Goal: Submit feedback/report problem: Submit feedback/report problem

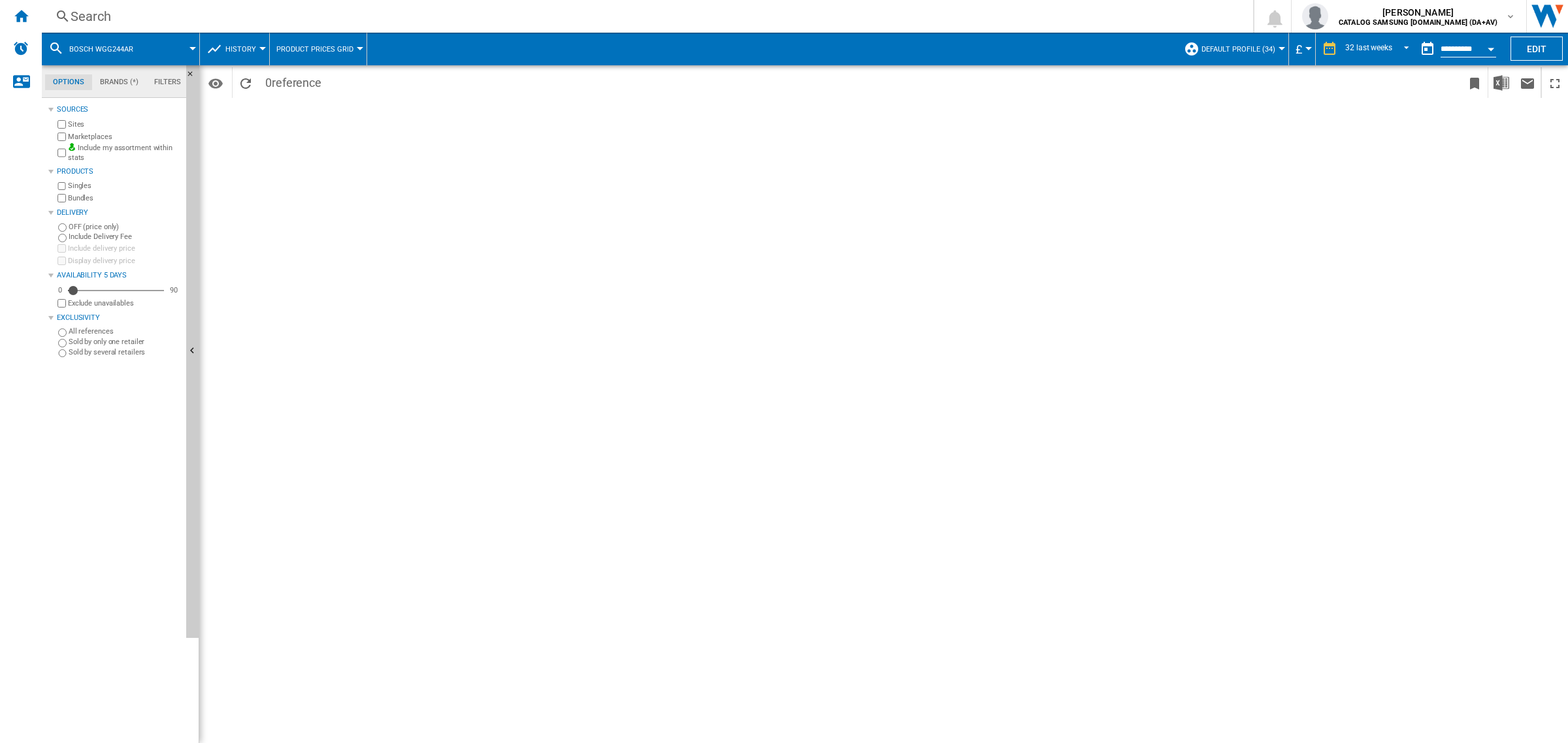
click at [317, 20] on div "Search" at bounding box center [645, 16] width 1148 height 18
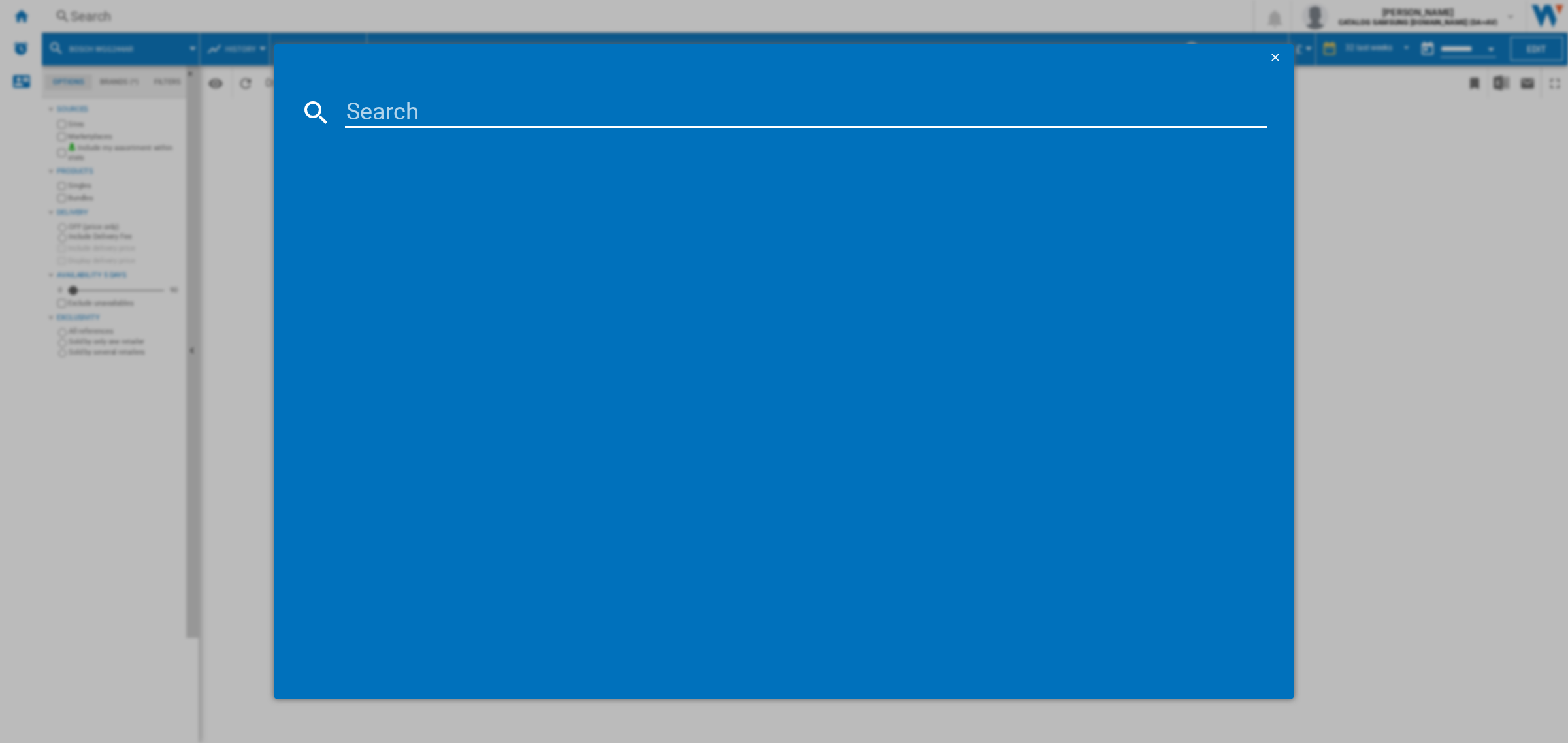
click at [848, 109] on input at bounding box center [806, 112] width 923 height 31
type input "hisensd french style fri"
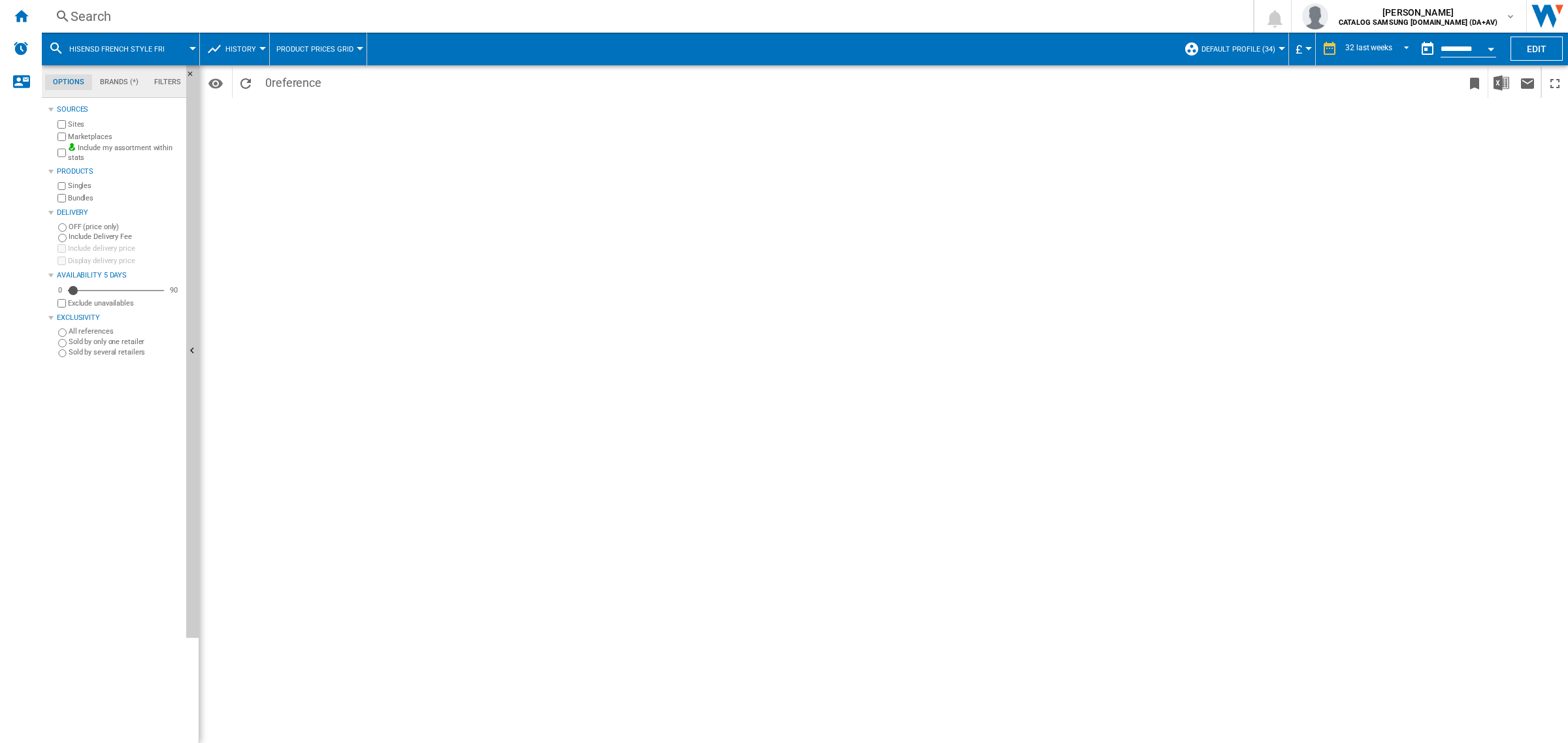
click at [176, 41] on div "hisensd french style fri" at bounding box center [121, 49] width 145 height 32
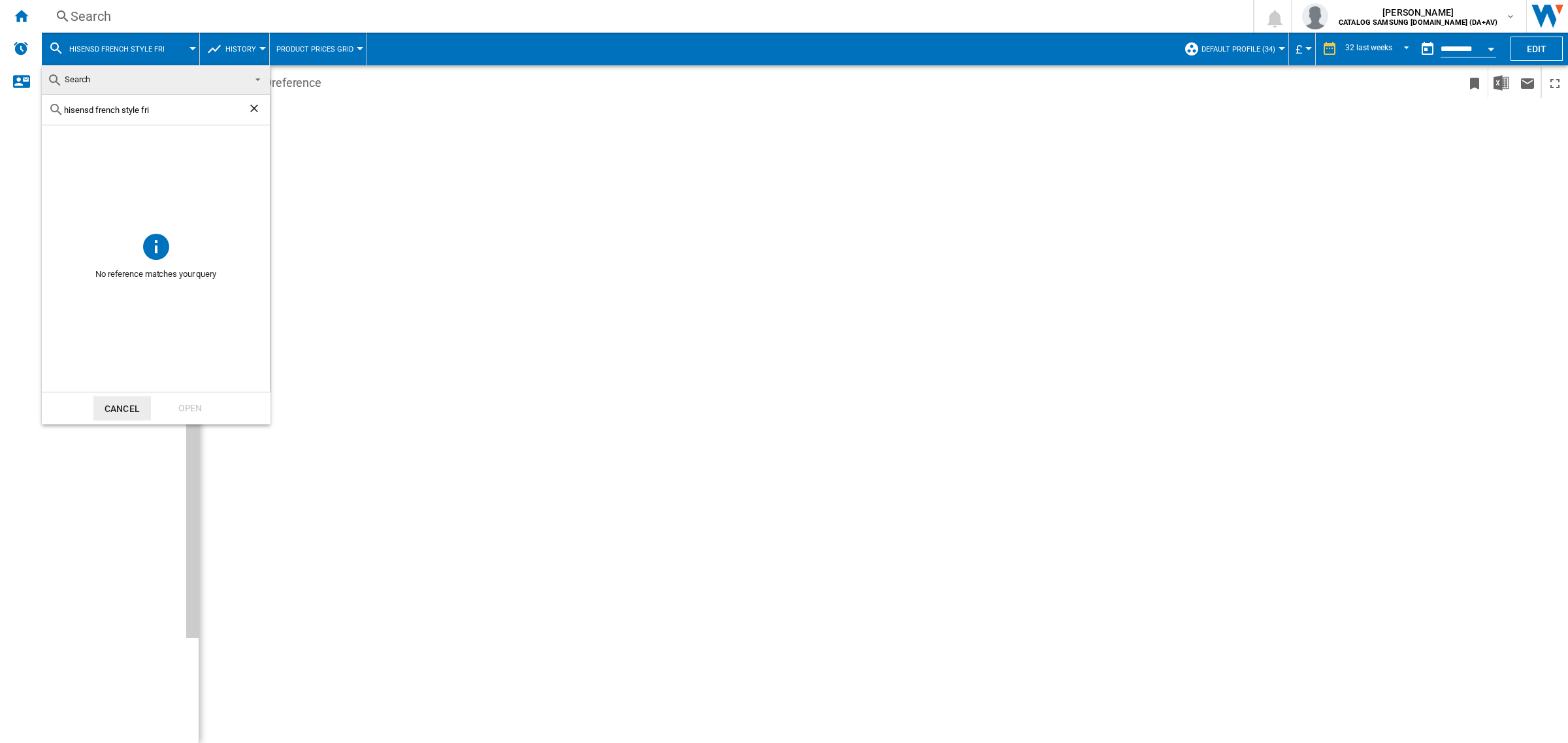
click at [88, 112] on input "hisensd french style fri" at bounding box center [156, 110] width 183 height 10
type input "hisense french style fri"
click at [157, 109] on input "hisense french style fri" at bounding box center [156, 110] width 183 height 10
click at [195, 400] on div "Open" at bounding box center [190, 408] width 58 height 24
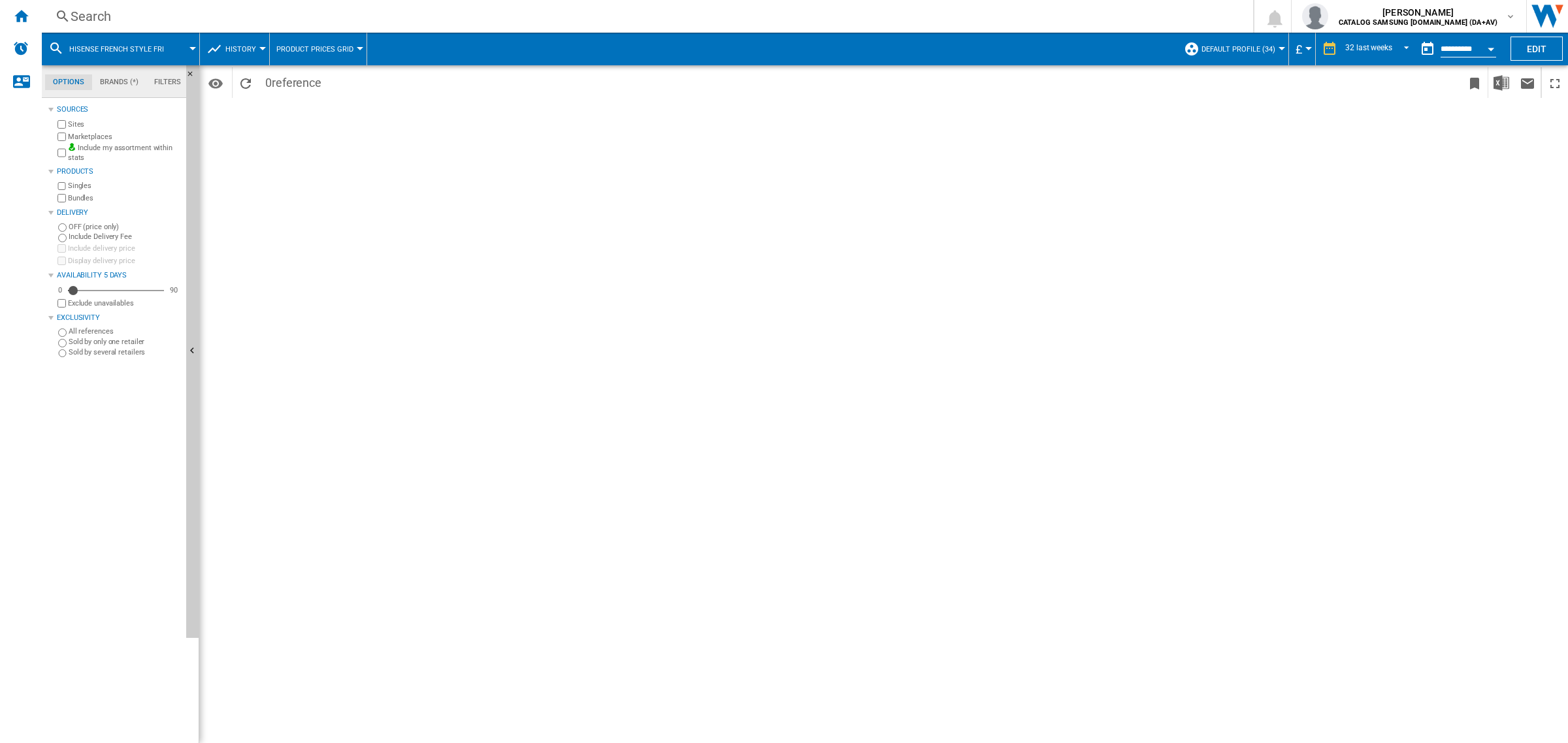
click at [425, 190] on div "Period 32 last weeks 1 day 7 last days 14 last days 21 last days 28 last days 3…" at bounding box center [884, 404] width 1369 height 677
click at [154, 22] on div "Search" at bounding box center [645, 16] width 1148 height 18
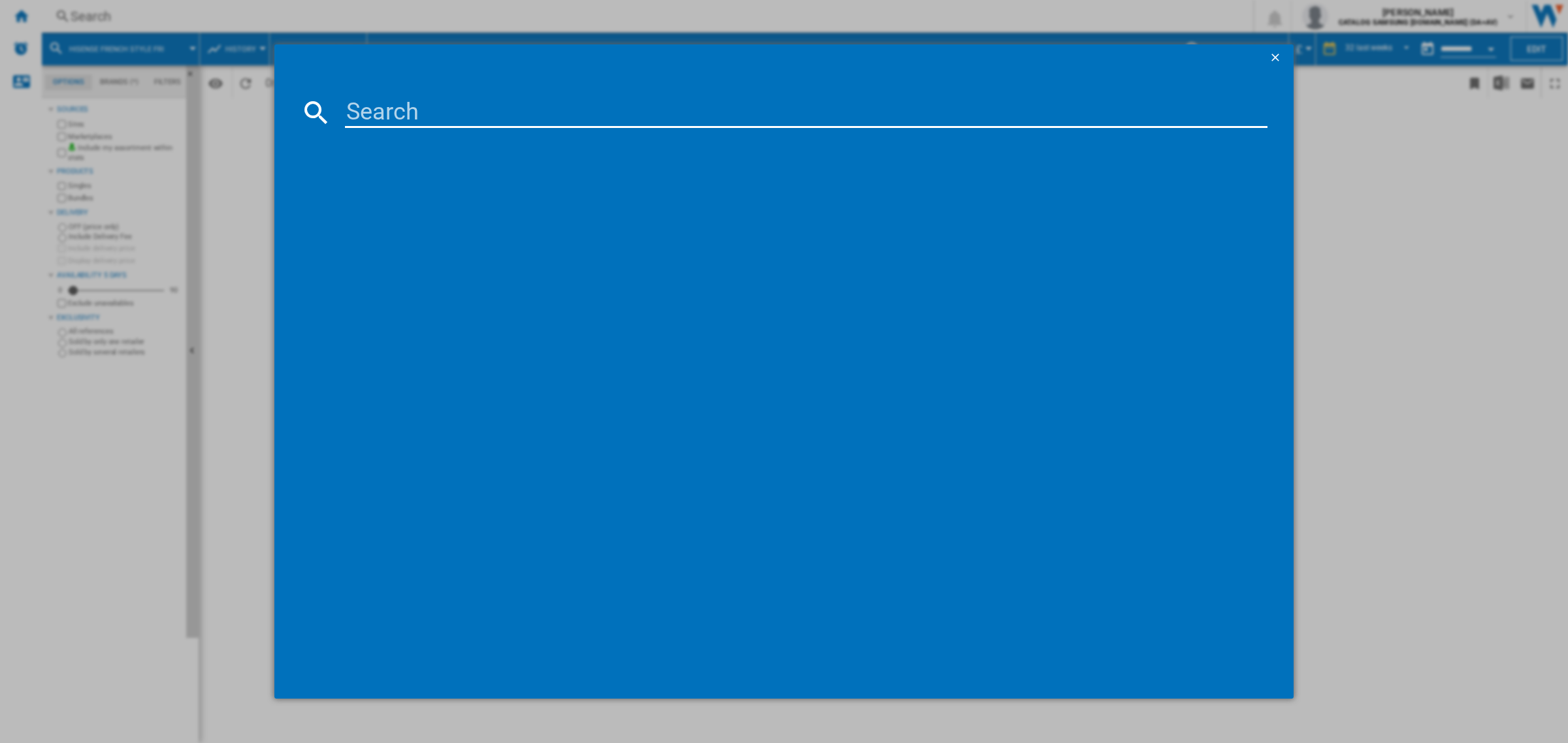
click at [401, 109] on input at bounding box center [806, 112] width 923 height 31
type input "french"
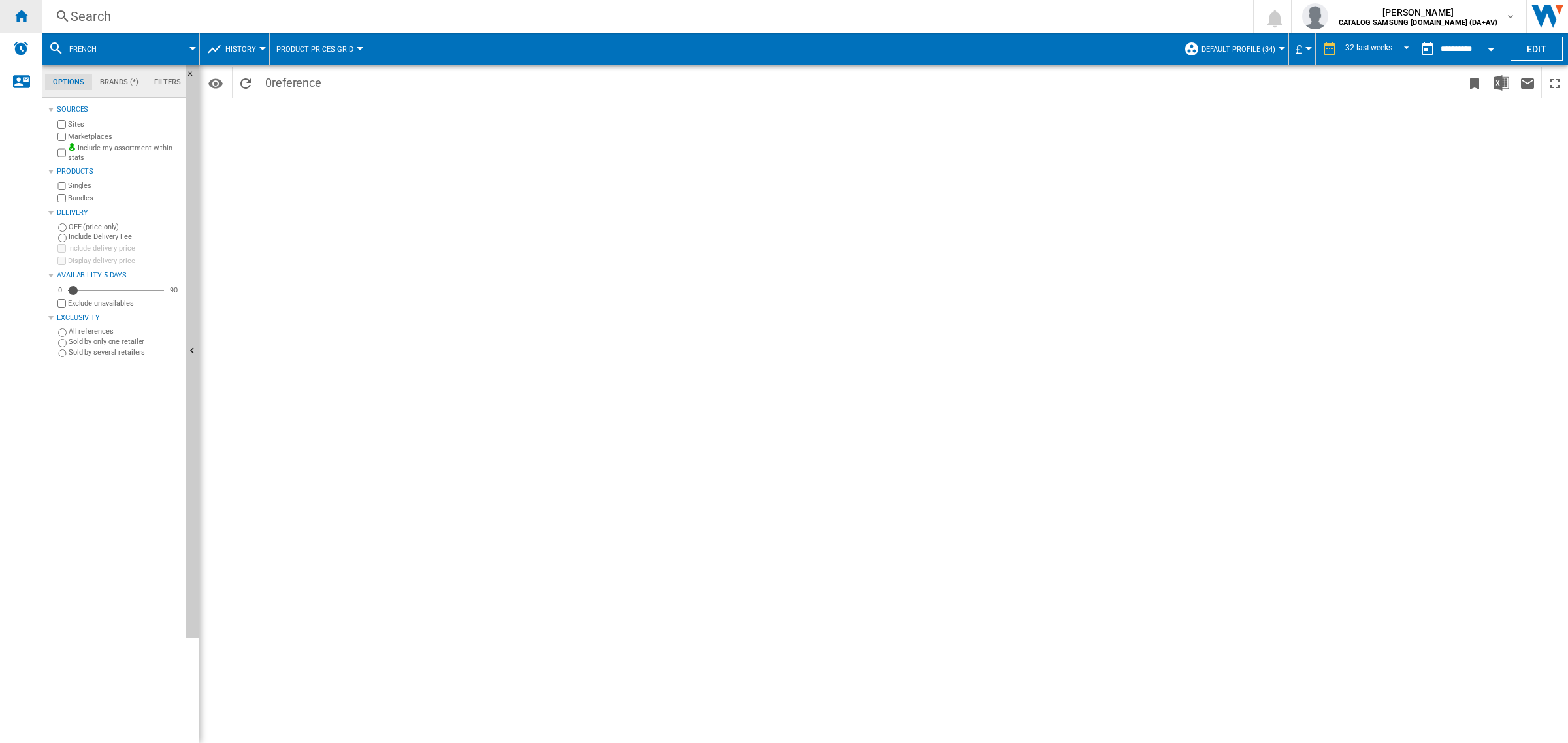
click at [35, 22] on div "Home" at bounding box center [20, 16] width 42 height 32
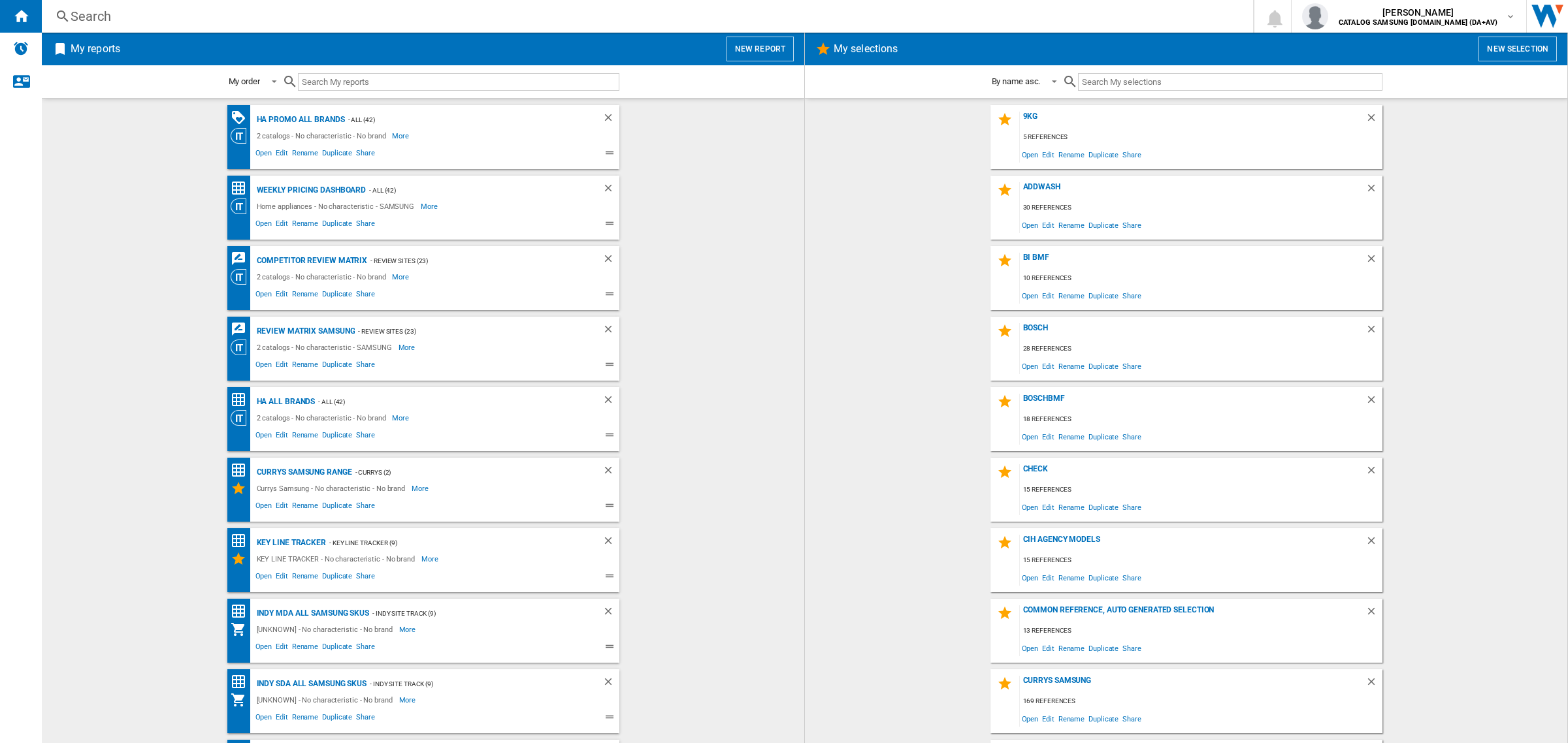
click at [320, 22] on div "Search" at bounding box center [645, 16] width 1148 height 18
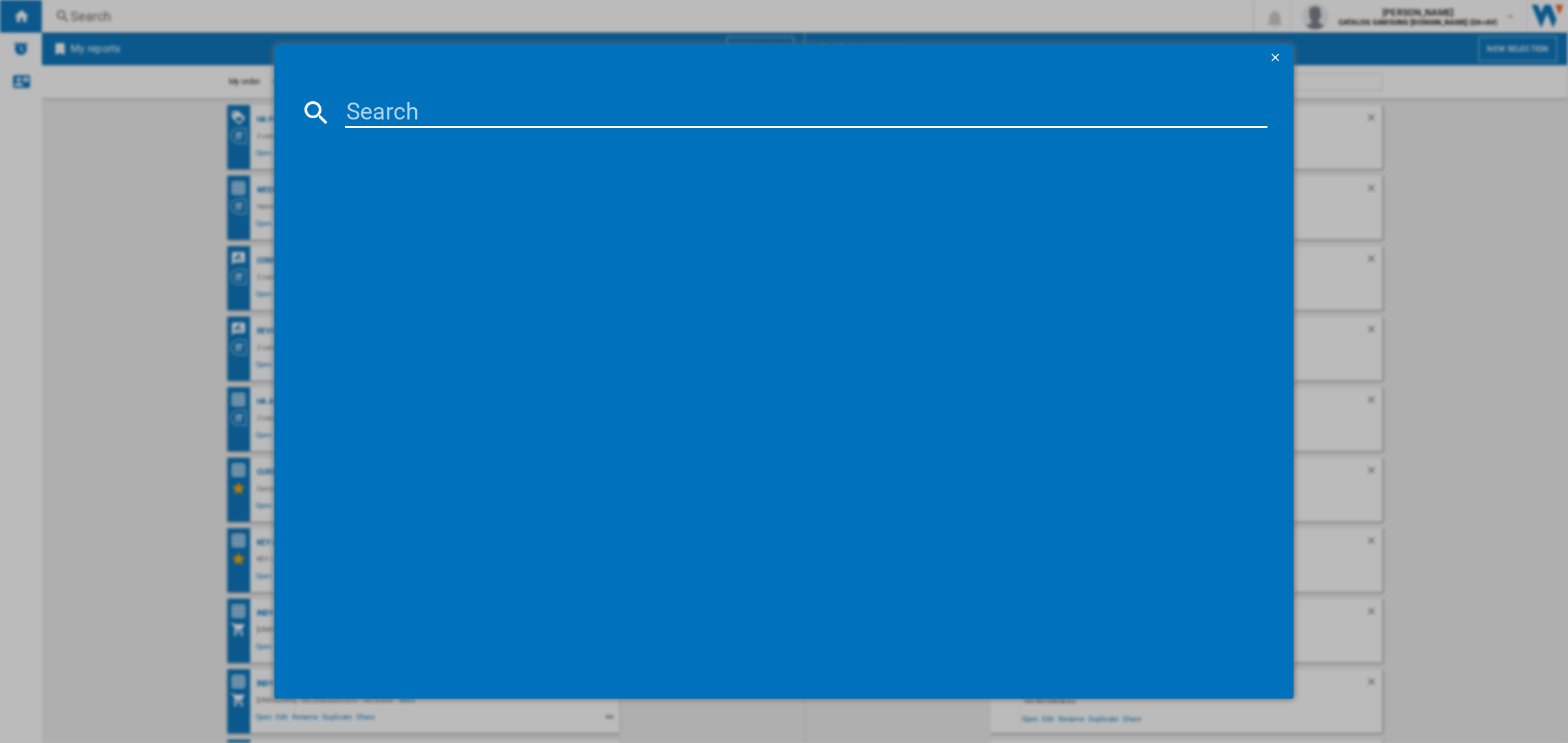
click at [475, 83] on md-dialog-content at bounding box center [784, 384] width 1019 height 627
click at [468, 106] on input at bounding box center [806, 112] width 923 height 31
paste input "HISENSE FRENCH STYLE FRIDGE STAINLESS STEEL"
type input "HISENSE FRENCH STYLE FRIDGE STAINLESS STEEL"
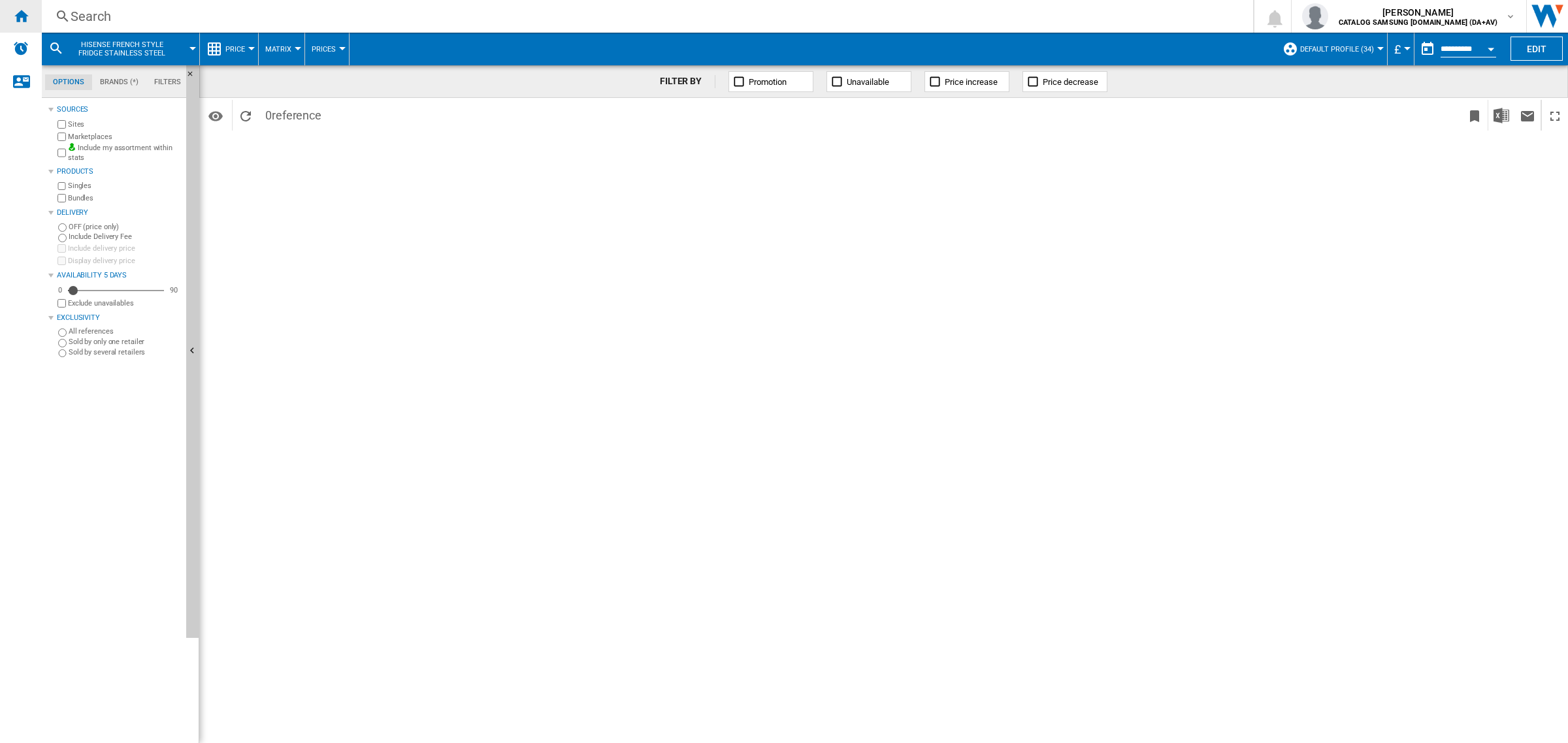
click at [32, 20] on div "Home" at bounding box center [20, 16] width 42 height 32
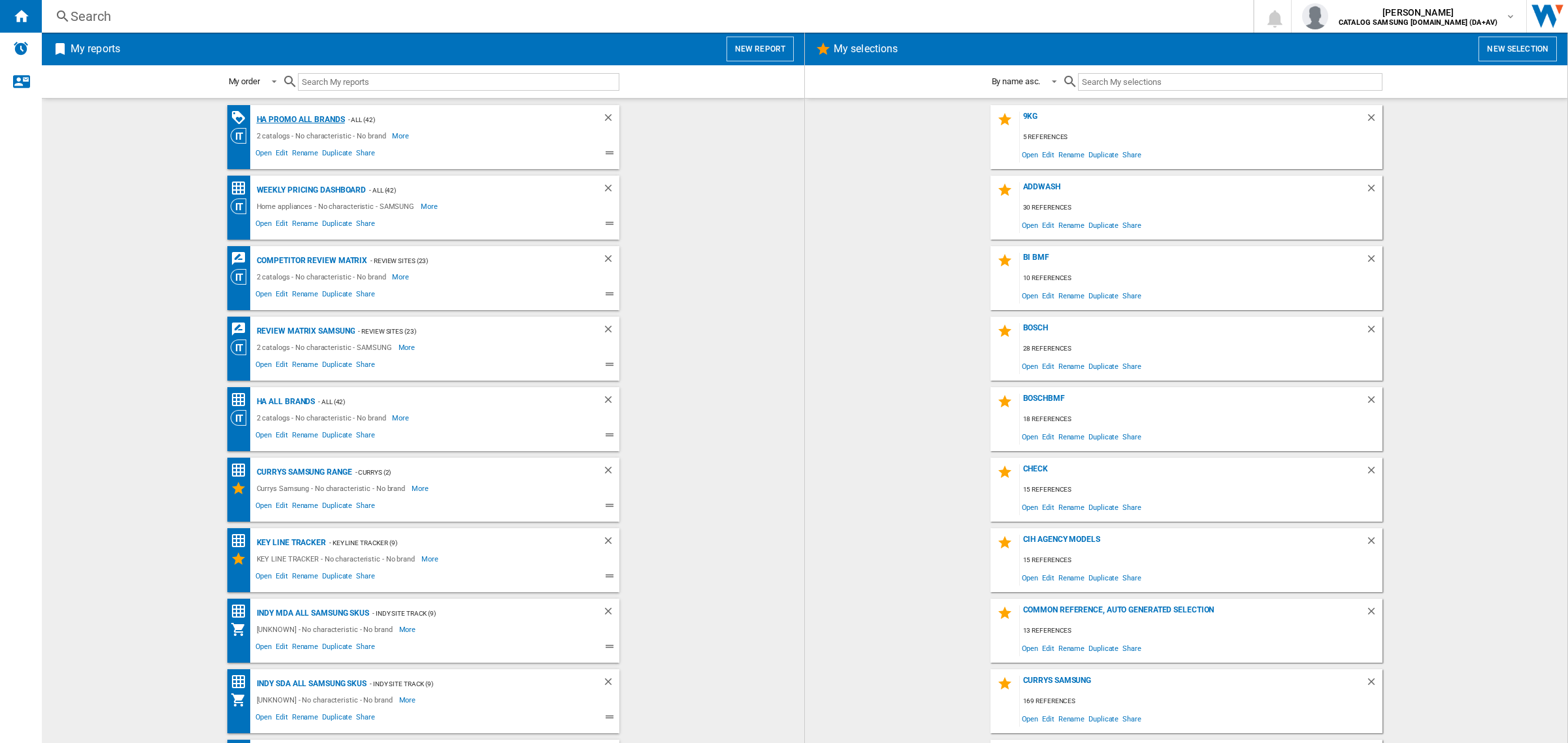
click at [283, 115] on div "HA Promo all Brands" at bounding box center [299, 119] width 92 height 16
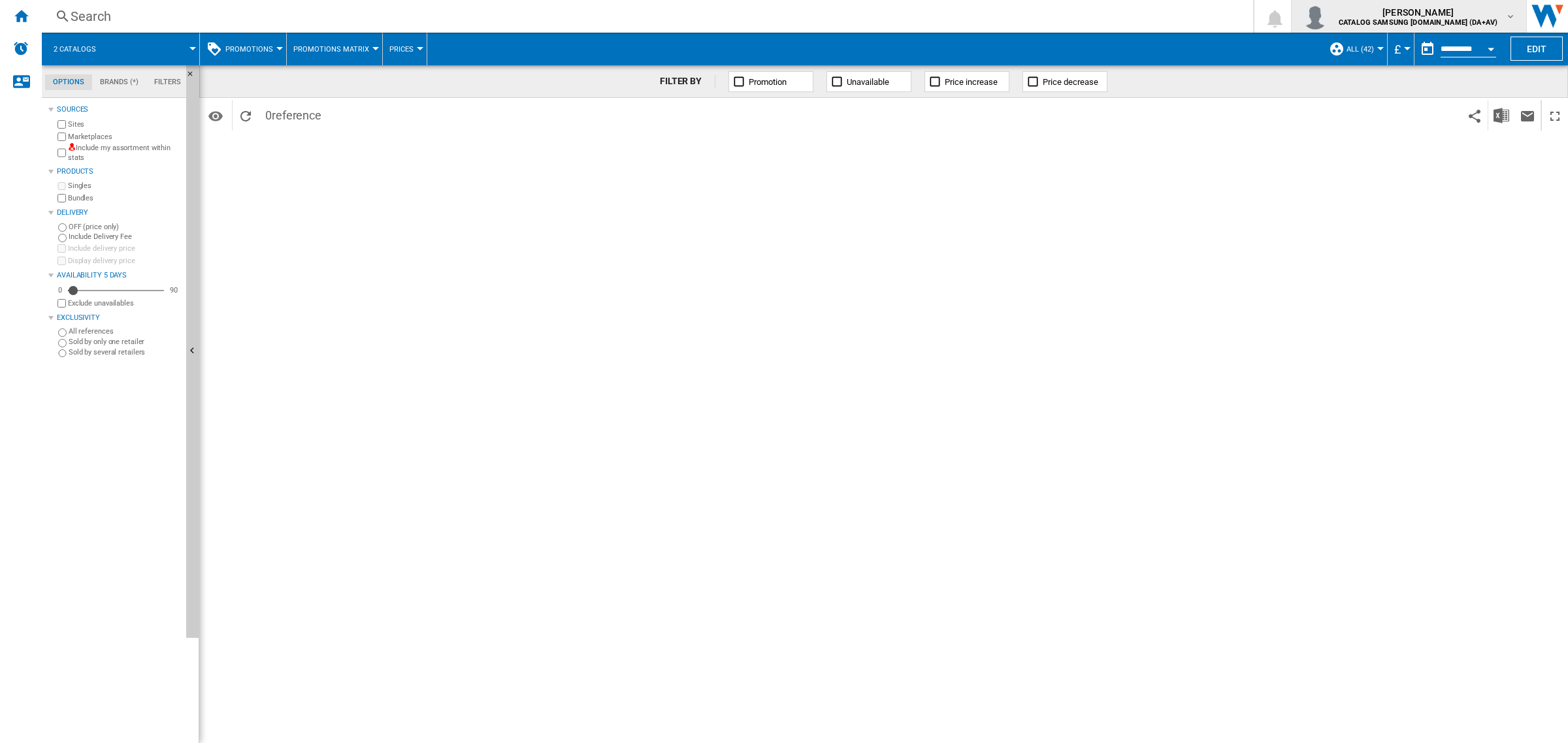
click at [1442, 12] on span "[PERSON_NAME]" at bounding box center [1418, 12] width 159 height 13
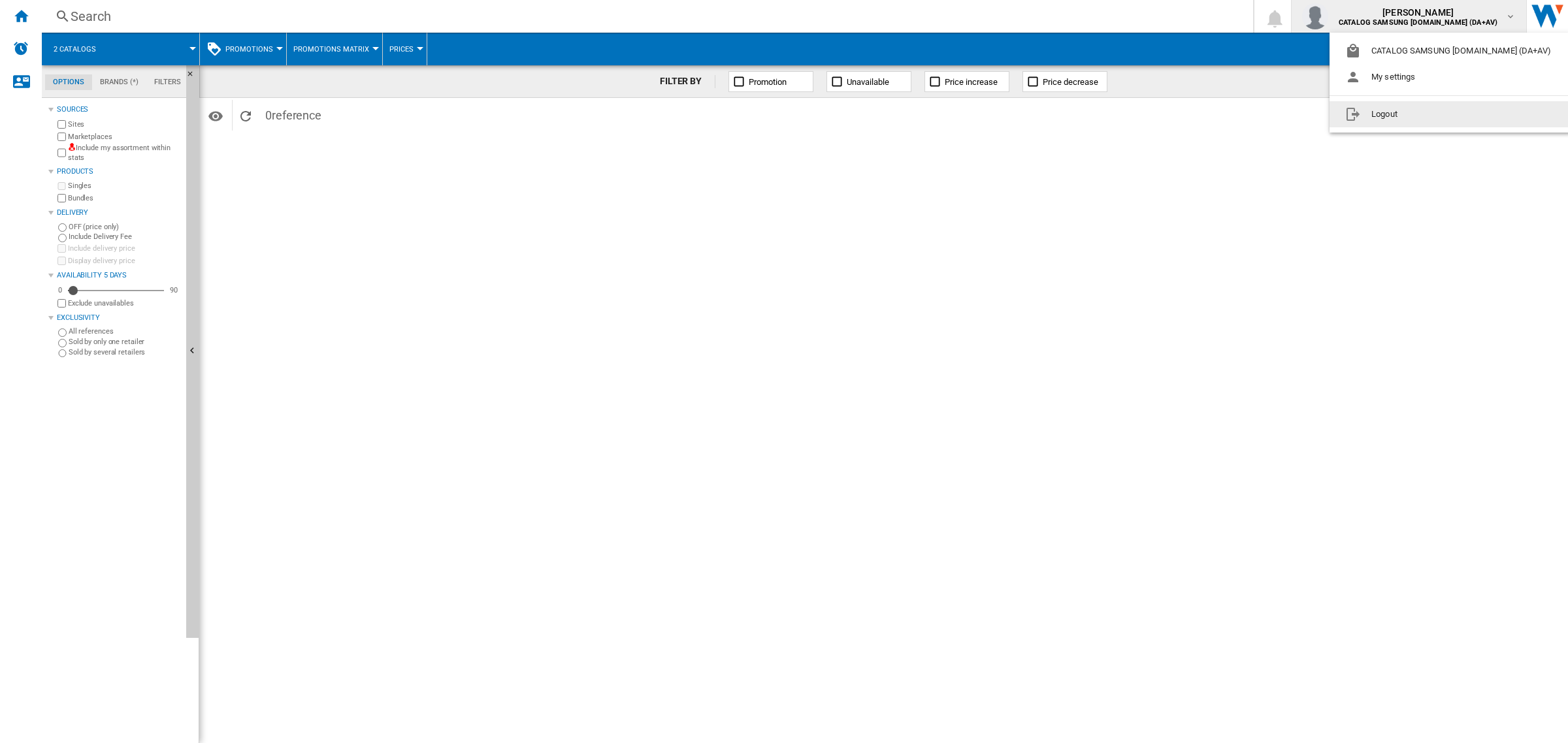
click at [1403, 115] on button "Logout" at bounding box center [1451, 114] width 243 height 26
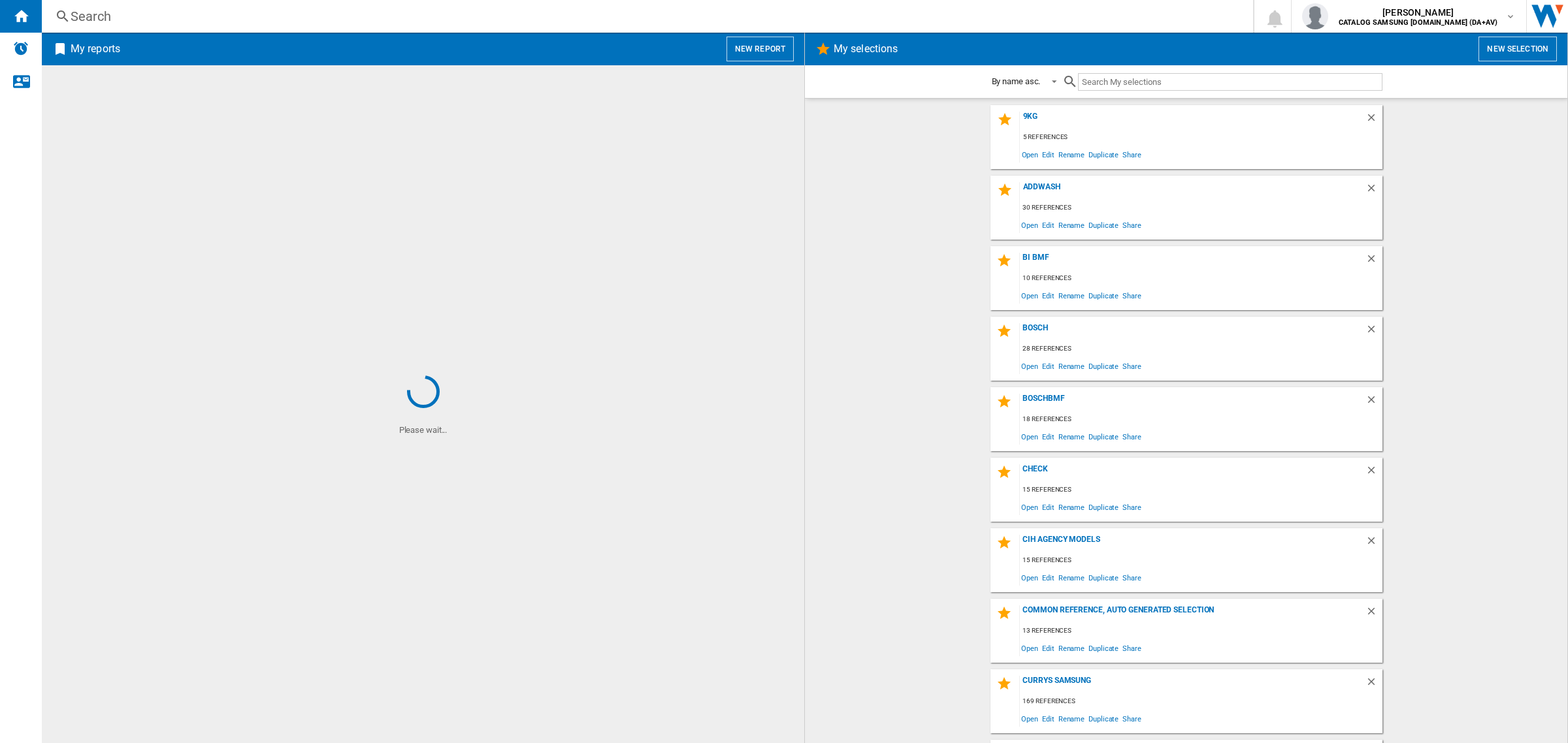
click at [541, 18] on div "Search" at bounding box center [645, 16] width 1148 height 18
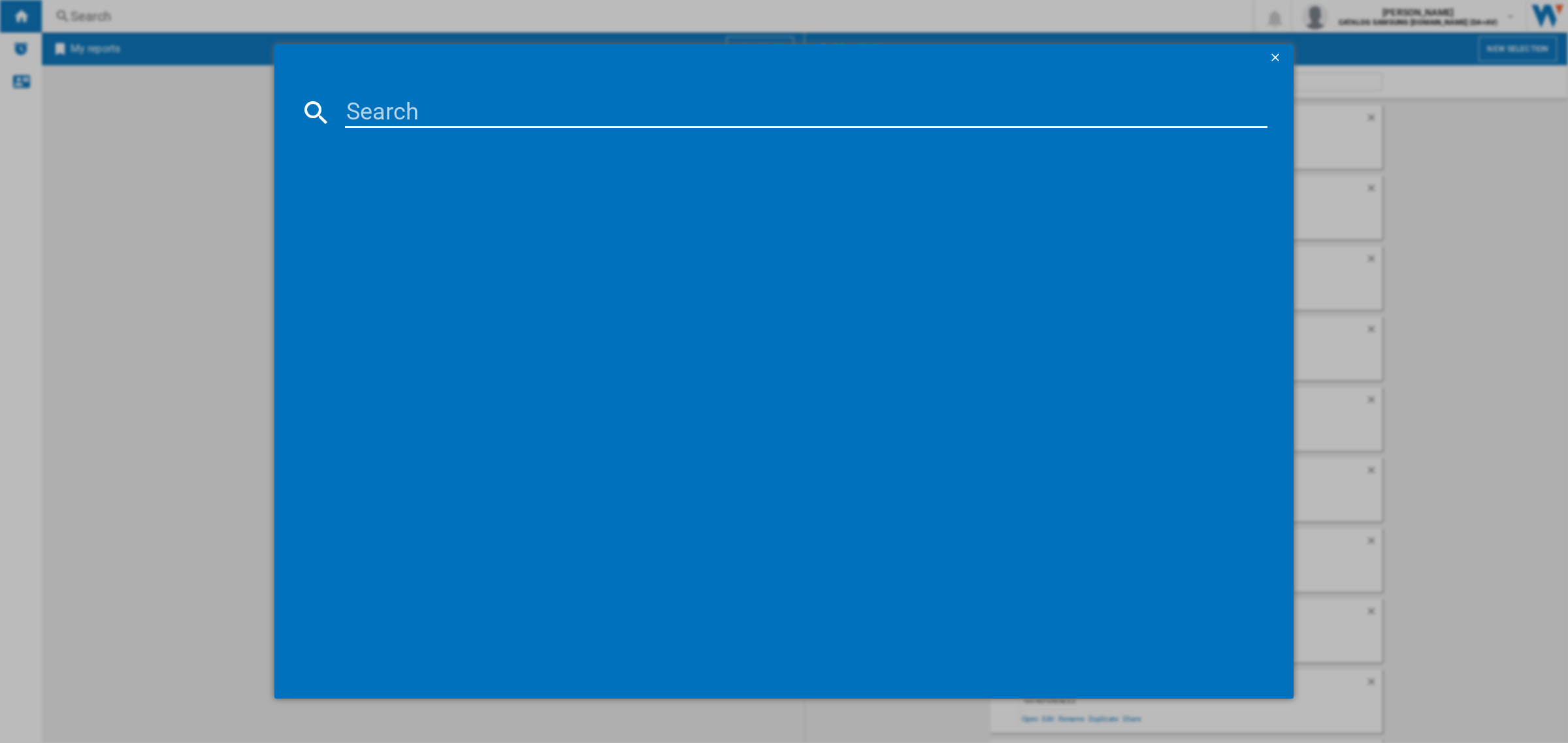
click at [536, 109] on input at bounding box center [806, 112] width 923 height 31
paste input "HISENSE FRENCH STYLE FRIDGE STAINLESS STEEL"
type input "HISENSE FRENCH STYLE FRIDGE STAINLESS STEEL"
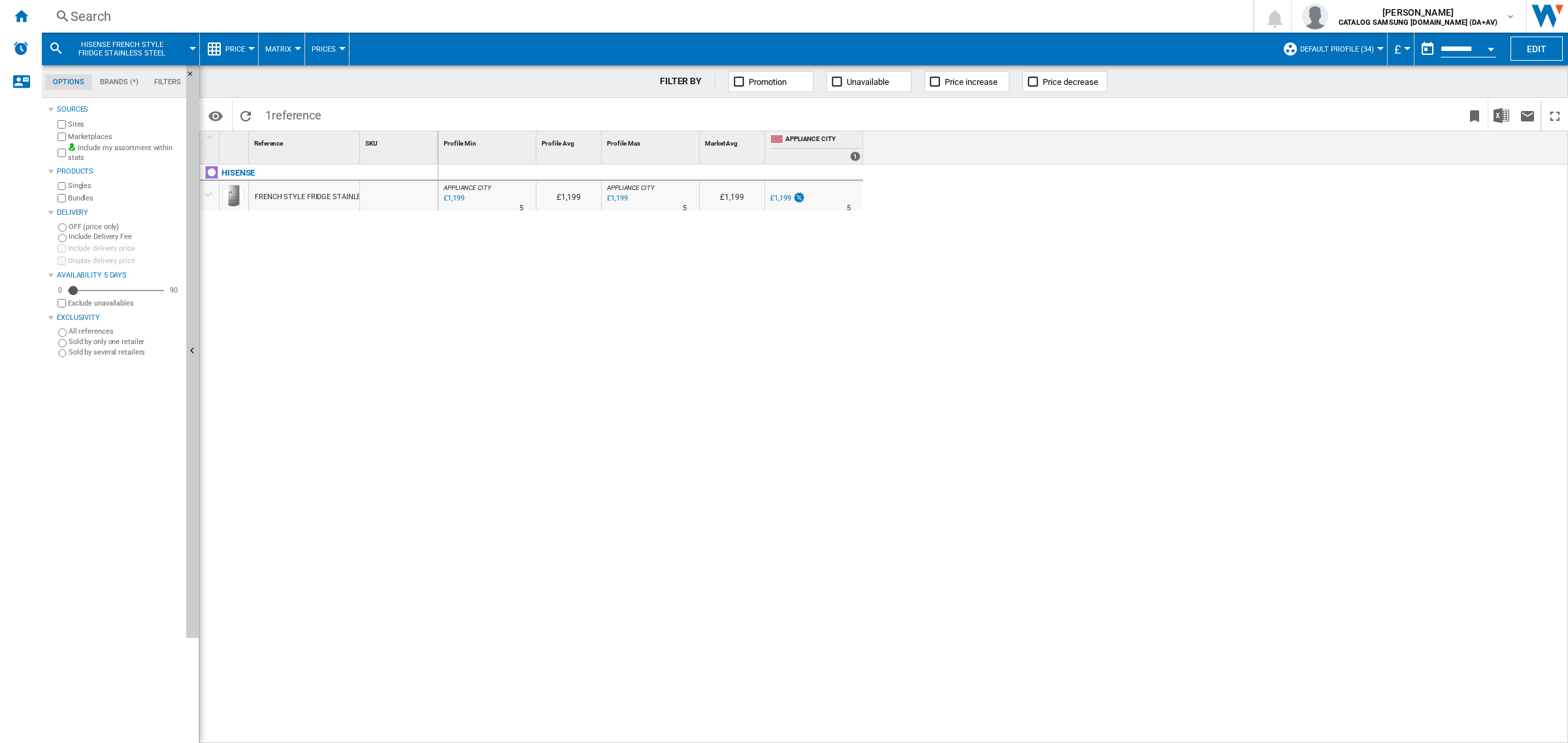
click at [774, 202] on div "£1,199" at bounding box center [780, 198] width 20 height 8
click at [366, 258] on div "HISENSE FRENCH STYLE FRIDGE STAINLESS STEEL" at bounding box center [319, 450] width 238 height 573
click at [279, 13] on div "Search" at bounding box center [645, 16] width 1148 height 18
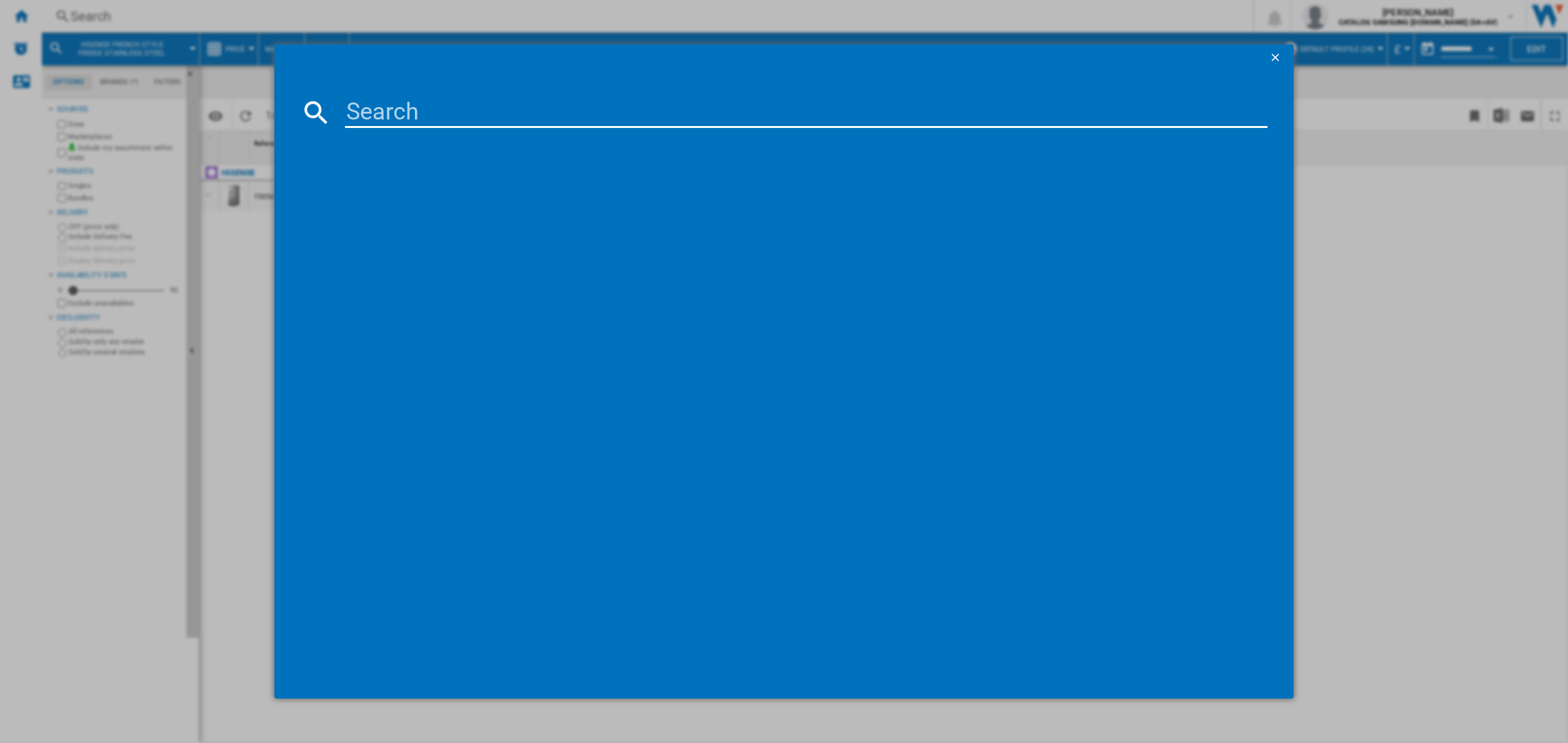
type input "RF728N4SASE"
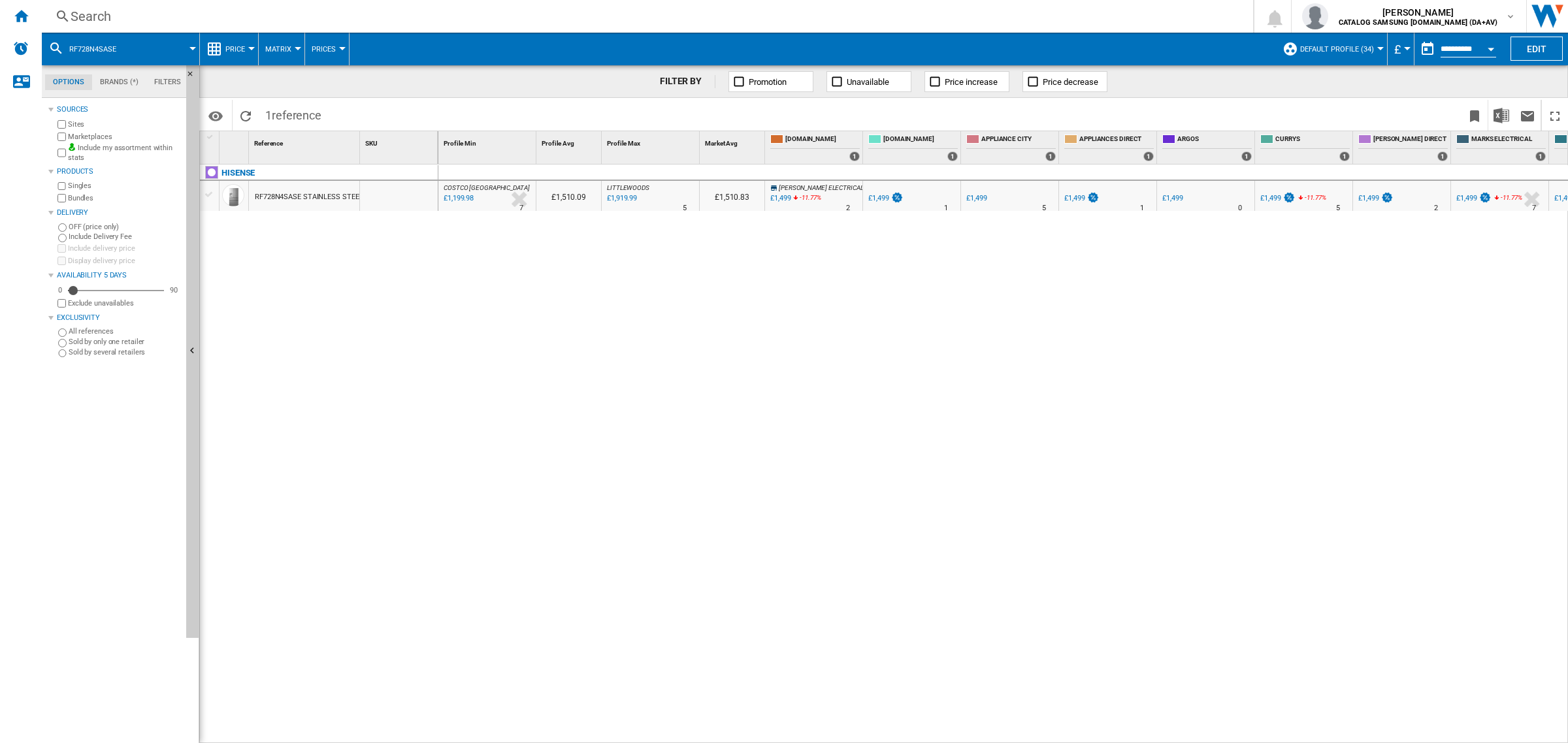
click at [978, 196] on div "£1,499" at bounding box center [976, 198] width 20 height 8
click at [299, 188] on div "RF728N4SASE STAINLESS STEEL" at bounding box center [308, 197] width 108 height 30
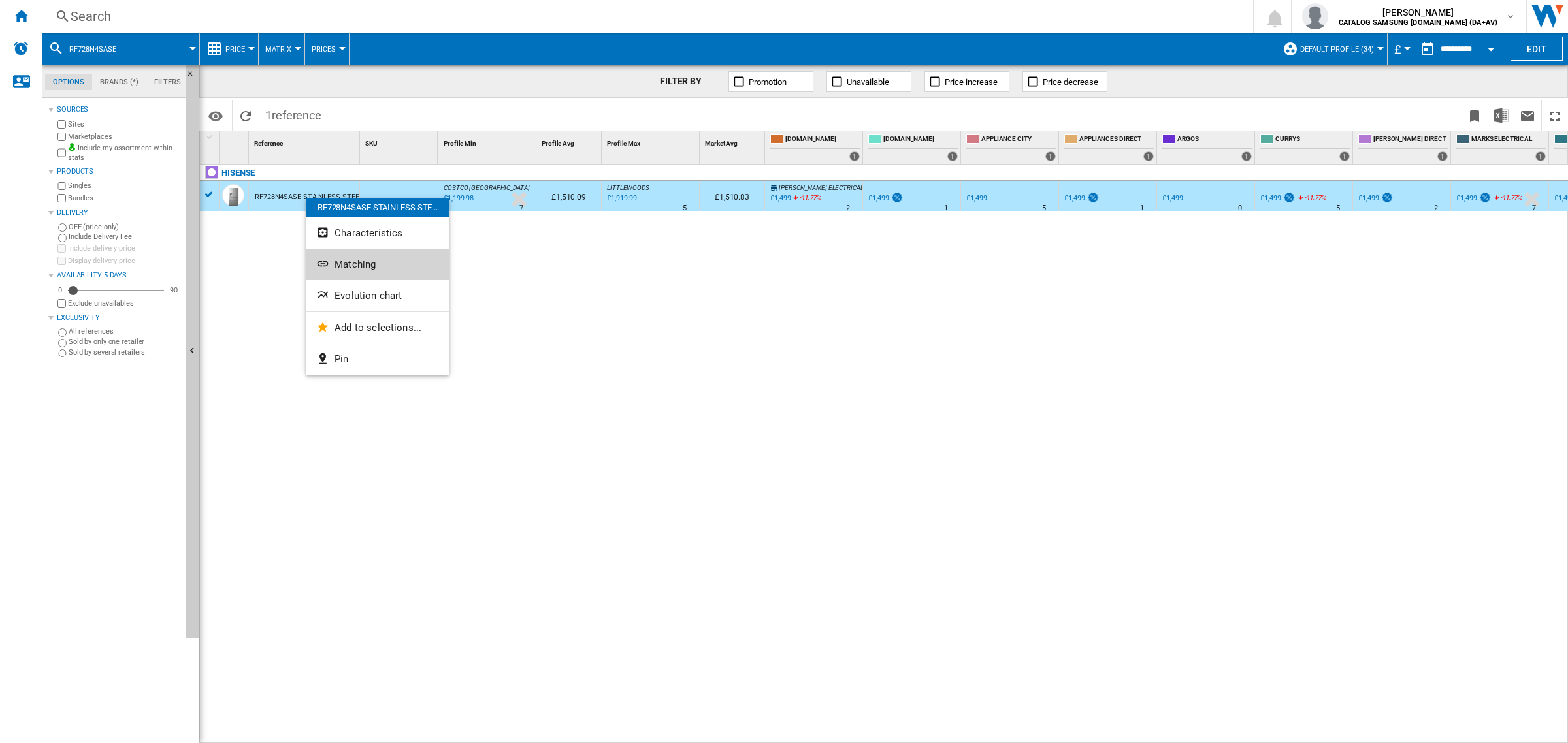
click at [382, 265] on button "Matching" at bounding box center [377, 264] width 144 height 31
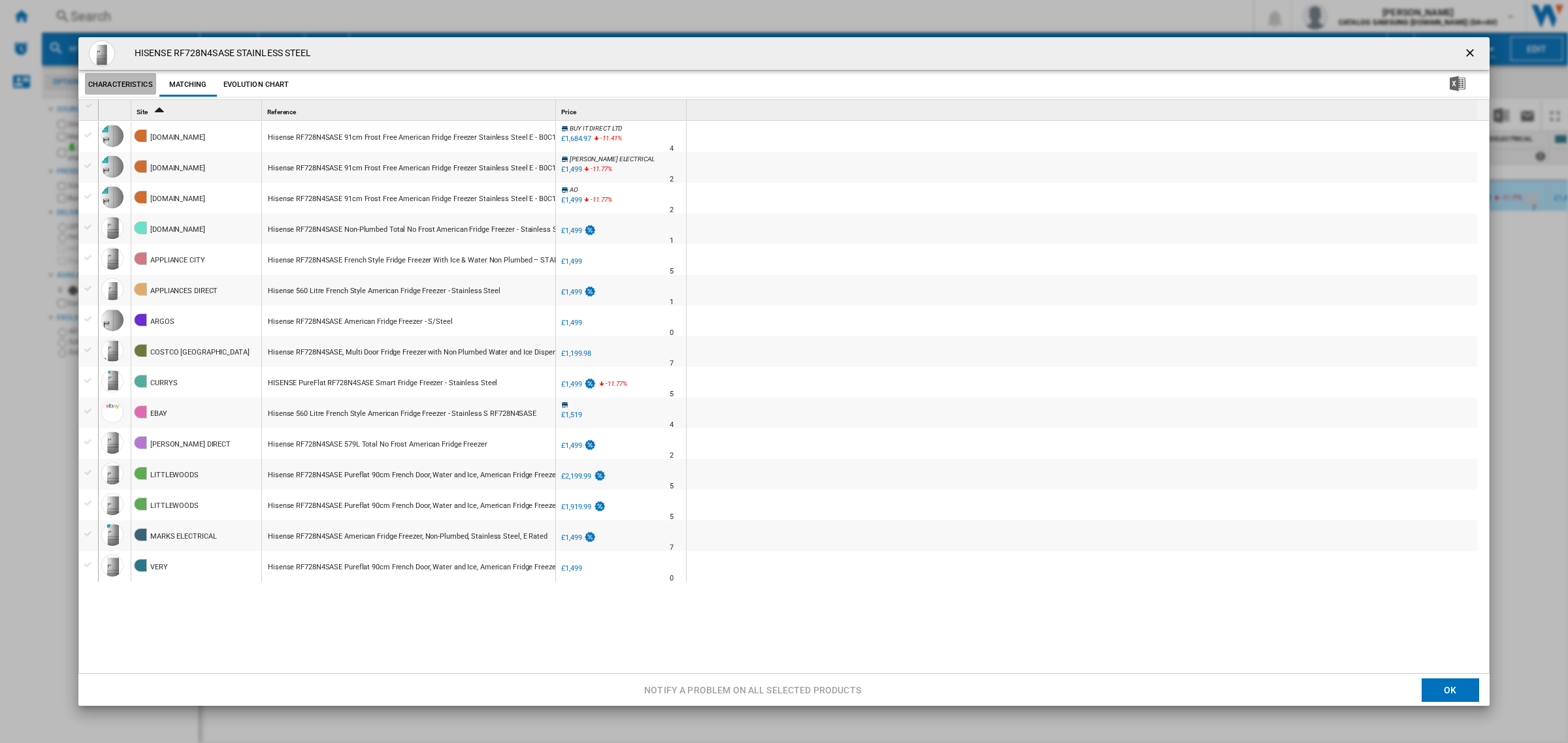
click at [121, 82] on button "Characteristics" at bounding box center [120, 85] width 71 height 23
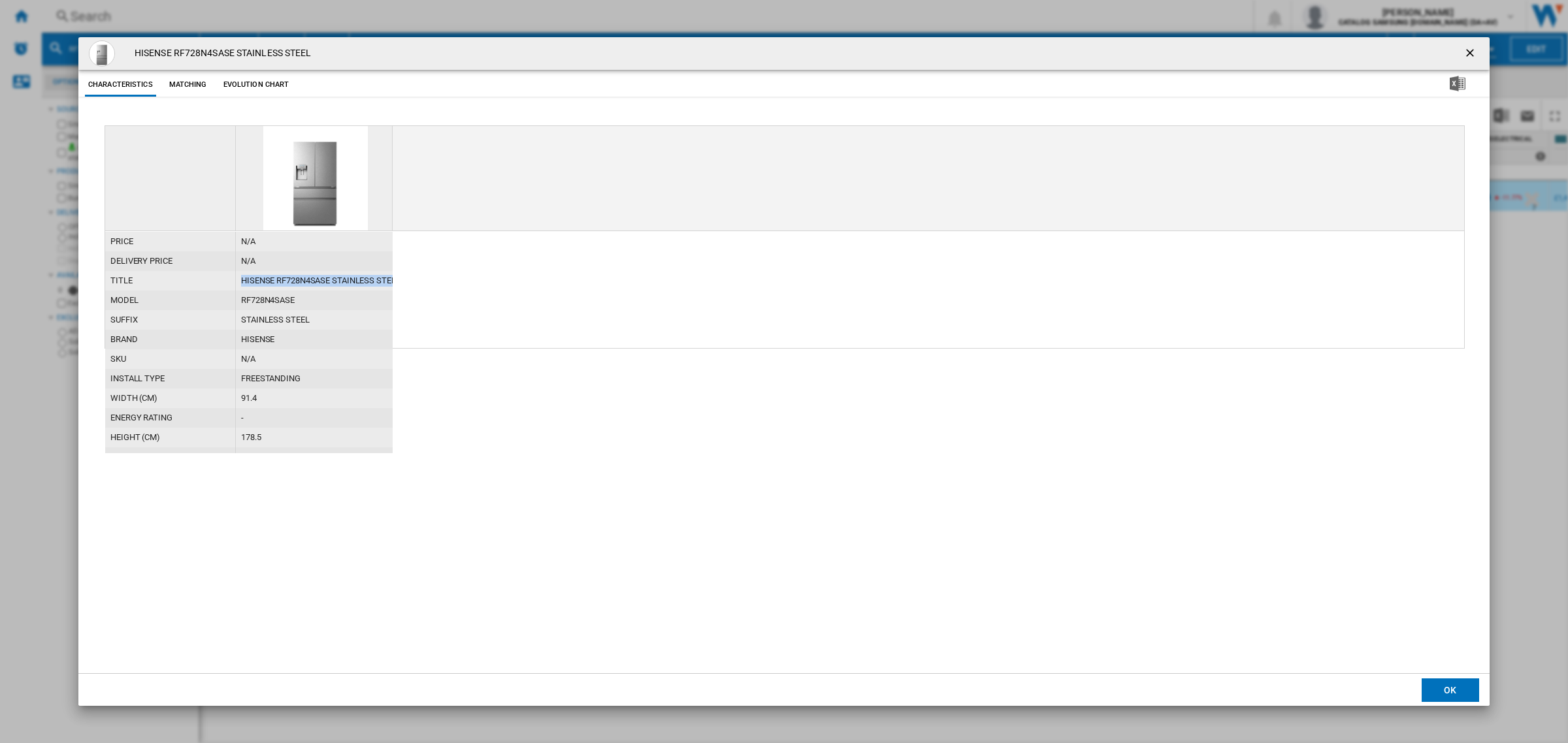
drag, startPoint x: 241, startPoint y: 281, endPoint x: 466, endPoint y: 307, distance: 226.5
click at [466, 307] on div "price N/A delivery price N/A title HISENSE RF728N4SASE STAINLESS STEEL model RF…" at bounding box center [784, 342] width 1359 height 222
copy div "HISENSE RF728N4SASE STAINLESS STEEL"
click at [1470, 56] on ng-md-icon "getI18NText('BUTTONS.CLOSE_DIALOG')" at bounding box center [1471, 54] width 16 height 16
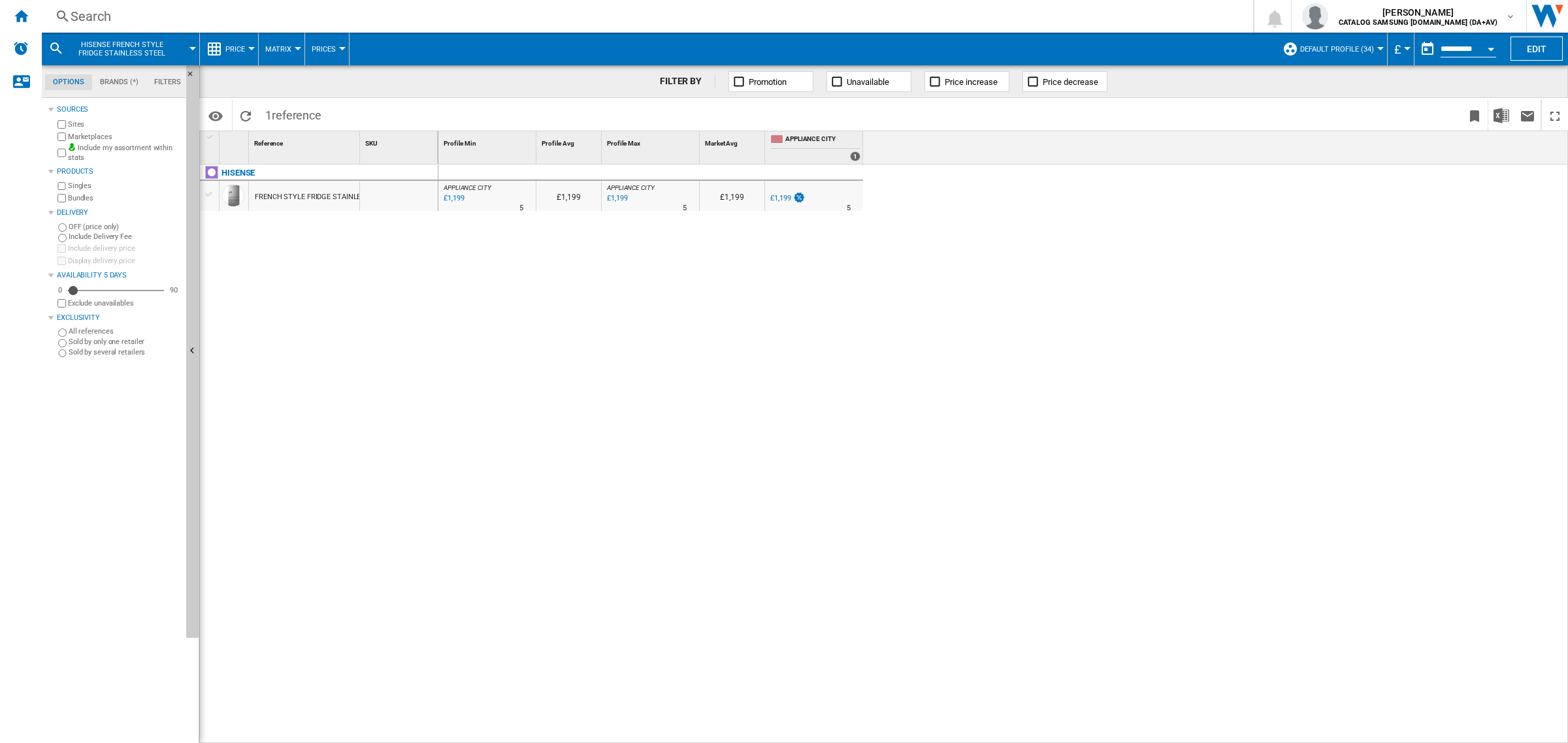
click at [329, 199] on div "FRENCH STYLE FRIDGE STAINLESS STEEL" at bounding box center [323, 197] width 138 height 30
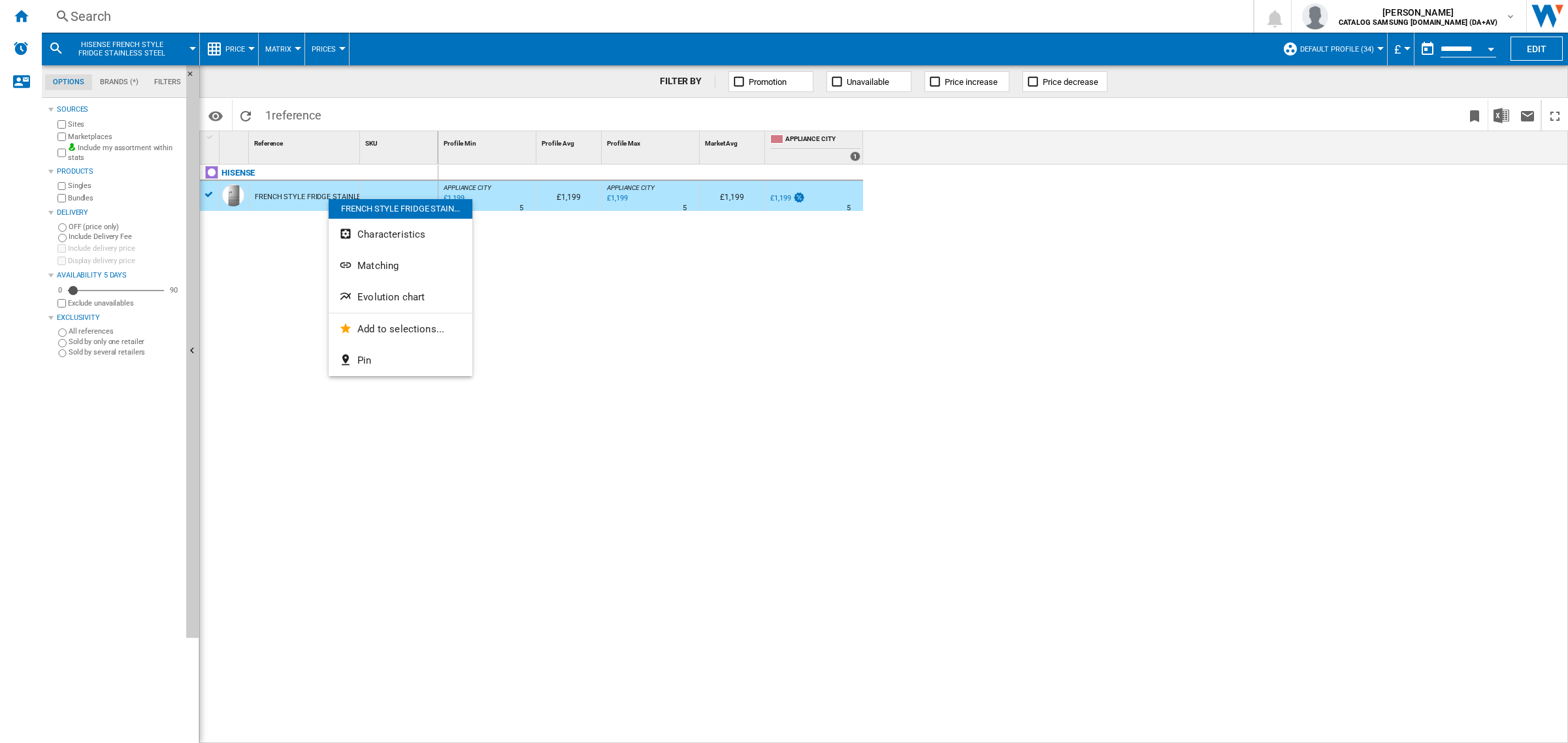
click at [415, 266] on button "Matching" at bounding box center [401, 266] width 144 height 31
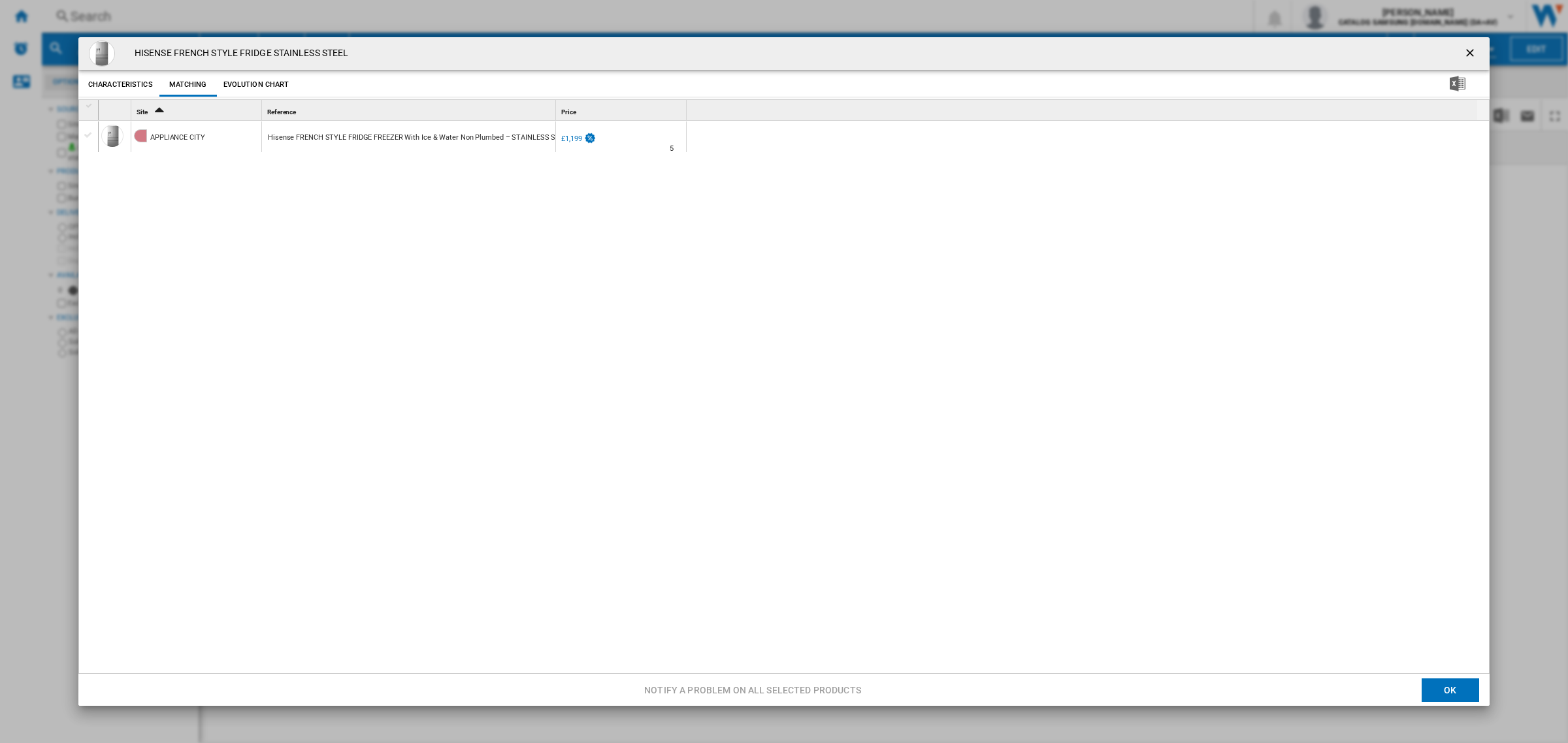
click at [92, 135] on div "Product popup" at bounding box center [88, 135] width 13 height 12
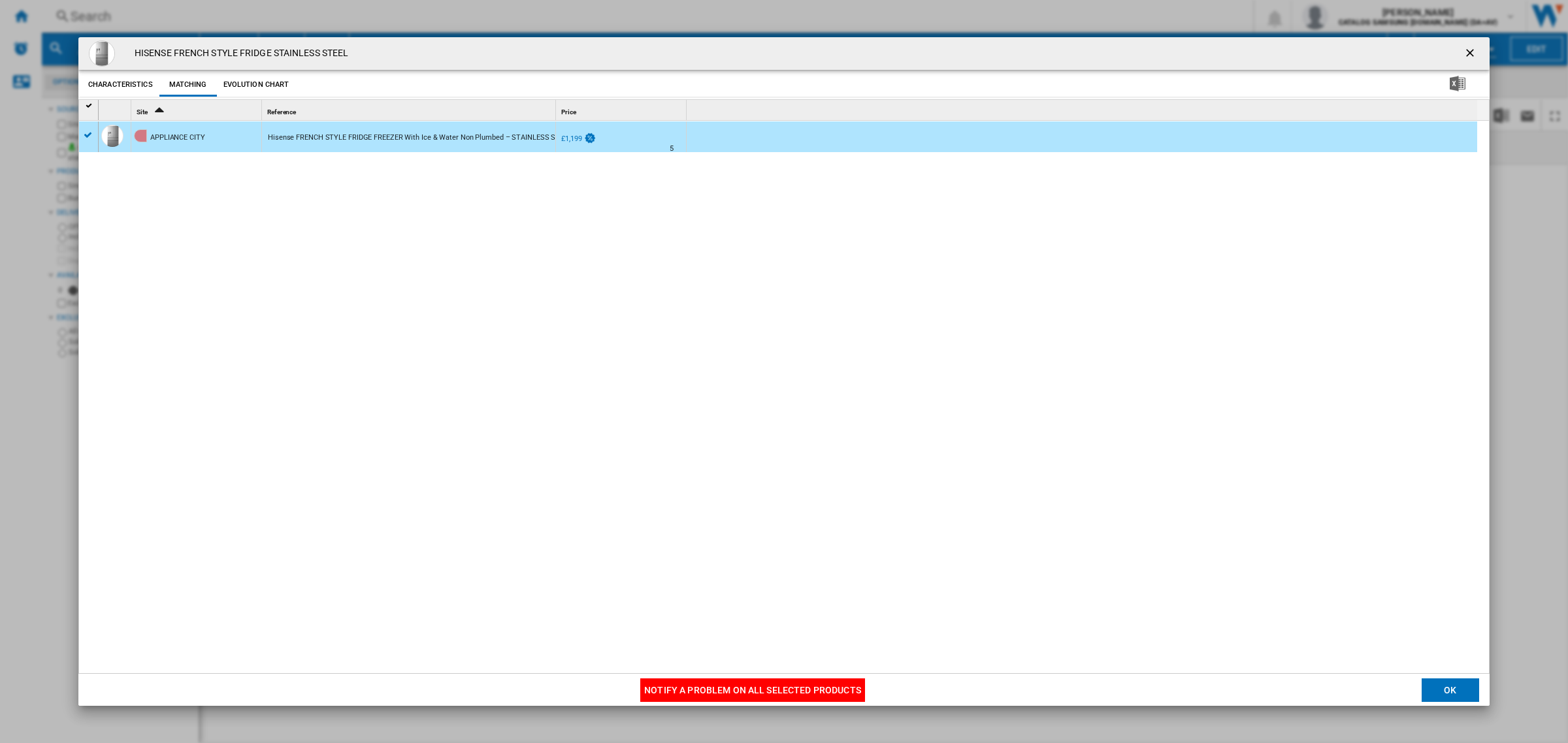
click at [732, 690] on button "Notify a problem on all selected products" at bounding box center [753, 689] width 225 height 23
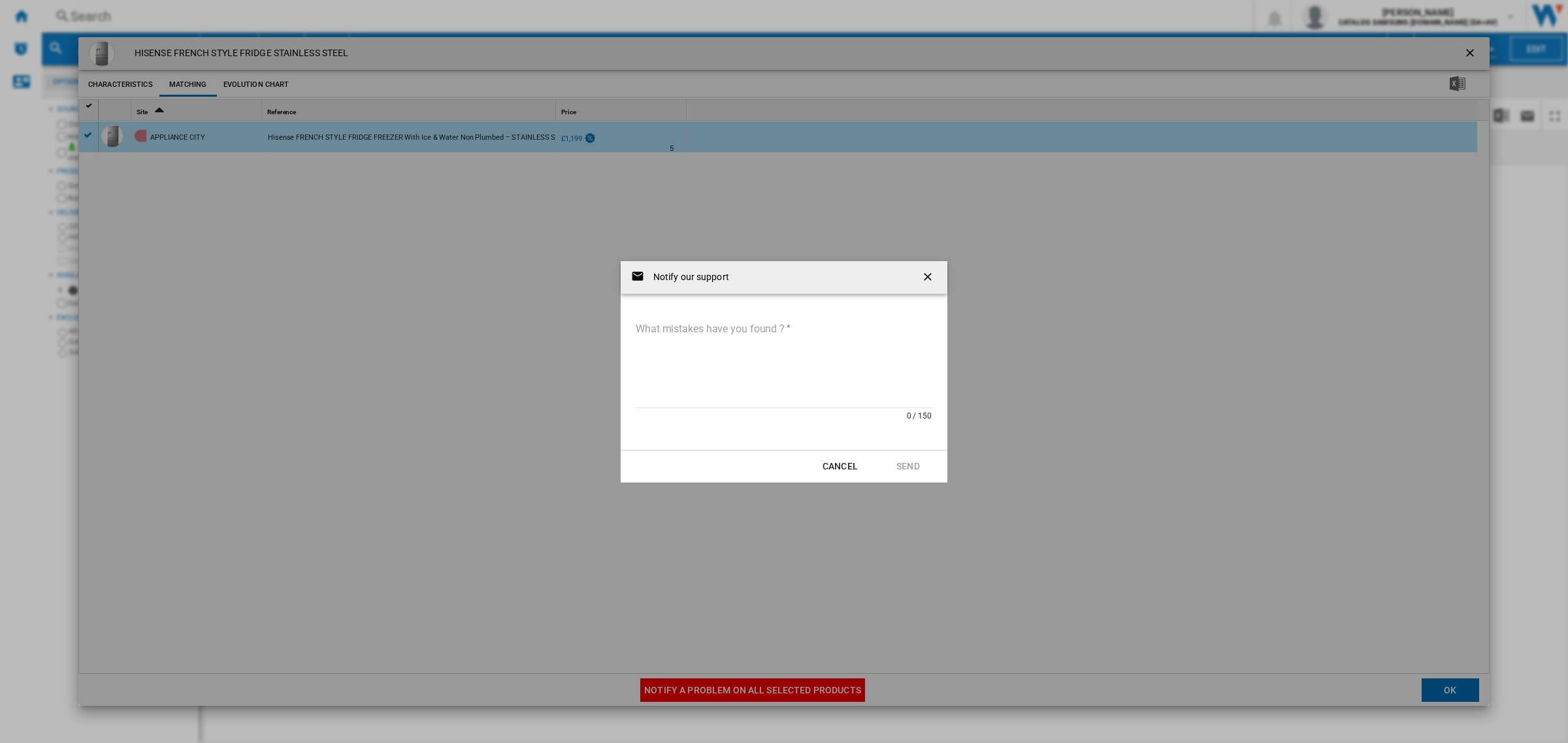
click at [748, 395] on textarea "What mistakes have you found ?" at bounding box center [784, 364] width 298 height 88
paste textarea "**********"
click at [635, 331] on textarea "**********" at bounding box center [784, 364] width 298 height 88
type textarea "**********"
click at [908, 455] on button "Send" at bounding box center [908, 466] width 58 height 23
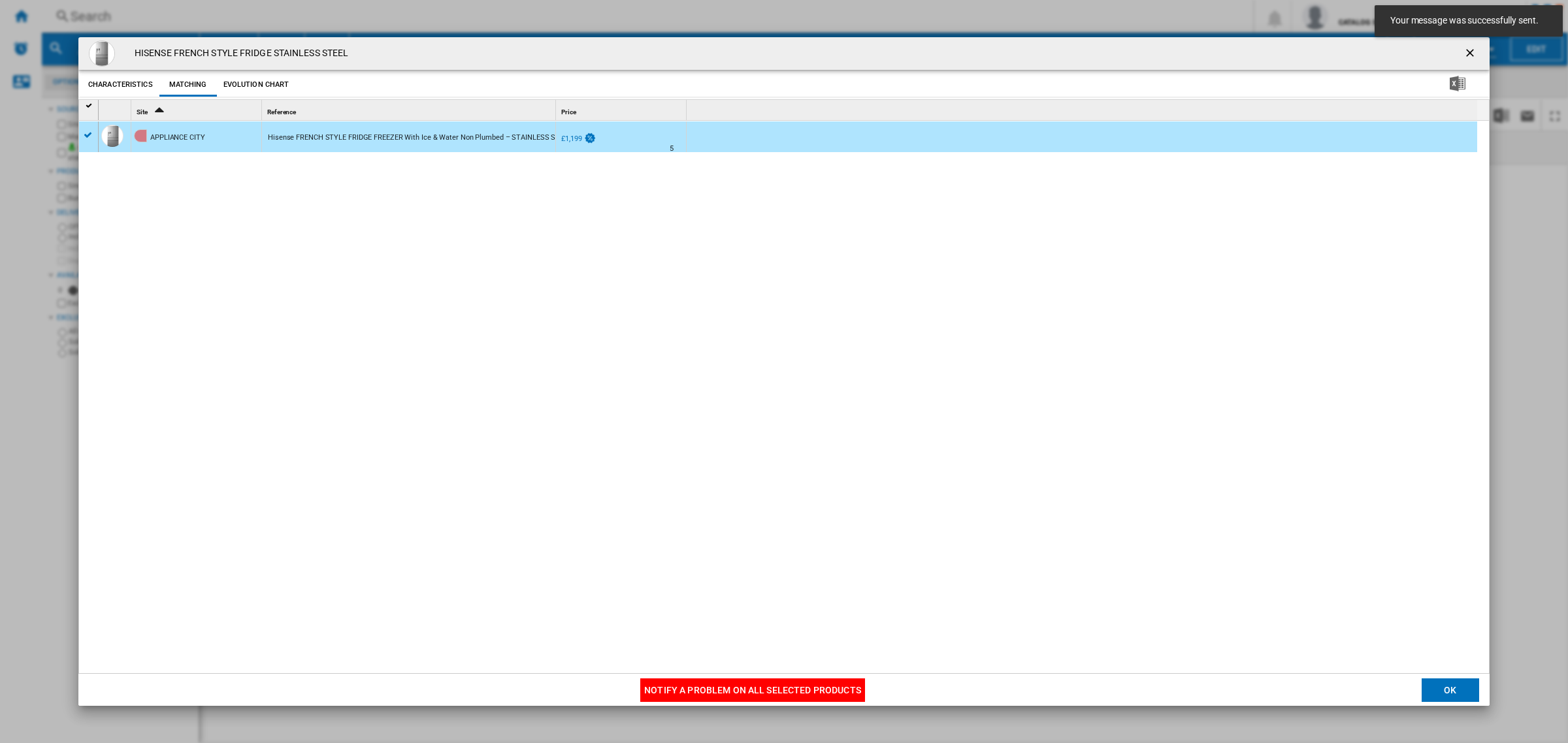
click at [1461, 66] on button "Product popup" at bounding box center [1471, 53] width 26 height 26
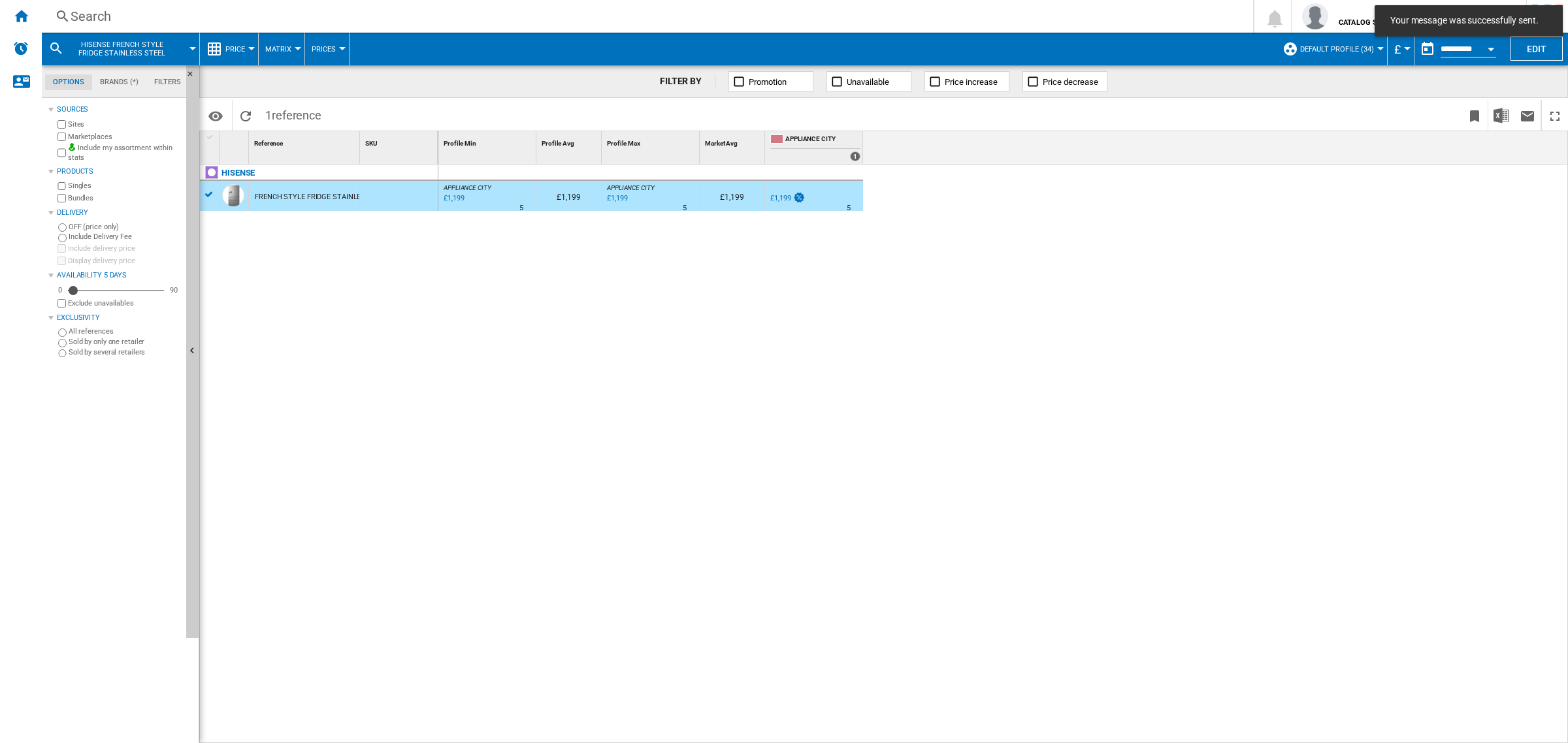
click at [694, 295] on div "APPLIANCE CITY : APPLIANCE CITY -1.0 % £1,199 % N/A 5 APPLIANCE CITY : APPLIANC…" at bounding box center [1004, 454] width 1130 height 580
click at [810, 324] on div "APPLIANCE CITY : APPLIANCE CITY -1.0 % £1,199 % N/A 5 APPLIANCE CITY : APPLIANC…" at bounding box center [1004, 454] width 1130 height 580
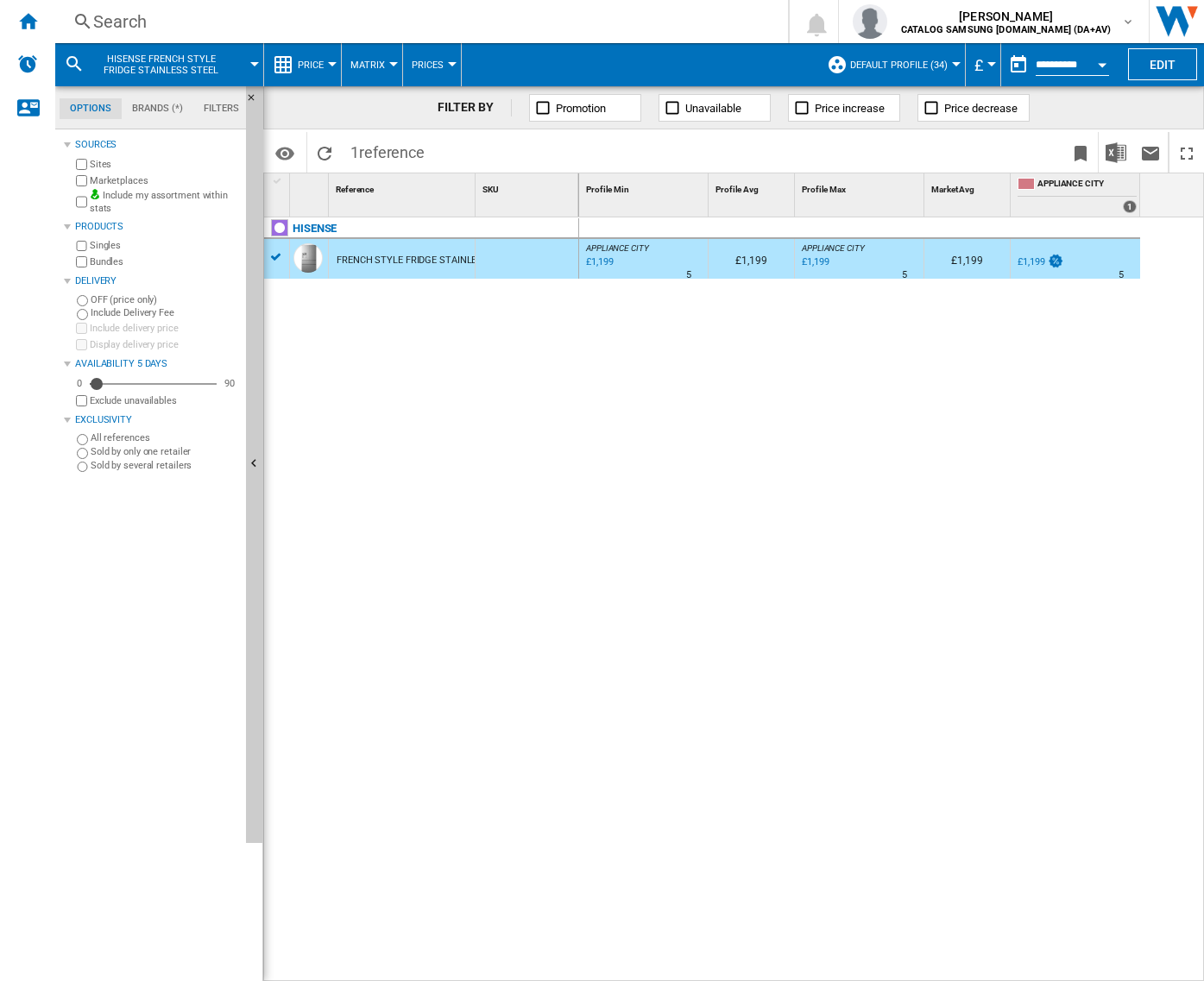
click at [335, 18] on div "Search" at bounding box center [417, 21] width 650 height 24
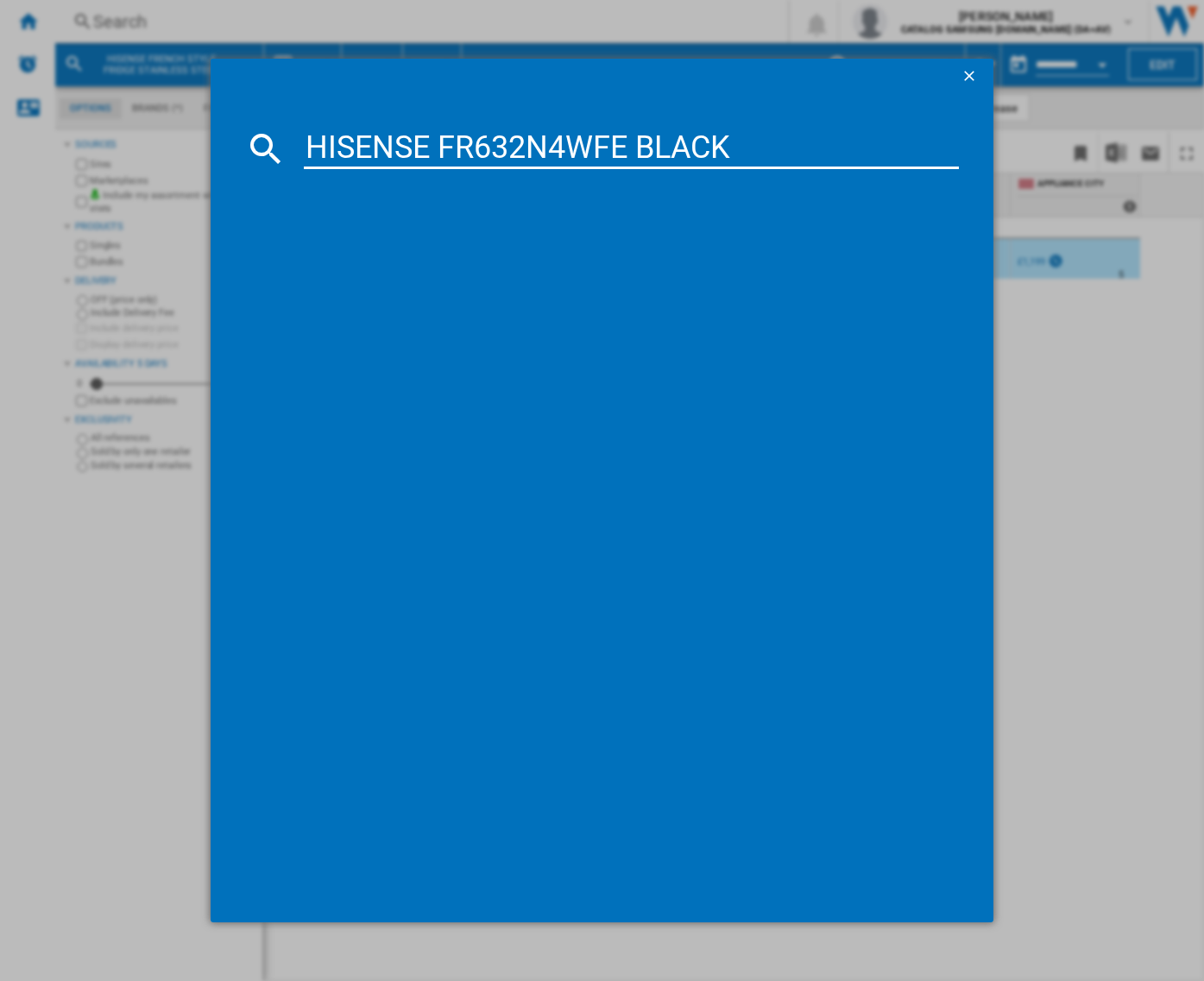
type input "HISENSE FR632N4WFE BLACK"
click at [782, 146] on input "HISENSE FR632N4WFE BLACK" at bounding box center [631, 148] width 655 height 41
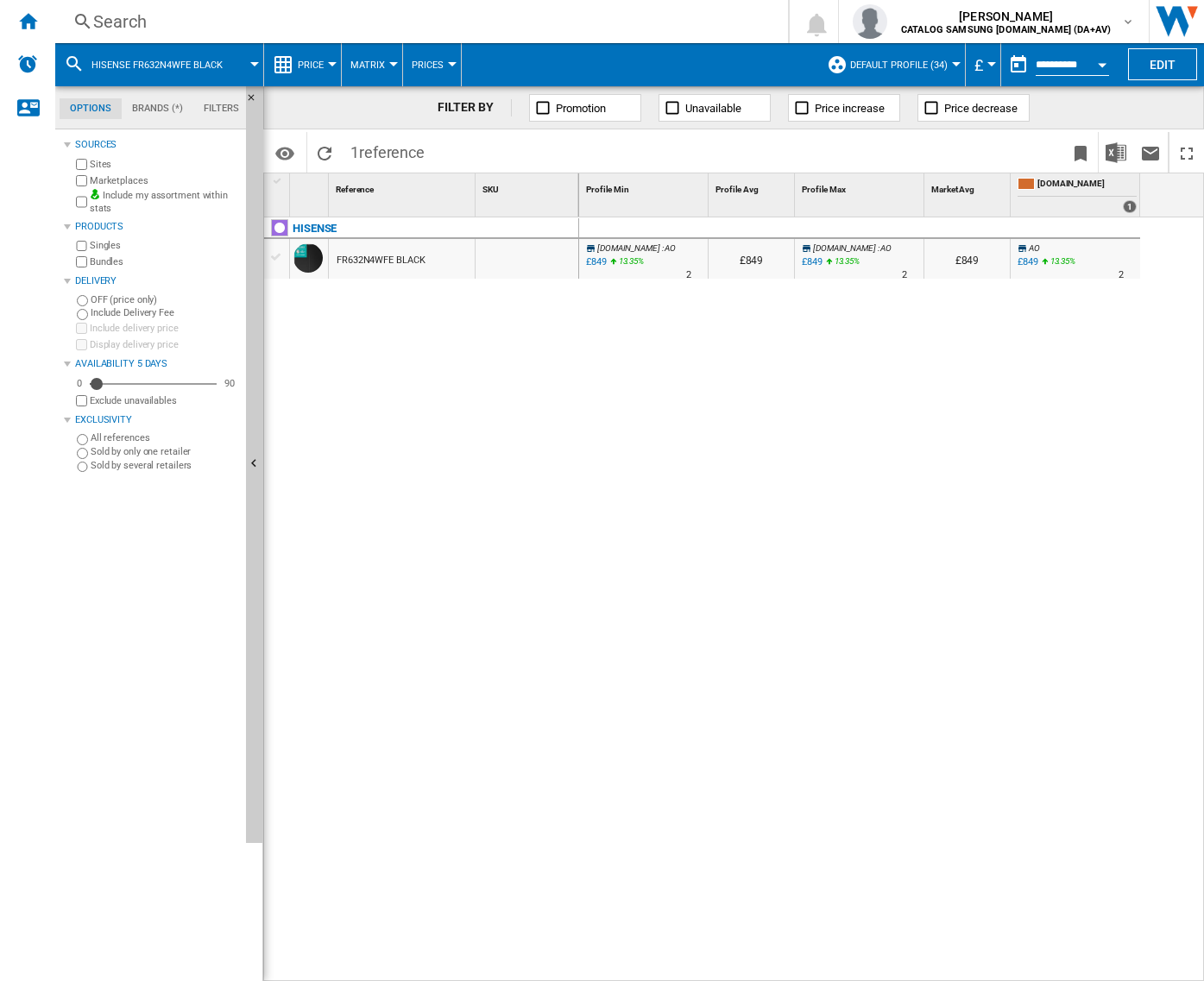
click at [1024, 259] on div "£849" at bounding box center [1028, 262] width 21 height 11
click at [499, 23] on div "Search" at bounding box center [417, 21] width 650 height 24
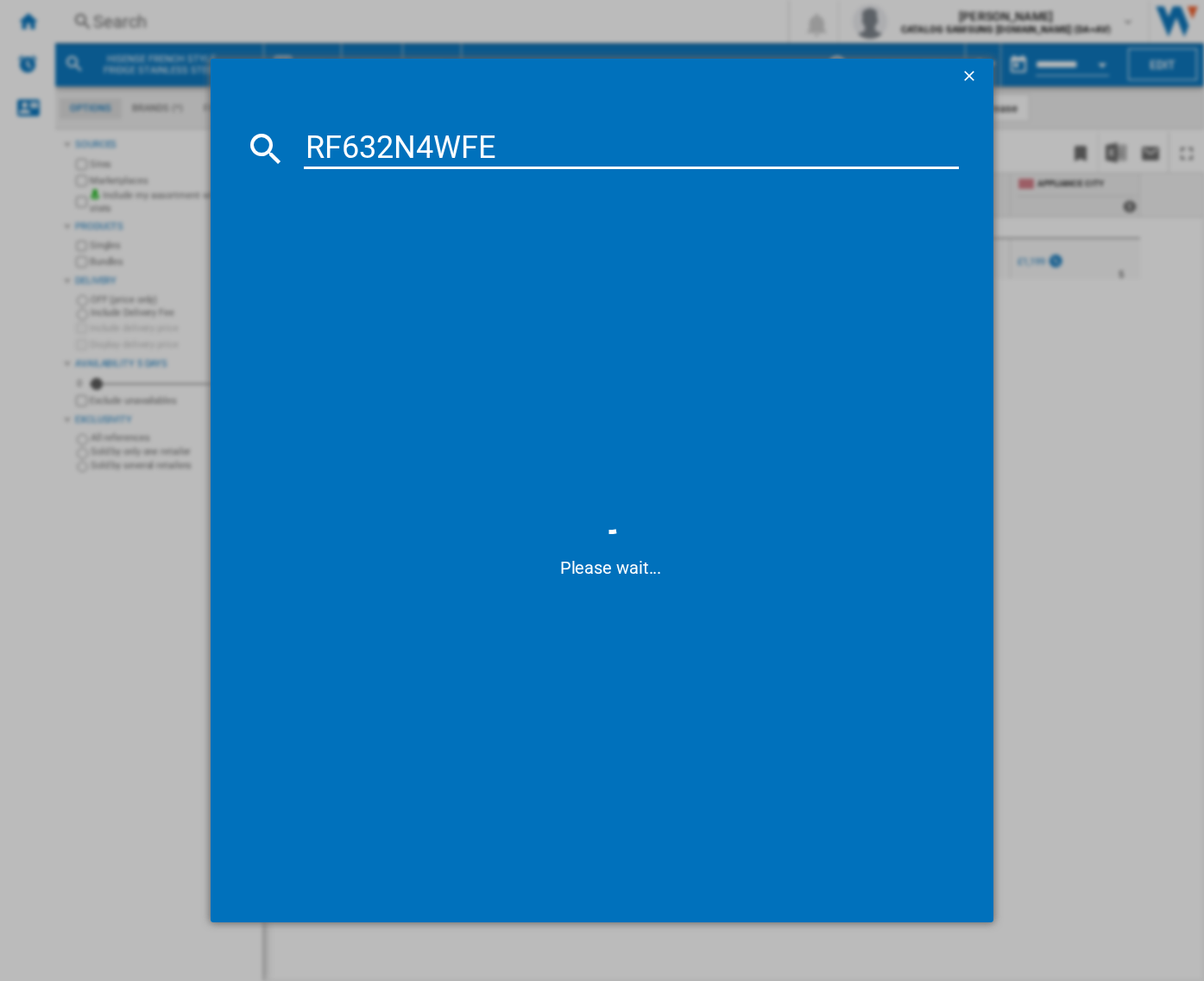
click at [523, 147] on input "RF632N4WFE" at bounding box center [631, 148] width 655 height 41
type input "RF632N4WFE"
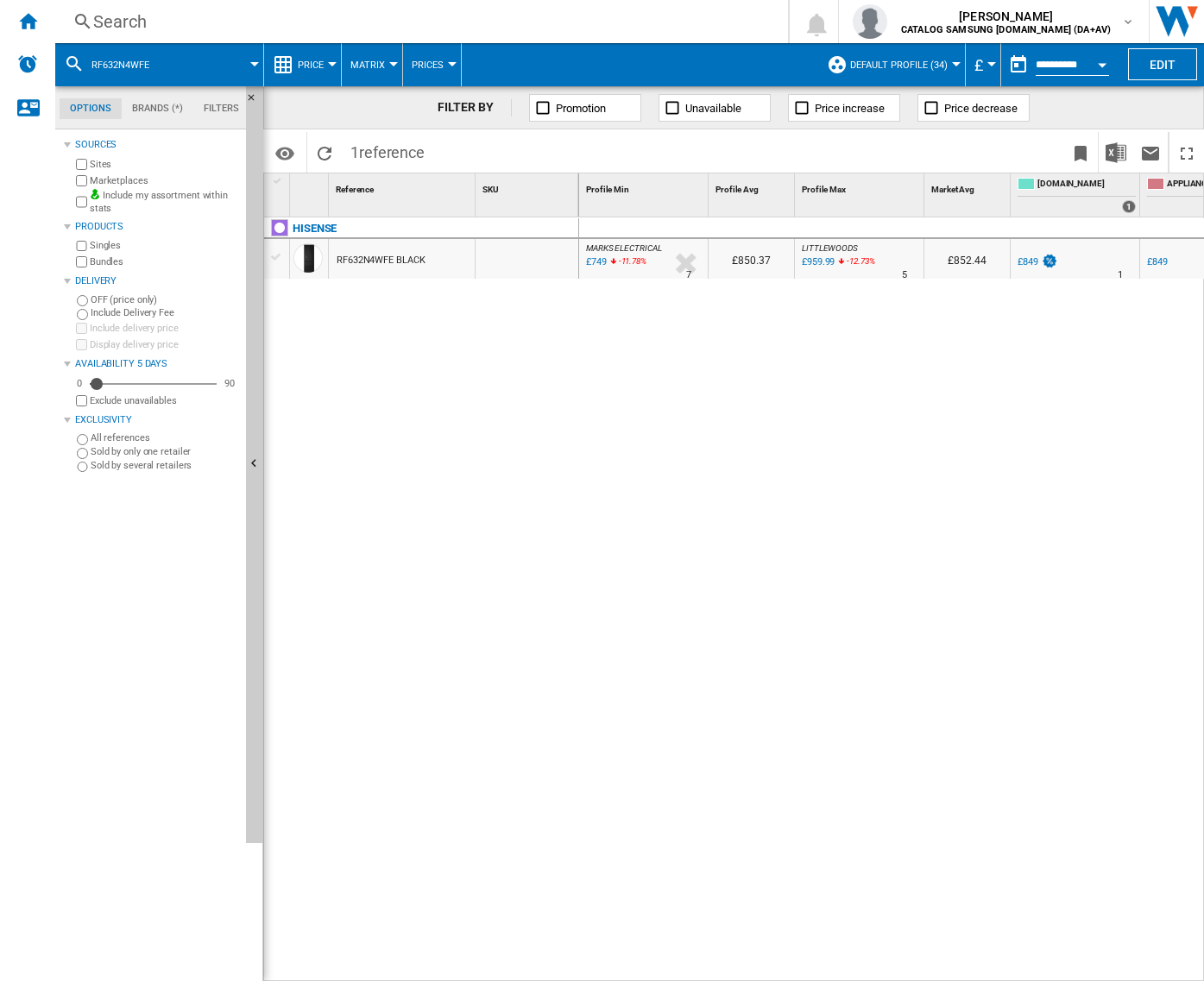
click at [432, 262] on div "RF632N4WFE BLACK" at bounding box center [402, 259] width 146 height 40
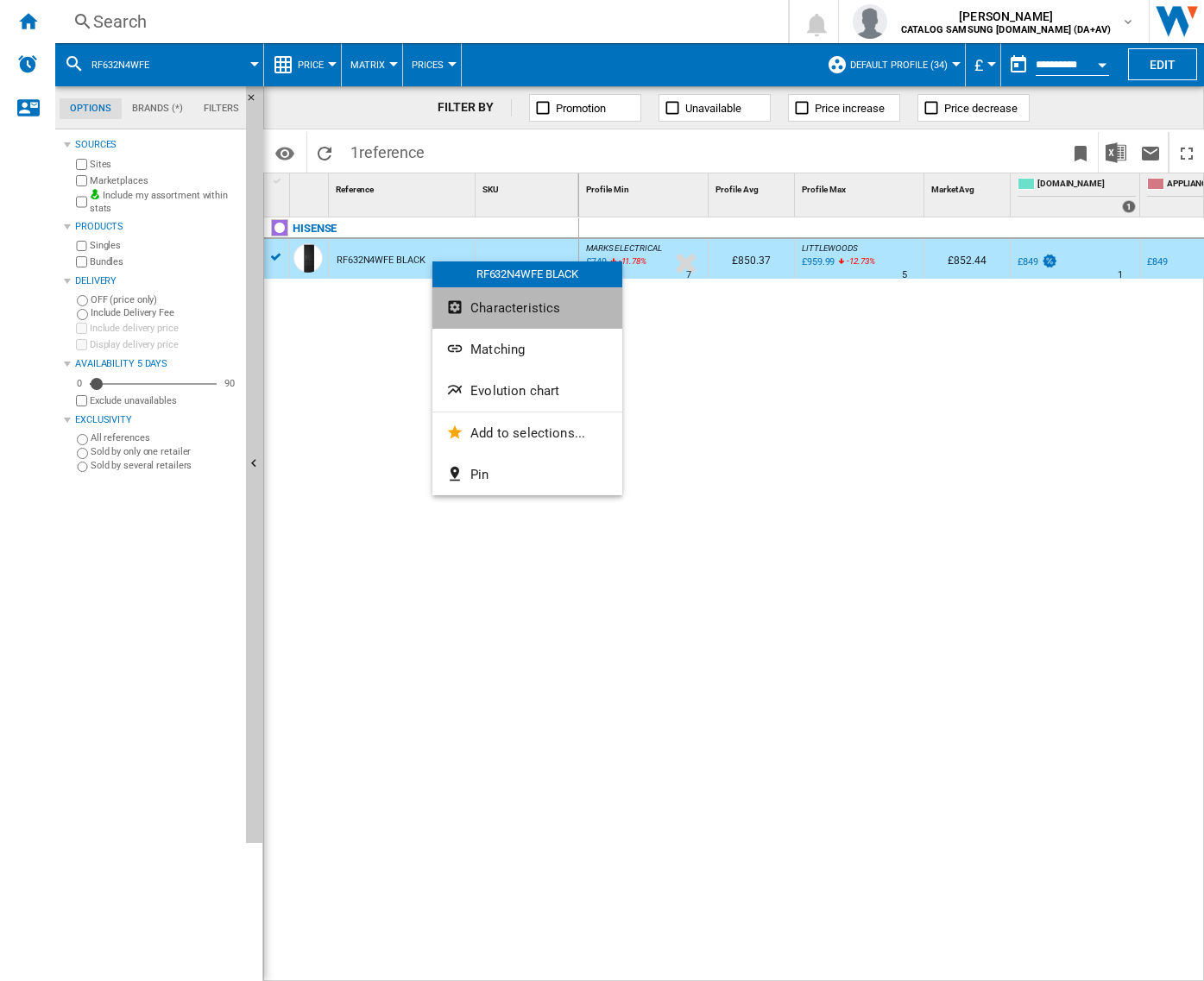
click at [548, 313] on span "Characteristics" at bounding box center [515, 307] width 89 height 16
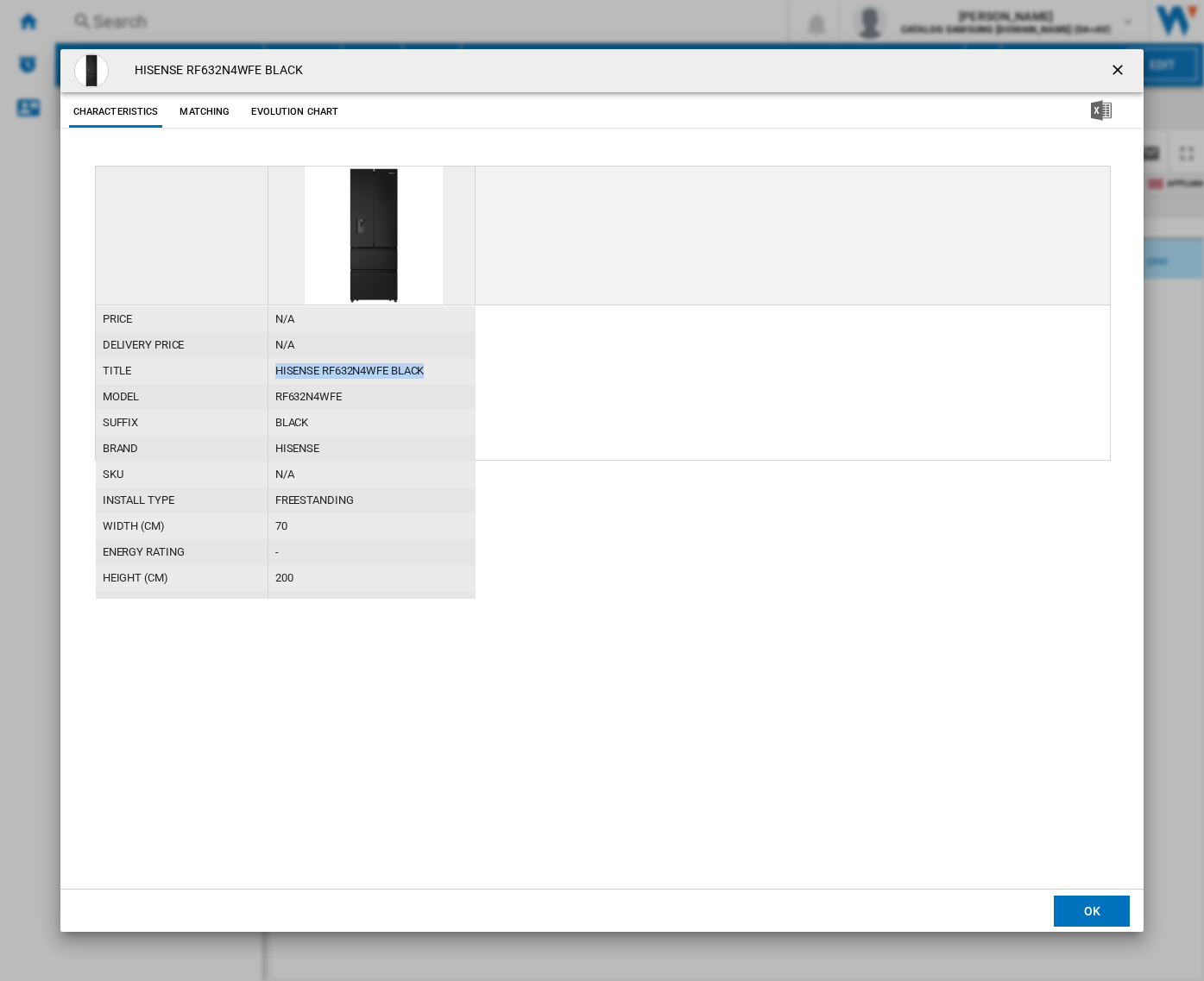
drag, startPoint x: 436, startPoint y: 368, endPoint x: 265, endPoint y: 371, distance: 171.0
click at [265, 358] on div "title HISENSE RF632N4WFE BLACK" at bounding box center [286, 358] width 380 height 0
copy div "HISENSE RF632N4WFE BLACK"
click at [1118, 72] on ng-md-icon "getI18NText('BUTTONS.CLOSE_DIALOG')" at bounding box center [1119, 72] width 21 height 20
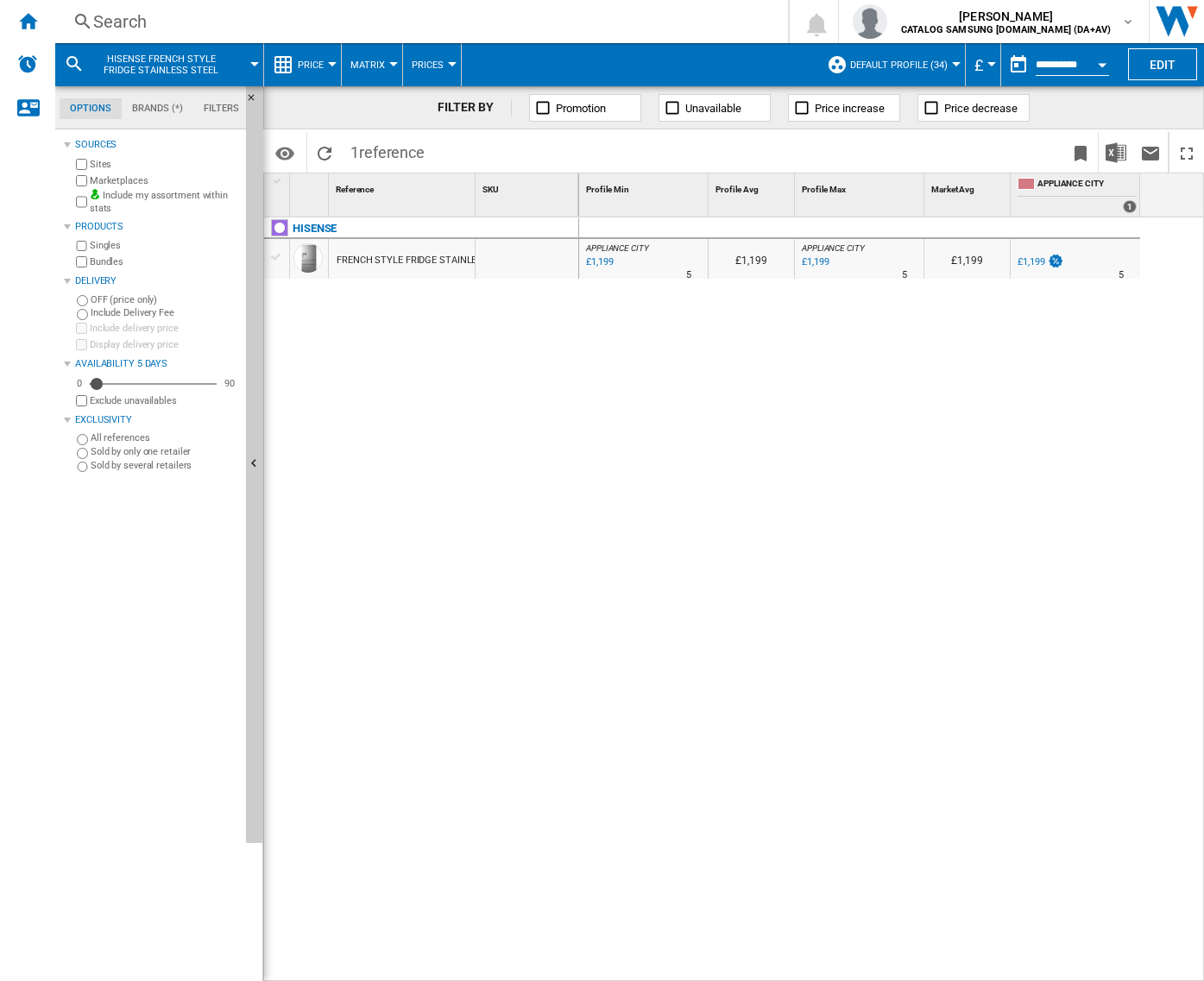
click at [286, 21] on div "Search" at bounding box center [417, 21] width 650 height 24
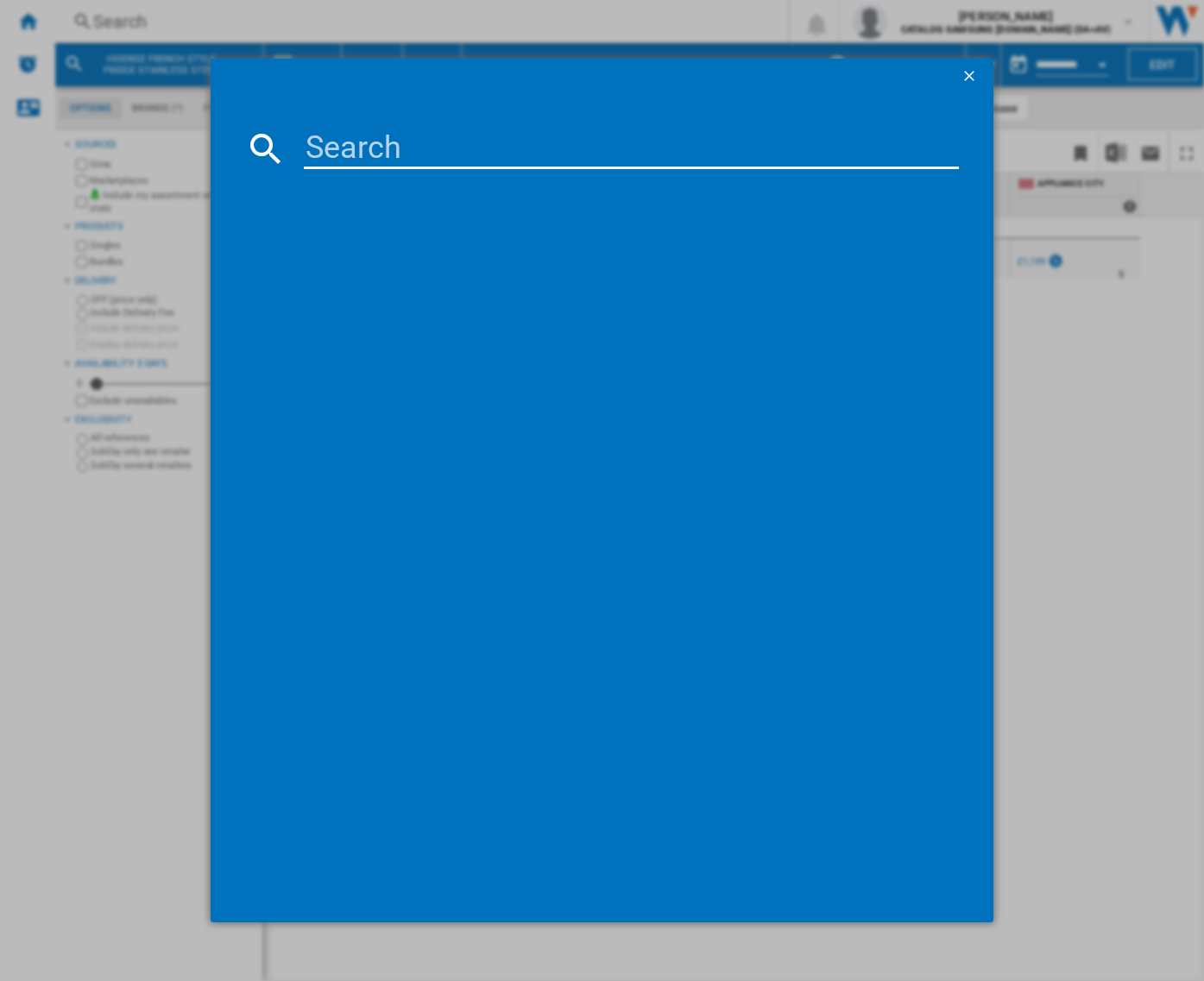
click at [376, 138] on input at bounding box center [631, 148] width 655 height 41
paste input "RF632N4WFE"
drag, startPoint x: 338, startPoint y: 152, endPoint x: 270, endPoint y: 141, distance: 68.9
click at [270, 143] on div "RF632N4WFE" at bounding box center [602, 148] width 714 height 41
type input "FR632N4WFE"
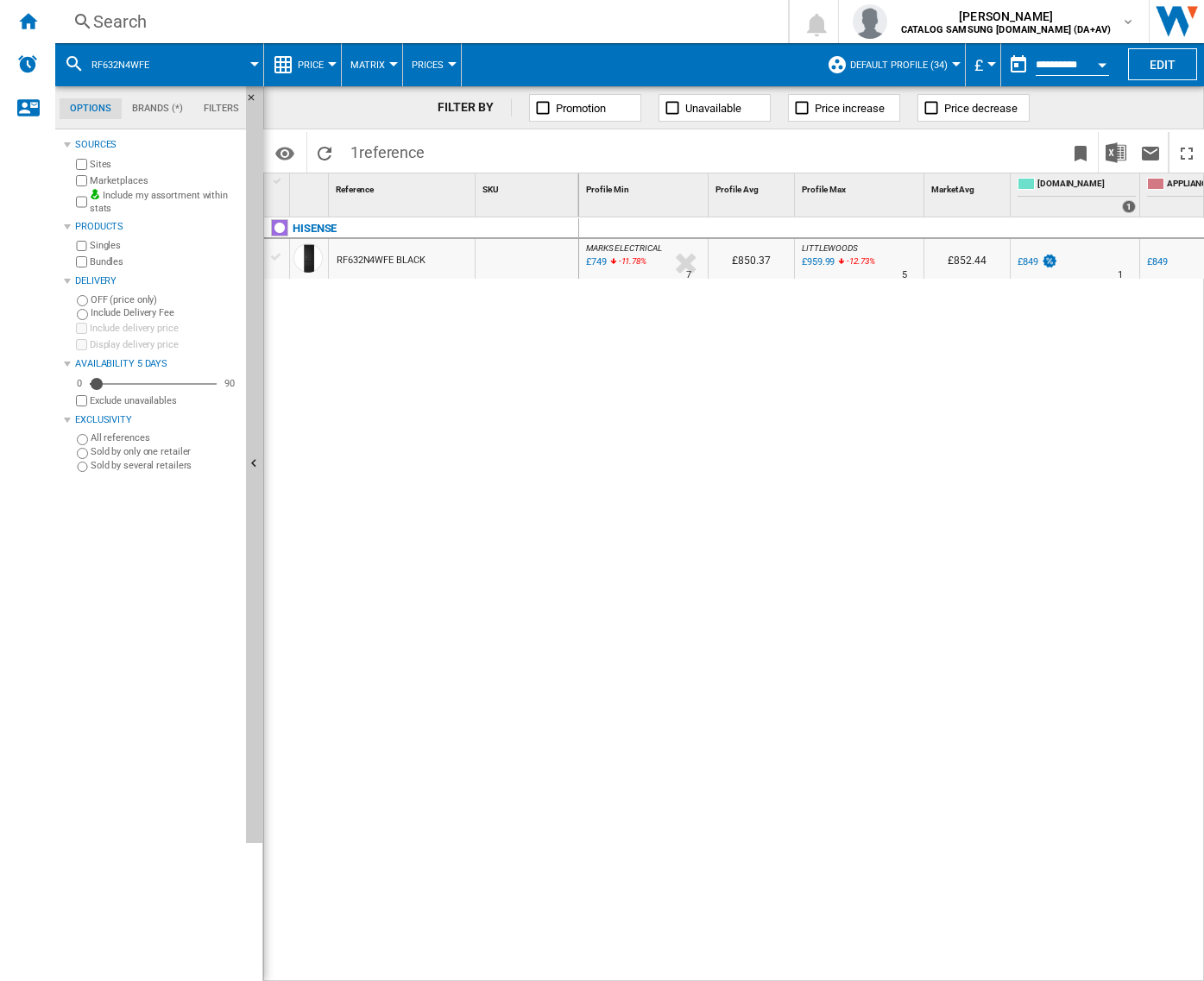
click at [208, 66] on span at bounding box center [213, 64] width 81 height 43
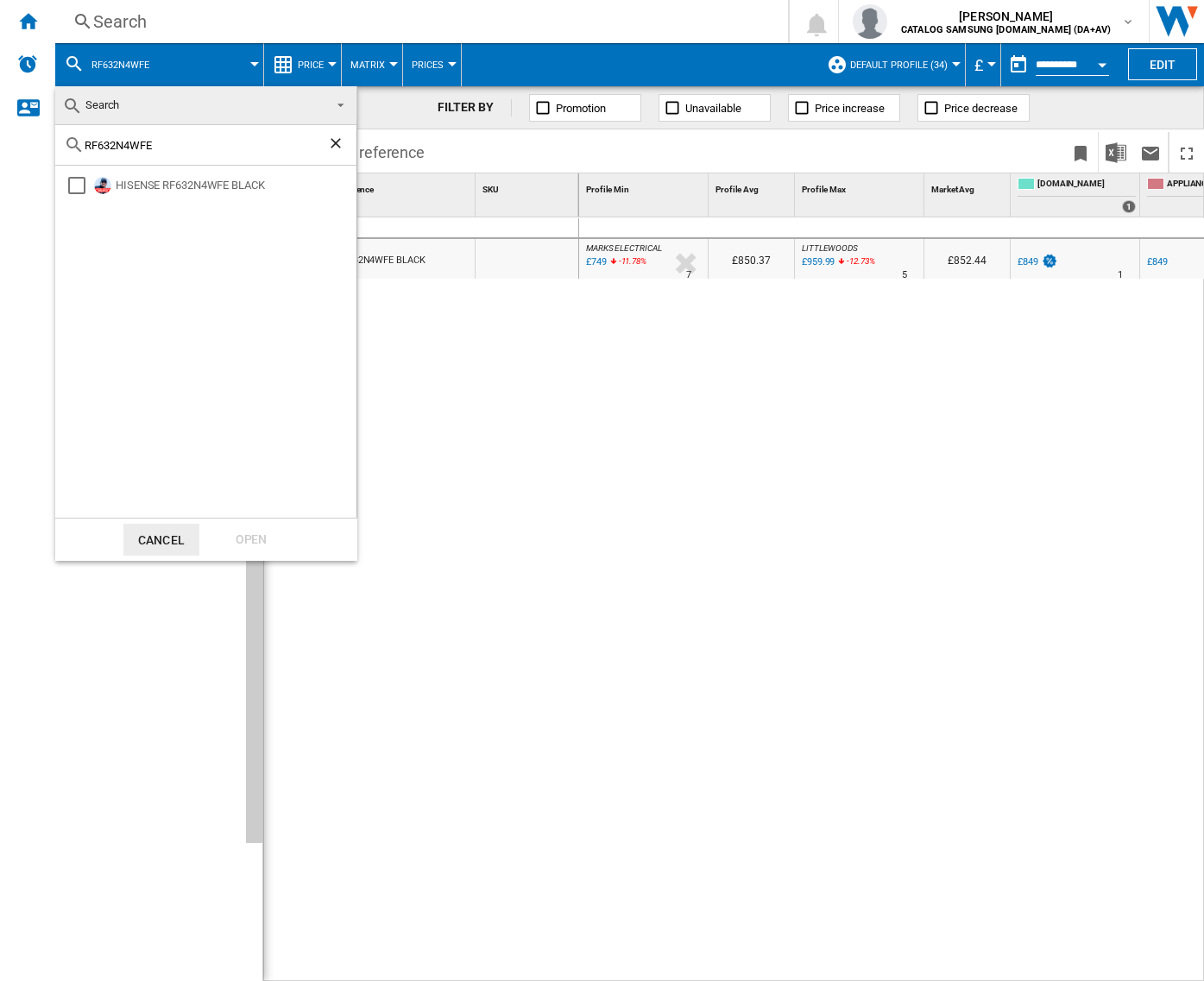
click at [173, 146] on div "RF632N4WFE" at bounding box center [205, 145] width 301 height 41
click at [93, 145] on input "RF632N4WFE" at bounding box center [206, 145] width 242 height 13
click at [90, 148] on input "F632N4WFE" at bounding box center [206, 145] width 242 height 13
type input "FR632N4WFE"
click at [182, 152] on div "FR632N4WFE" at bounding box center [205, 145] width 301 height 41
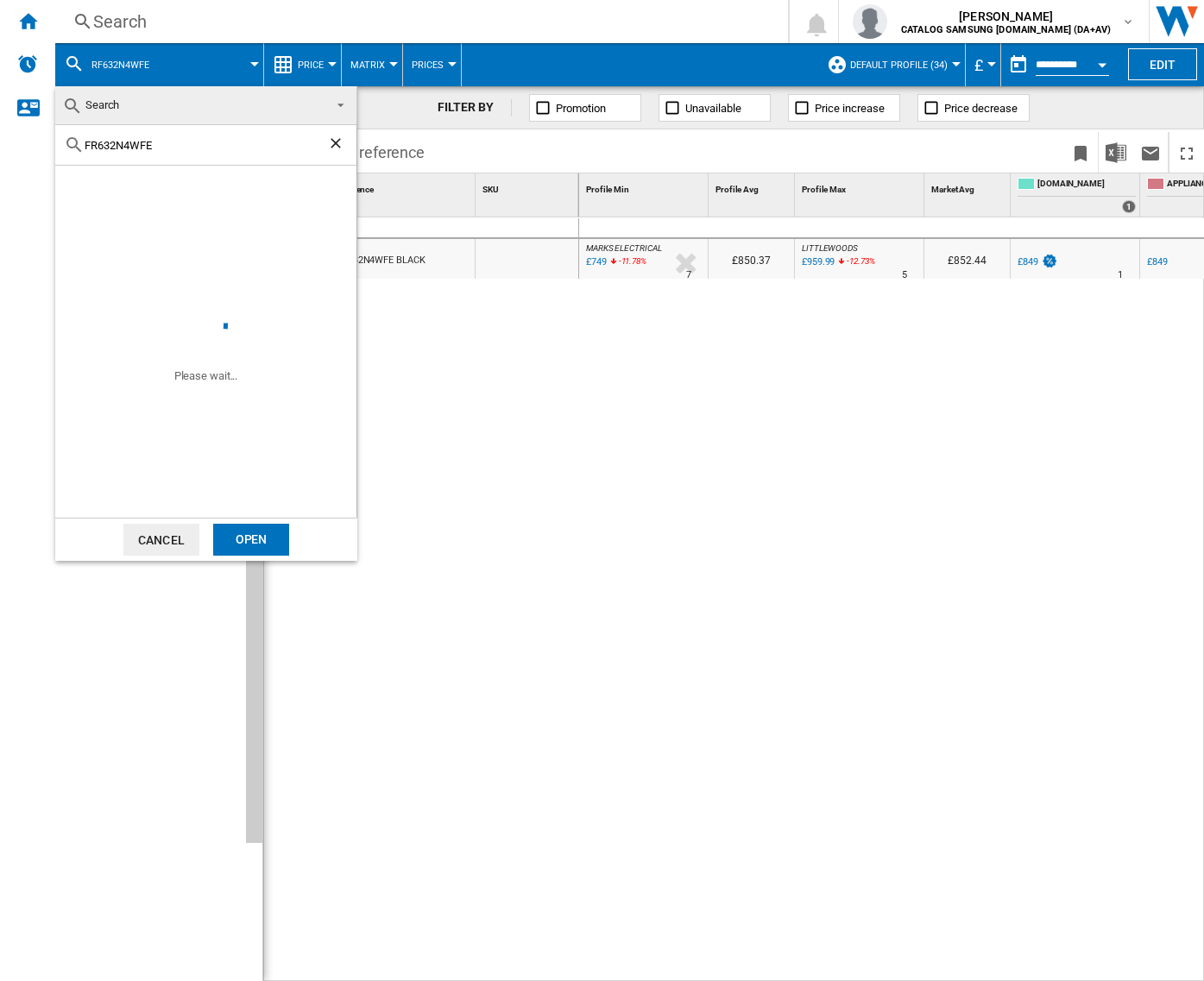
click at [183, 148] on input "FR632N4WFE" at bounding box center [206, 145] width 242 height 13
click at [278, 540] on div "Open" at bounding box center [252, 539] width 76 height 32
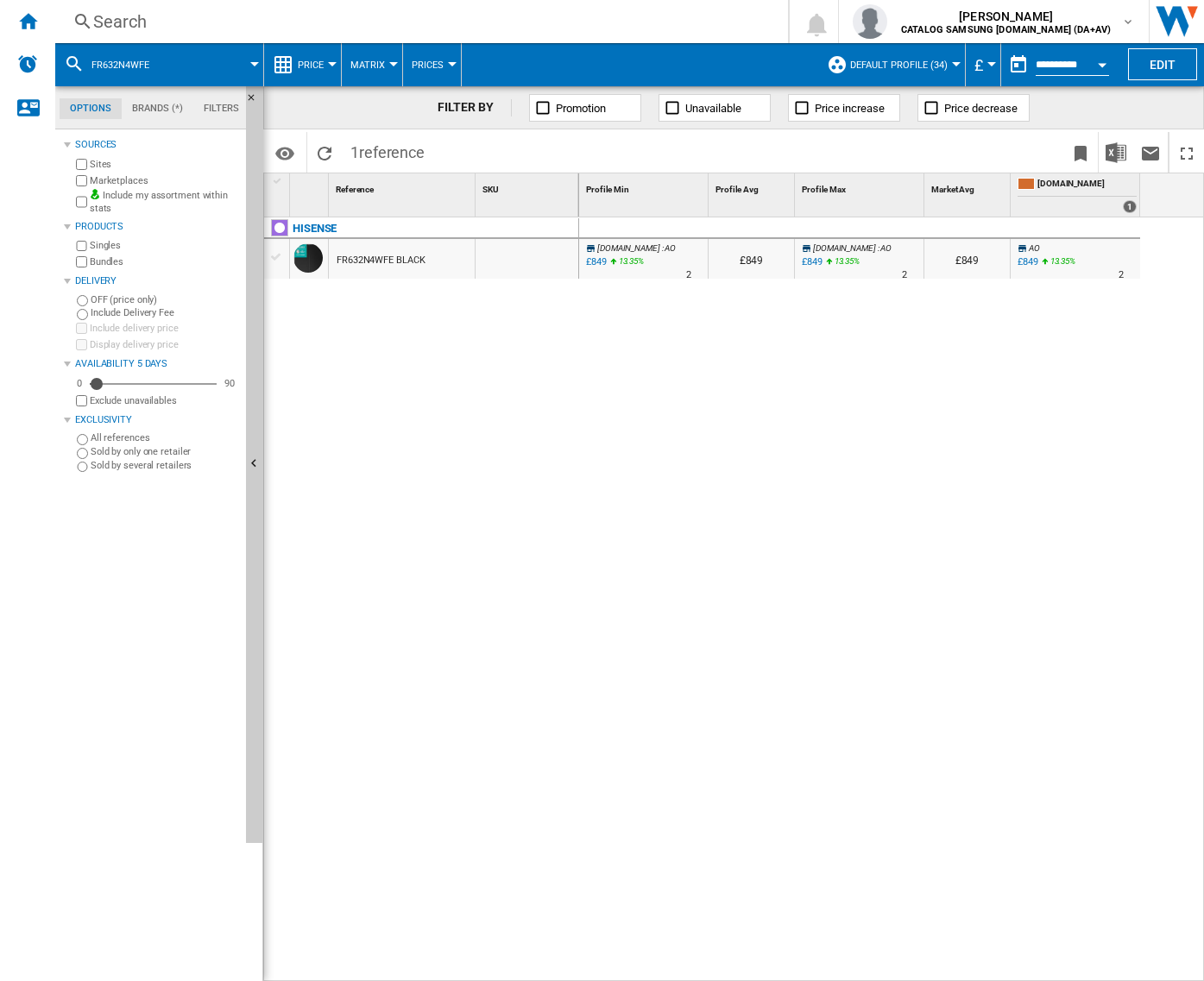
drag, startPoint x: 468, startPoint y: 375, endPoint x: 429, endPoint y: 333, distance: 57.3
click at [469, 374] on div "HISENSE FR632N4WFE BLACK" at bounding box center [421, 595] width 315 height 756
click at [404, 267] on div "FR632N4WFE BLACK" at bounding box center [380, 260] width 88 height 40
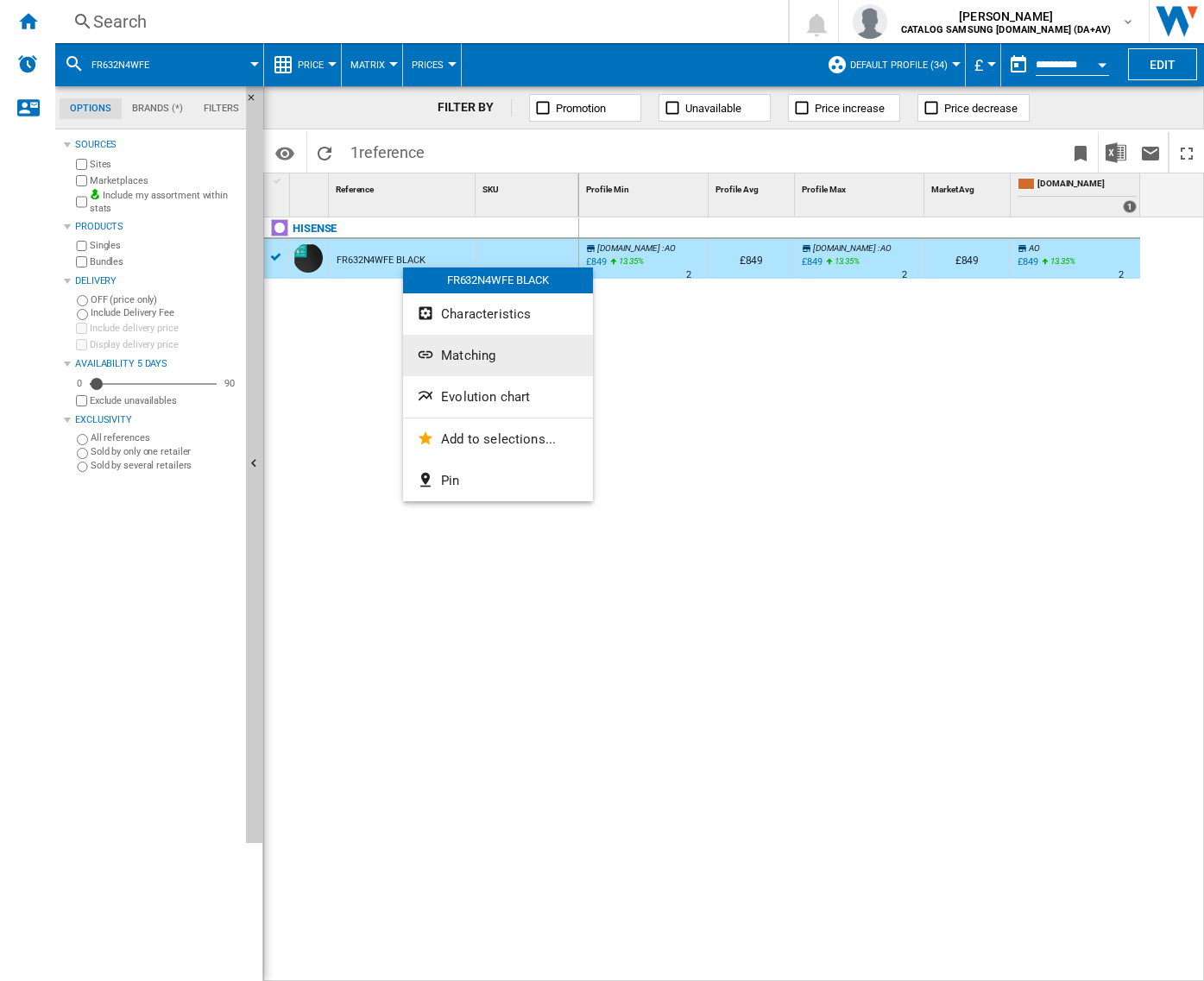
click at [505, 360] on button "Matching" at bounding box center [499, 355] width 190 height 41
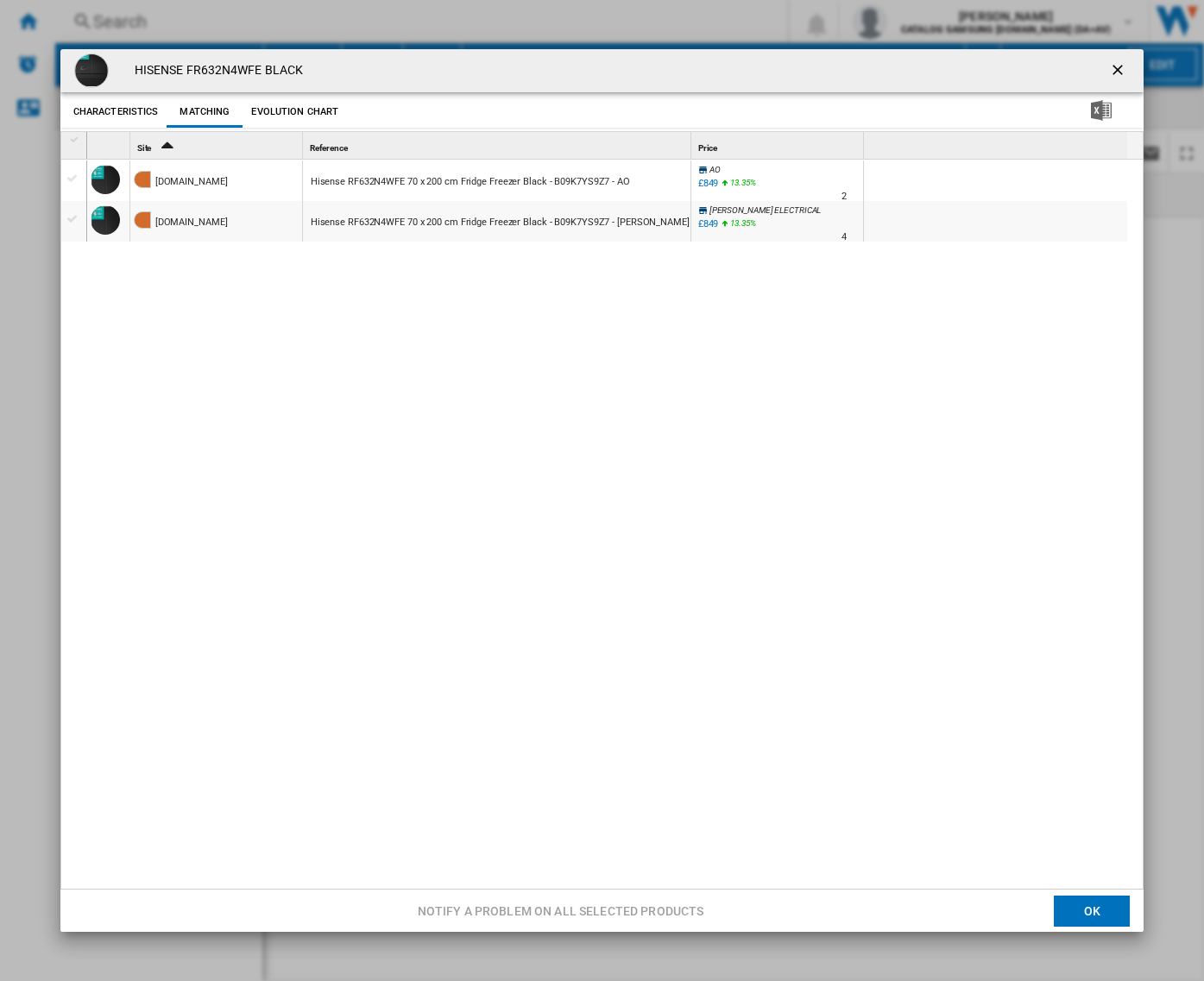
click at [74, 140] on div "Product popup" at bounding box center [75, 140] width 15 height 12
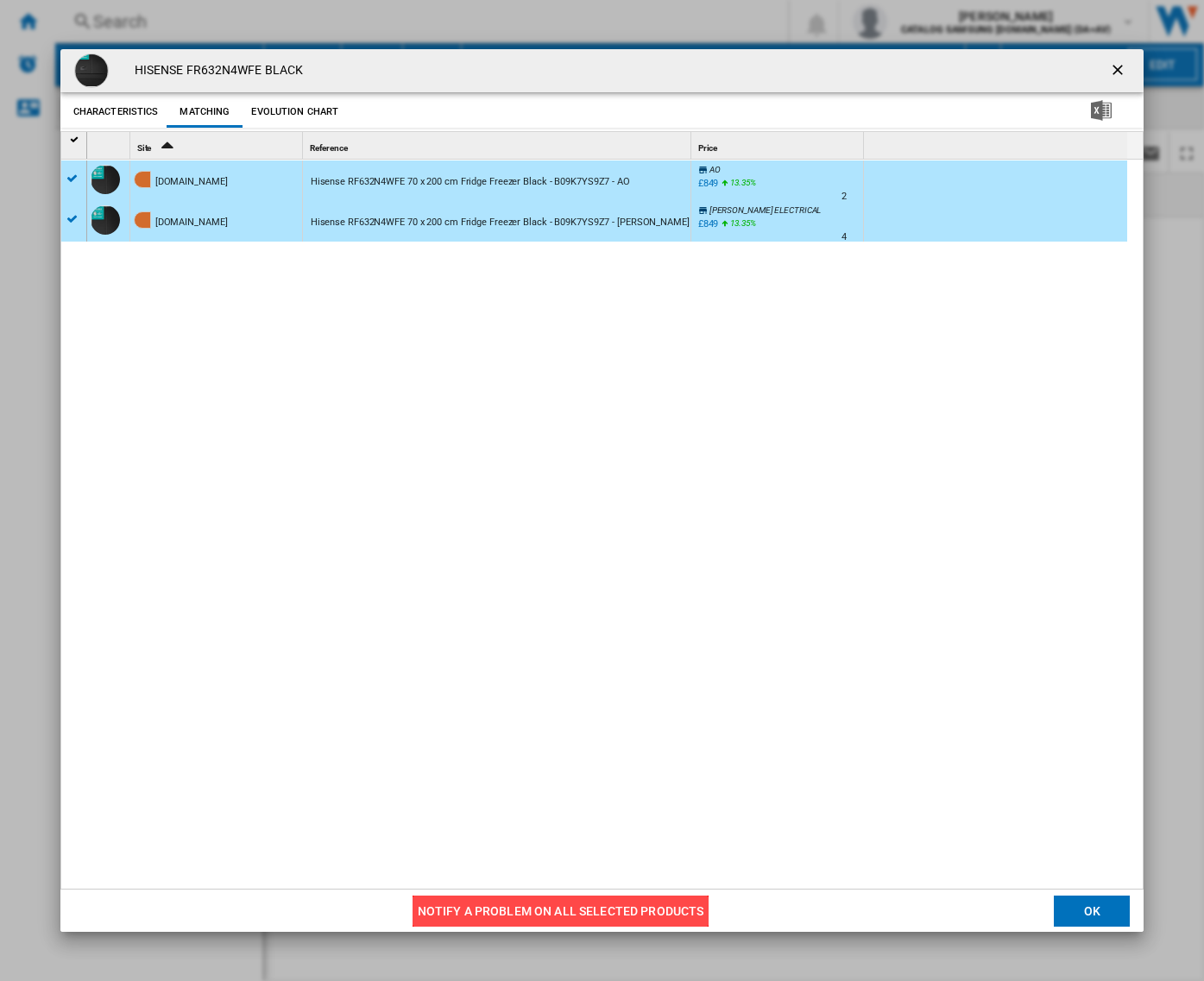
click at [542, 898] on button "Notify a problem on all selected products" at bounding box center [561, 910] width 297 height 31
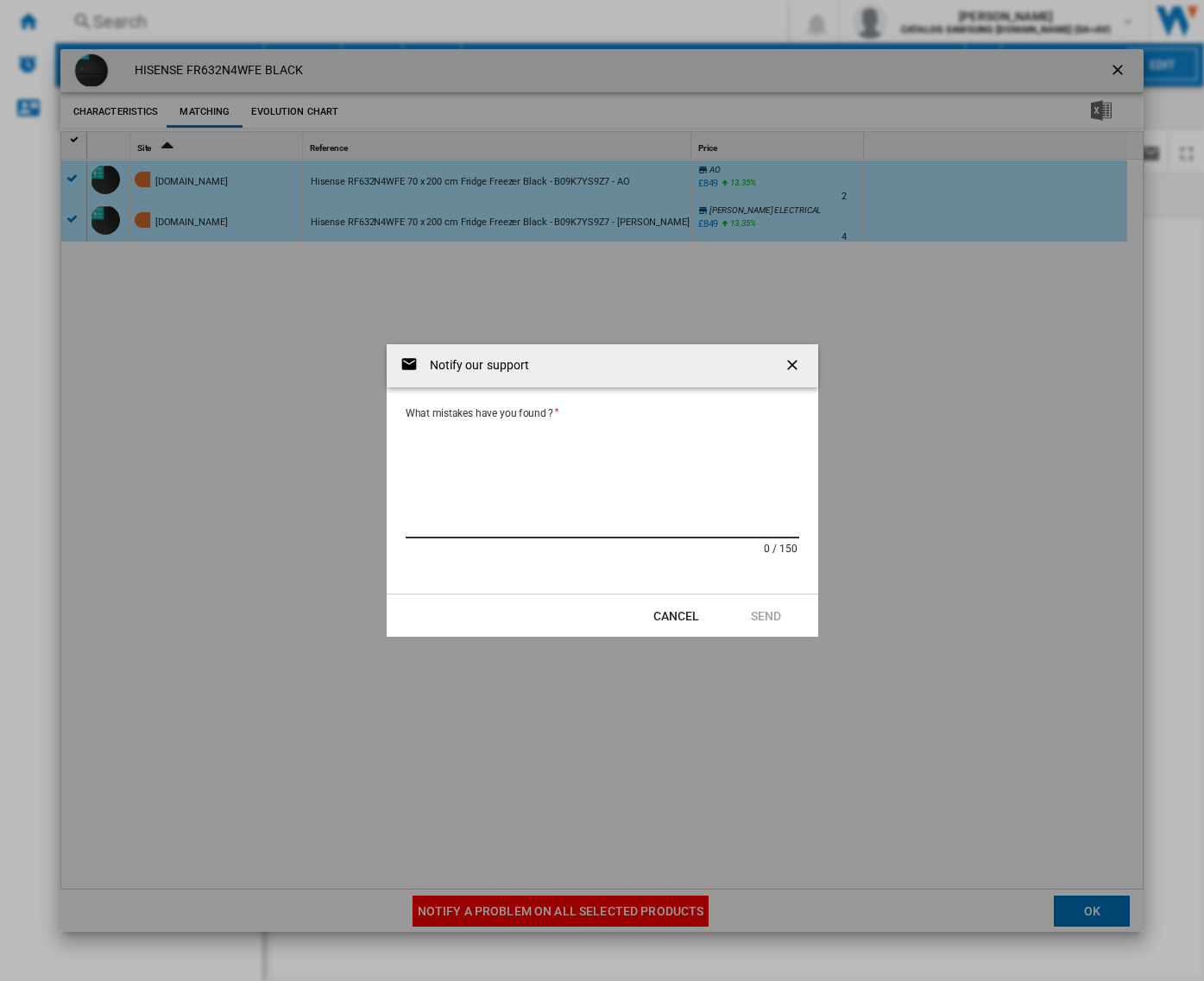
click at [474, 489] on textarea "What mistakes have you found ?" at bounding box center [602, 480] width 393 height 116
paste textarea "**********"
type textarea "**********"
click at [770, 606] on button "Send" at bounding box center [767, 616] width 76 height 31
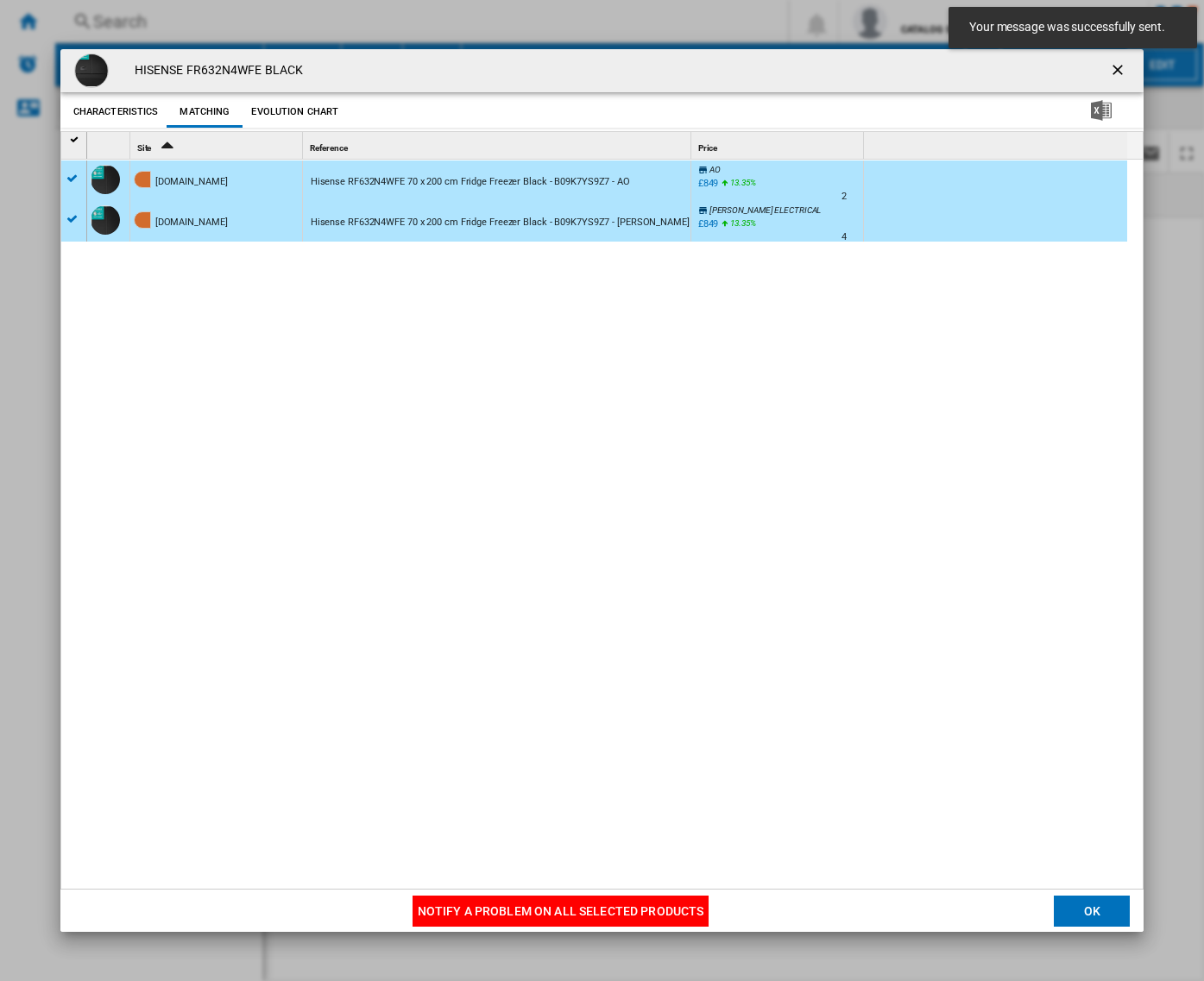
click at [1102, 67] on button "Product popup" at bounding box center [1119, 70] width 34 height 34
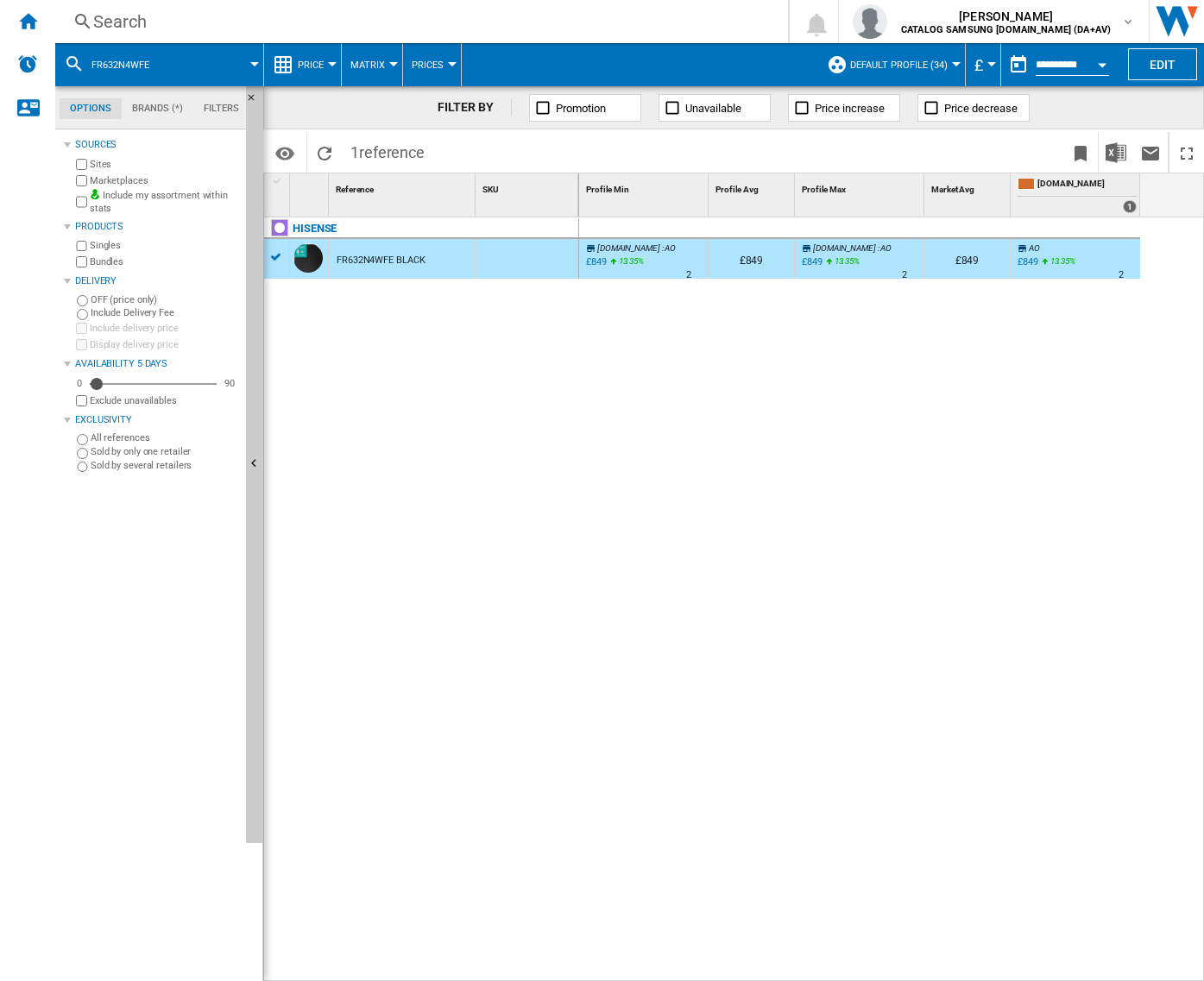
click at [357, 27] on div "Search" at bounding box center [417, 21] width 650 height 24
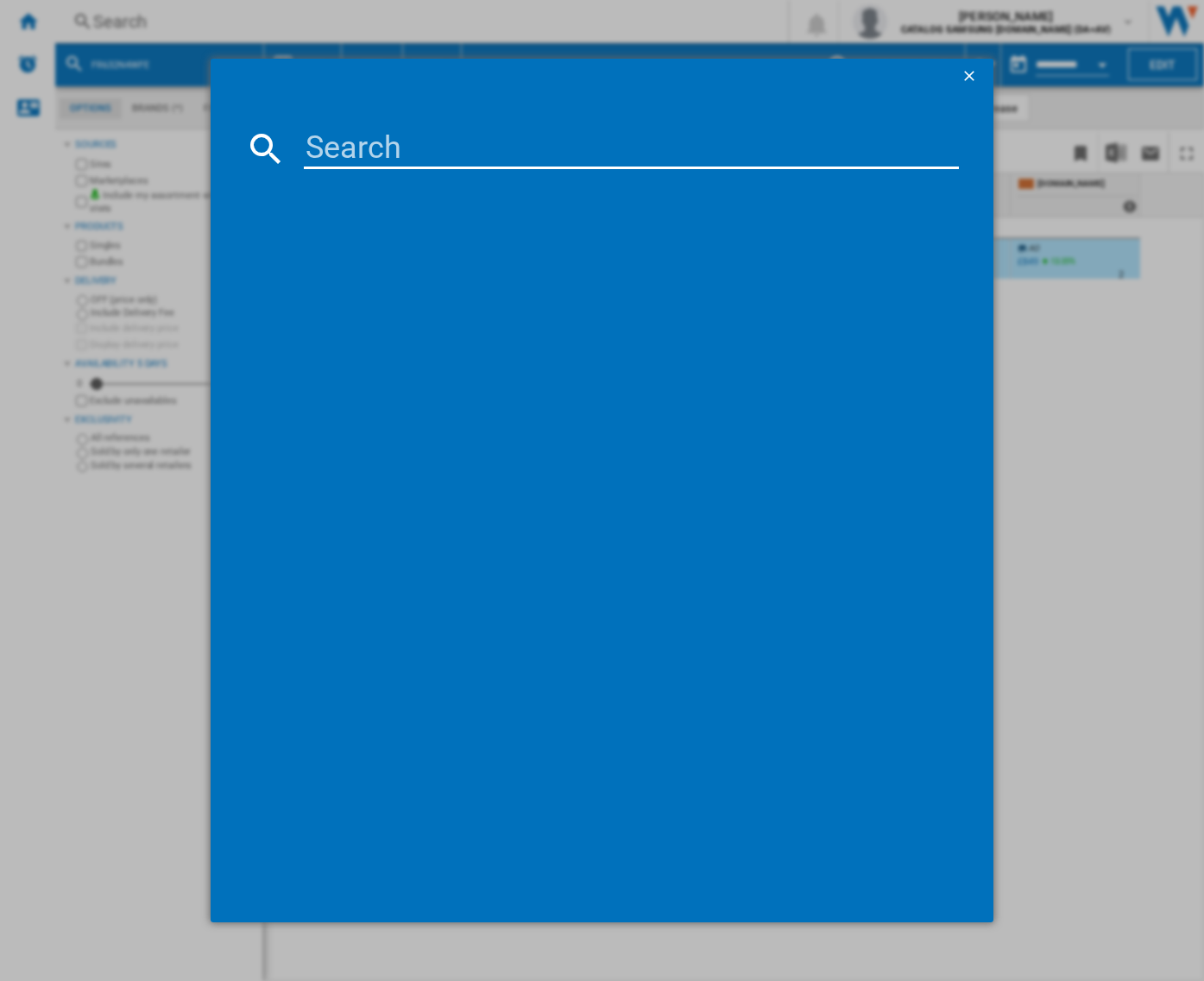
type input "RB3K330SAF"
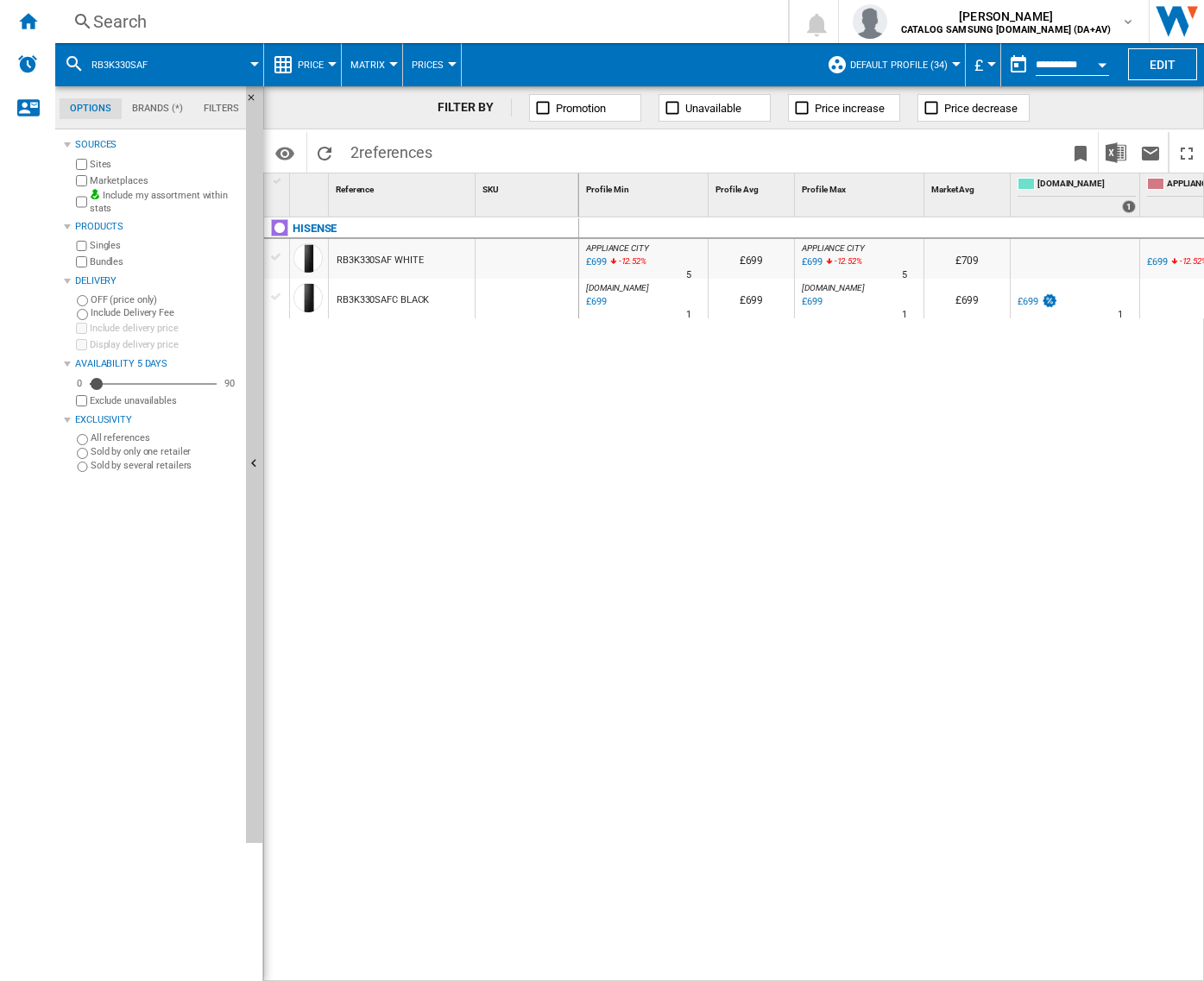
scroll to position [0, 64]
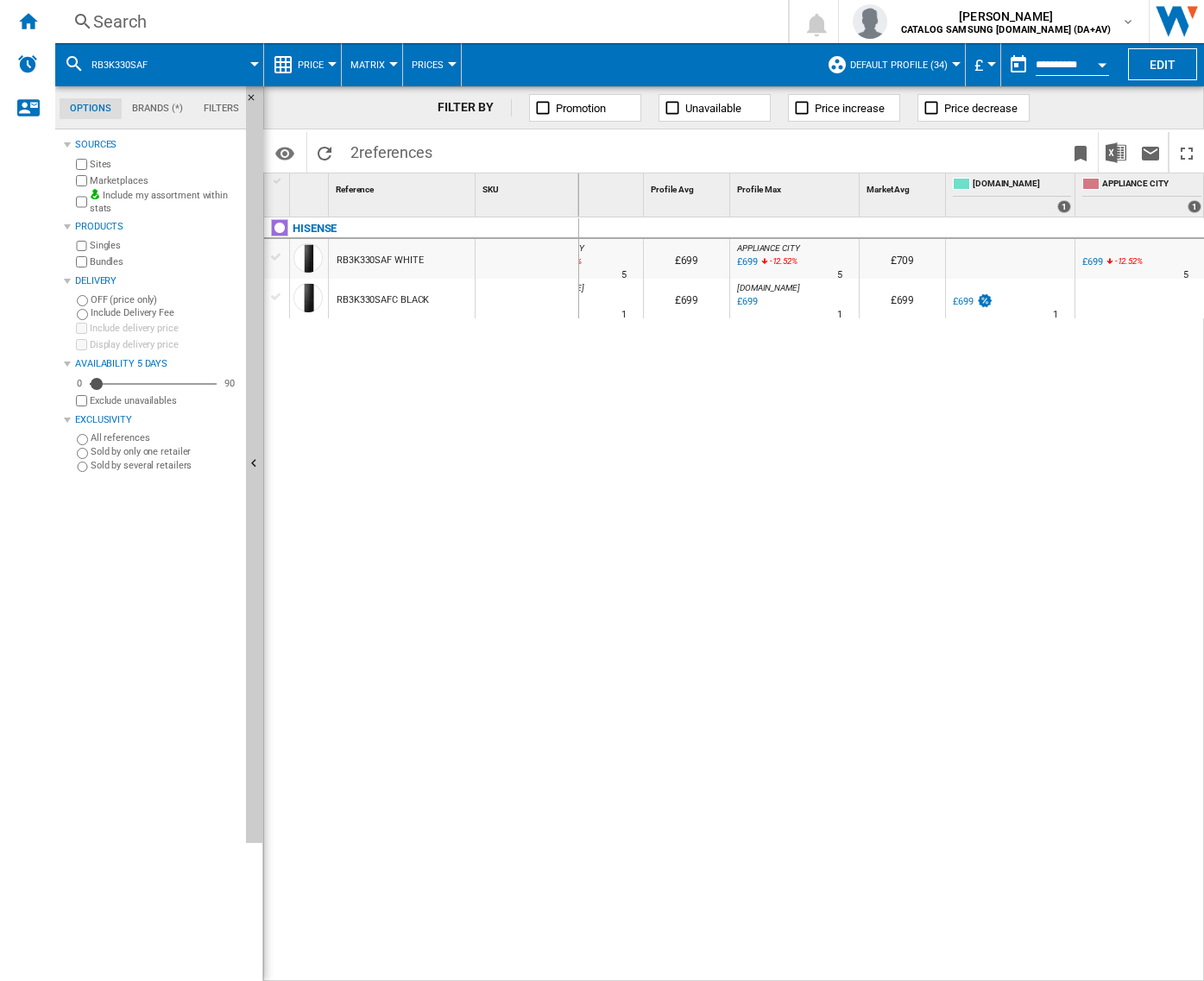
click at [1084, 264] on div "£699" at bounding box center [1093, 262] width 21 height 11
drag, startPoint x: 464, startPoint y: 254, endPoint x: 451, endPoint y: 254, distance: 13.0
click at [463, 254] on div "RB3K330SAF WHITE" at bounding box center [402, 259] width 146 height 40
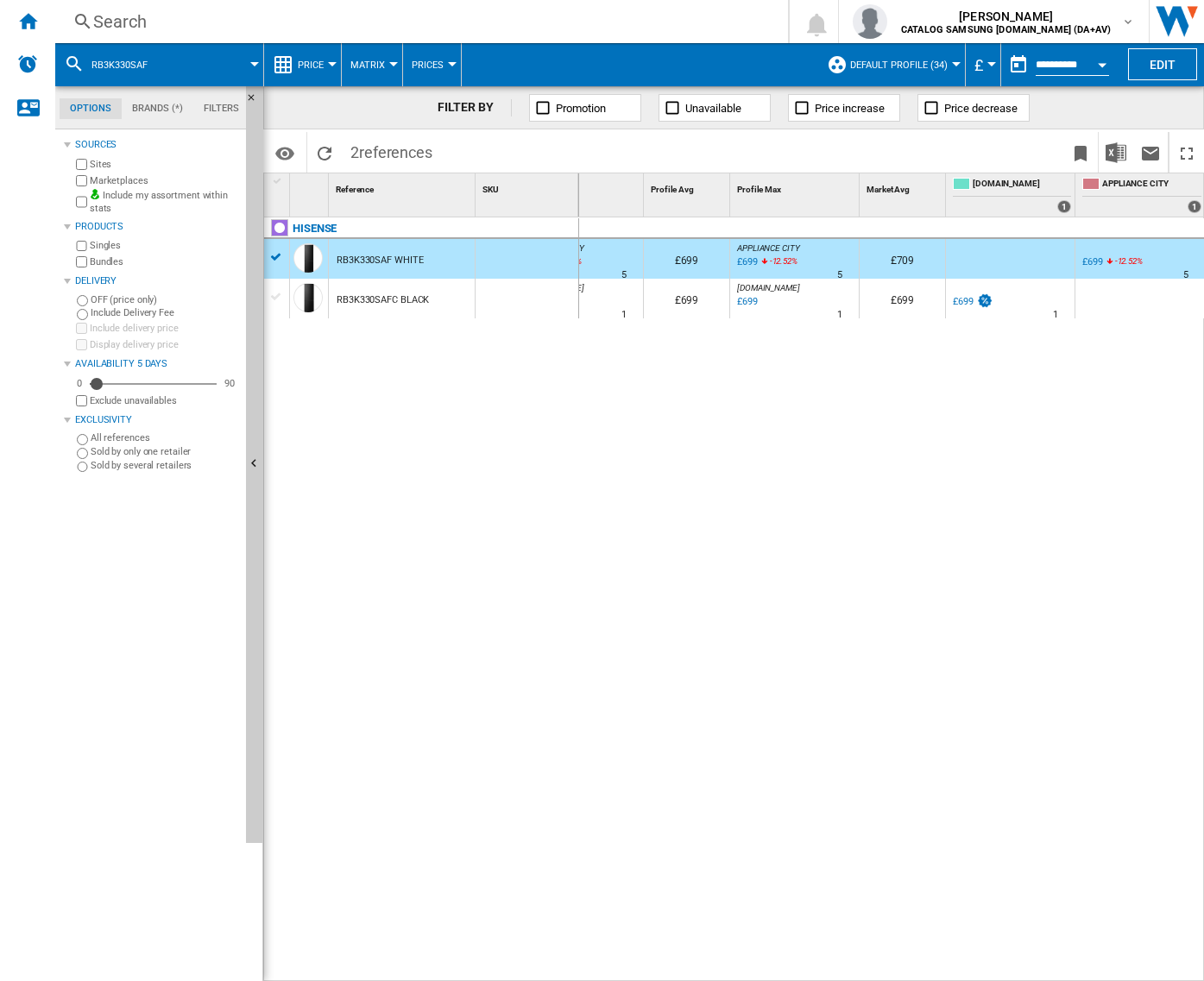
click at [440, 291] on div "RB3K330SAFC BLACK" at bounding box center [402, 298] width 146 height 40
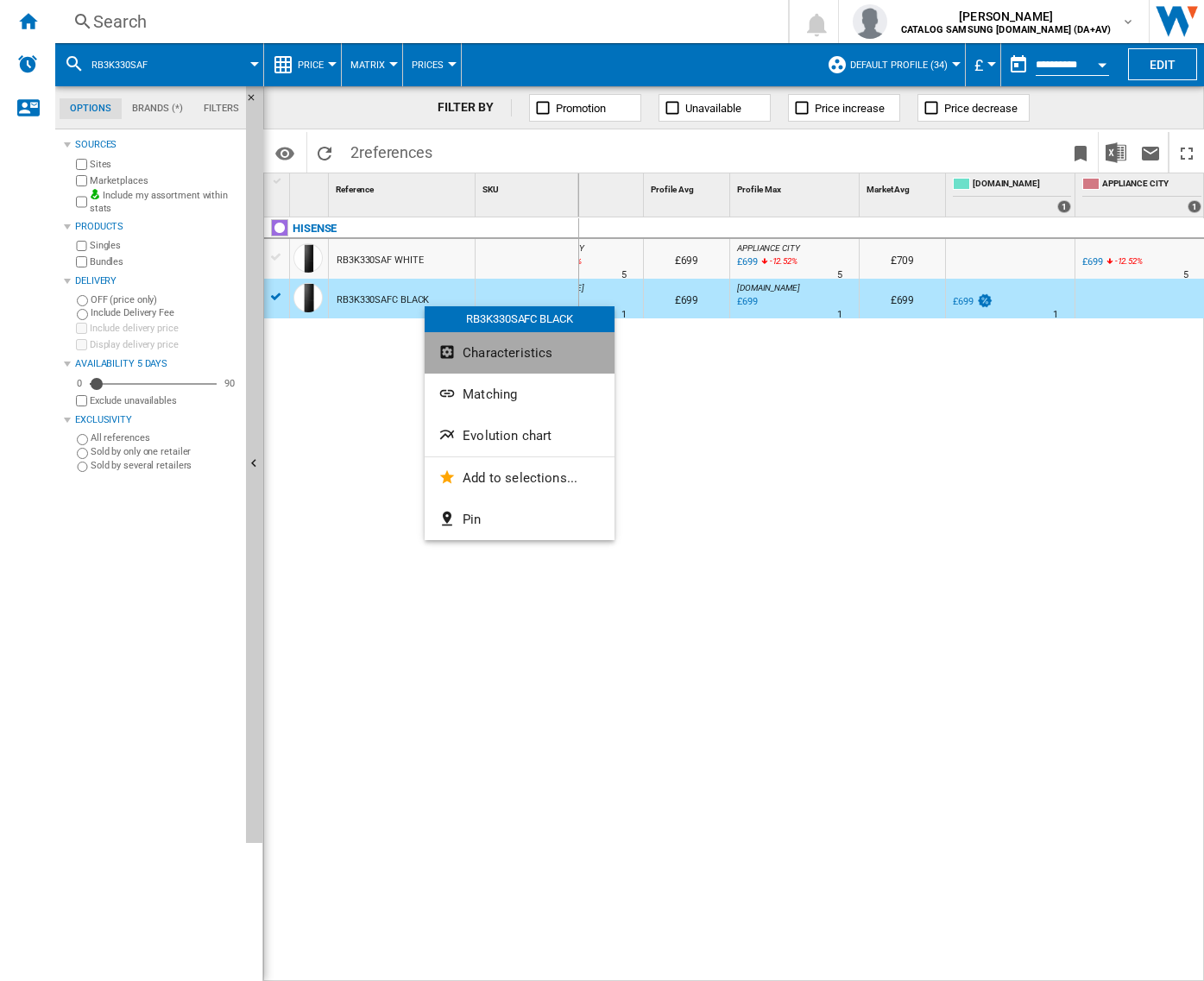
click at [556, 356] on button "Characteristics" at bounding box center [520, 353] width 190 height 41
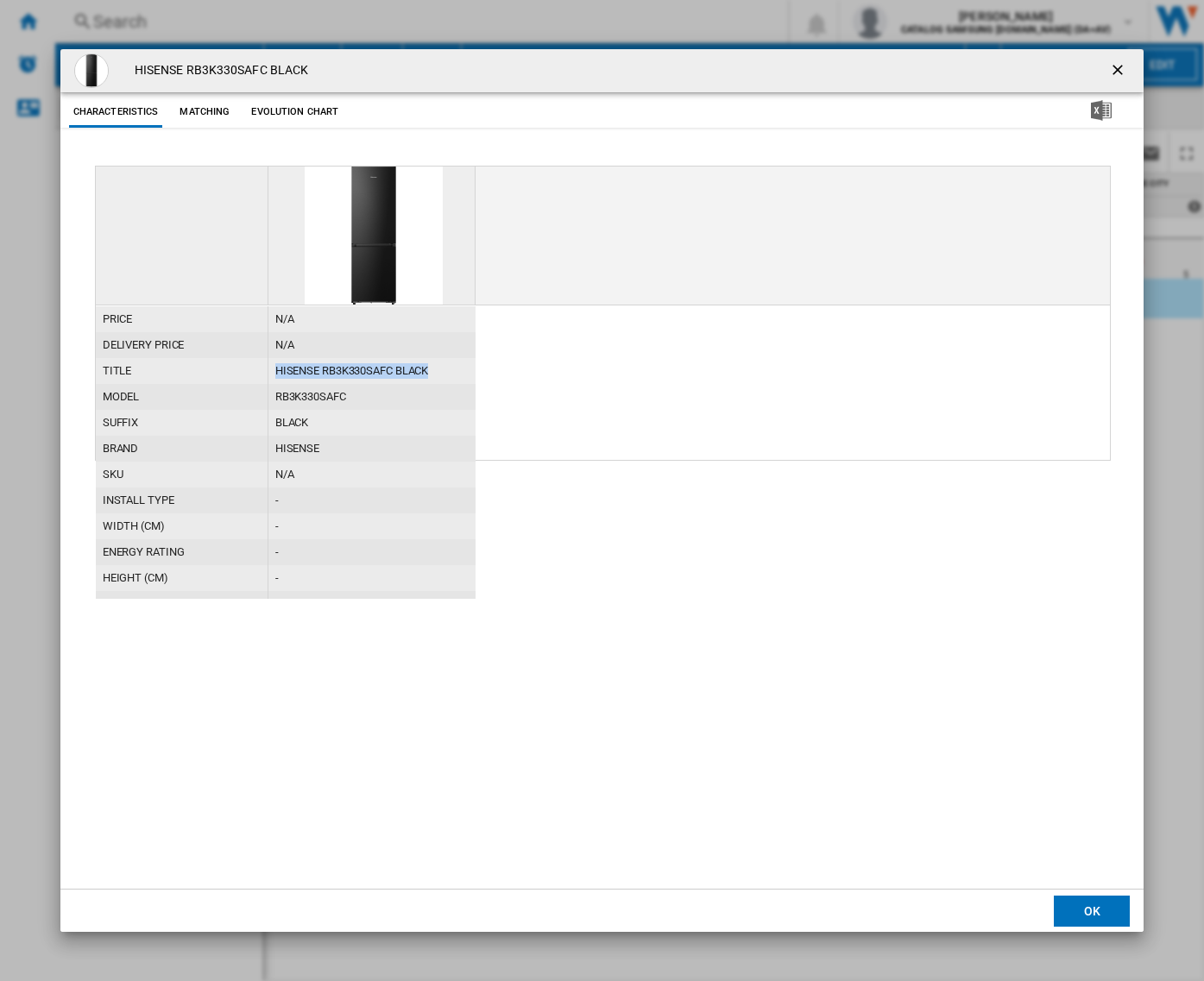
drag, startPoint x: 436, startPoint y: 369, endPoint x: 248, endPoint y: 359, distance: 188.3
click at [248, 358] on div "title HISENSE RB3K330SAFC BLACK" at bounding box center [286, 358] width 380 height 0
copy div "HISENSE RB3K330SAFC BLACK"
click at [1127, 69] on ng-md-icon "getI18NText('BUTTONS.CLOSE_DIALOG')" at bounding box center [1119, 72] width 21 height 20
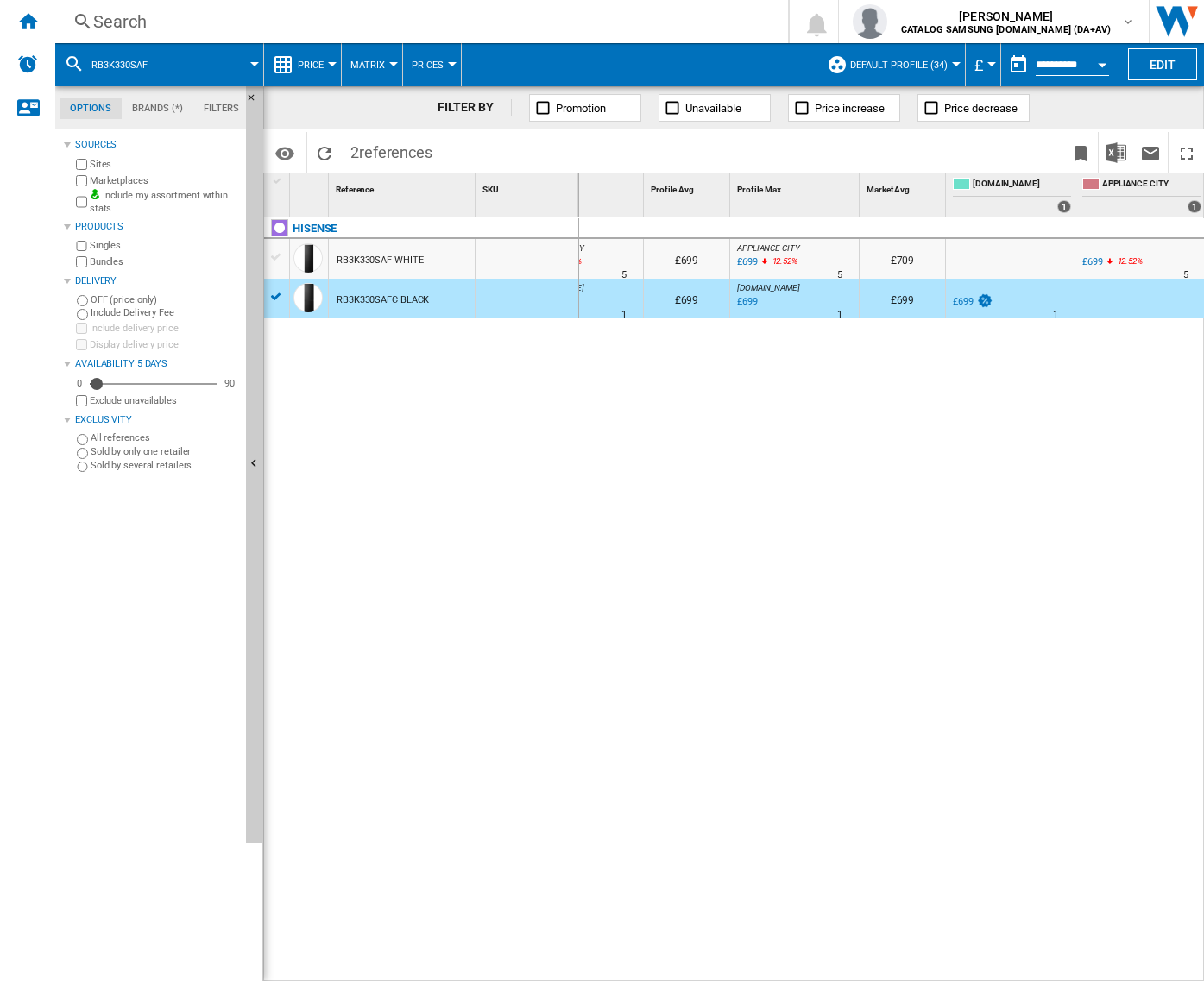
click at [404, 251] on div "RB3K330SAF WHITE" at bounding box center [379, 260] width 87 height 40
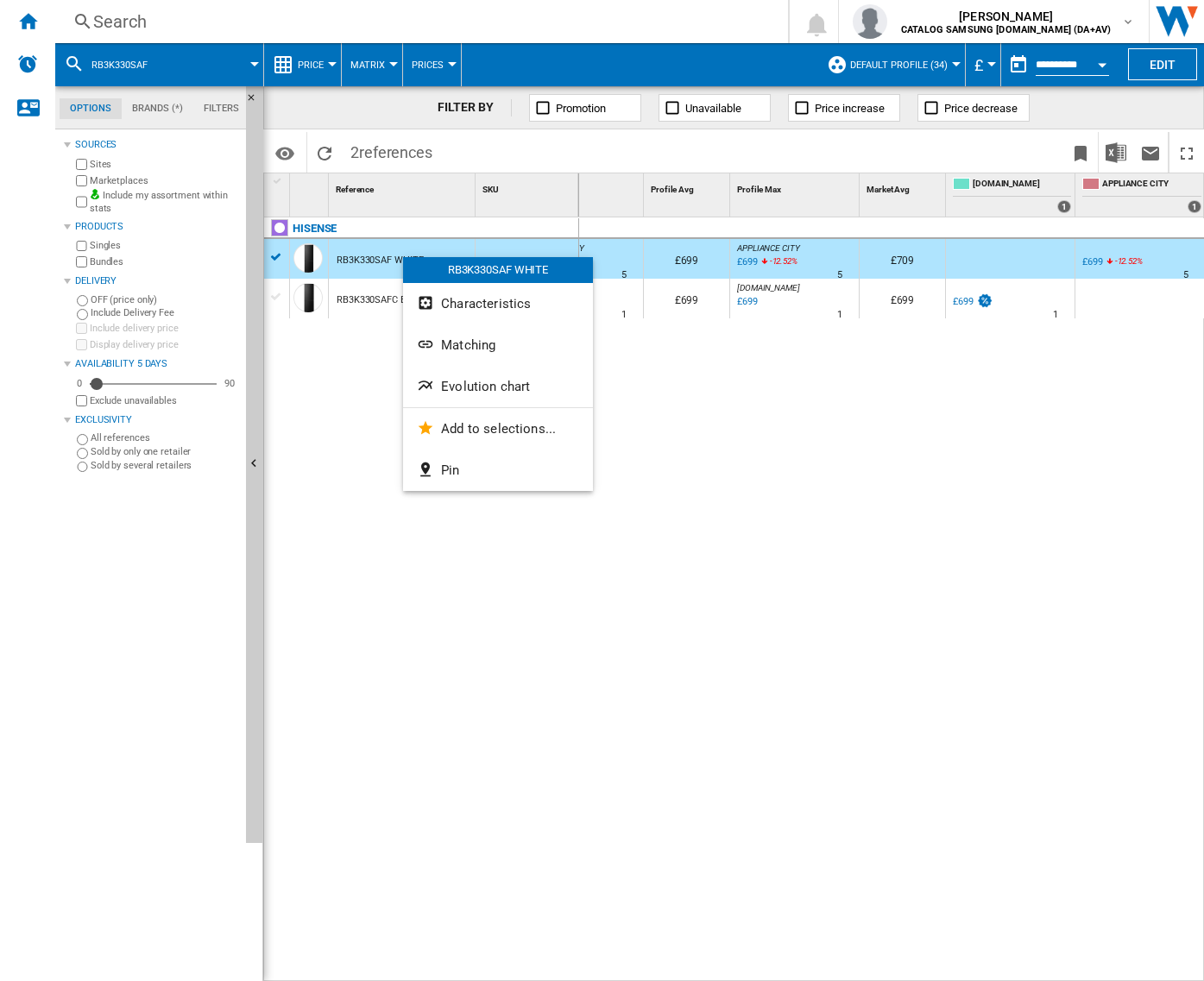
click at [456, 347] on span "Matching" at bounding box center [468, 345] width 54 height 16
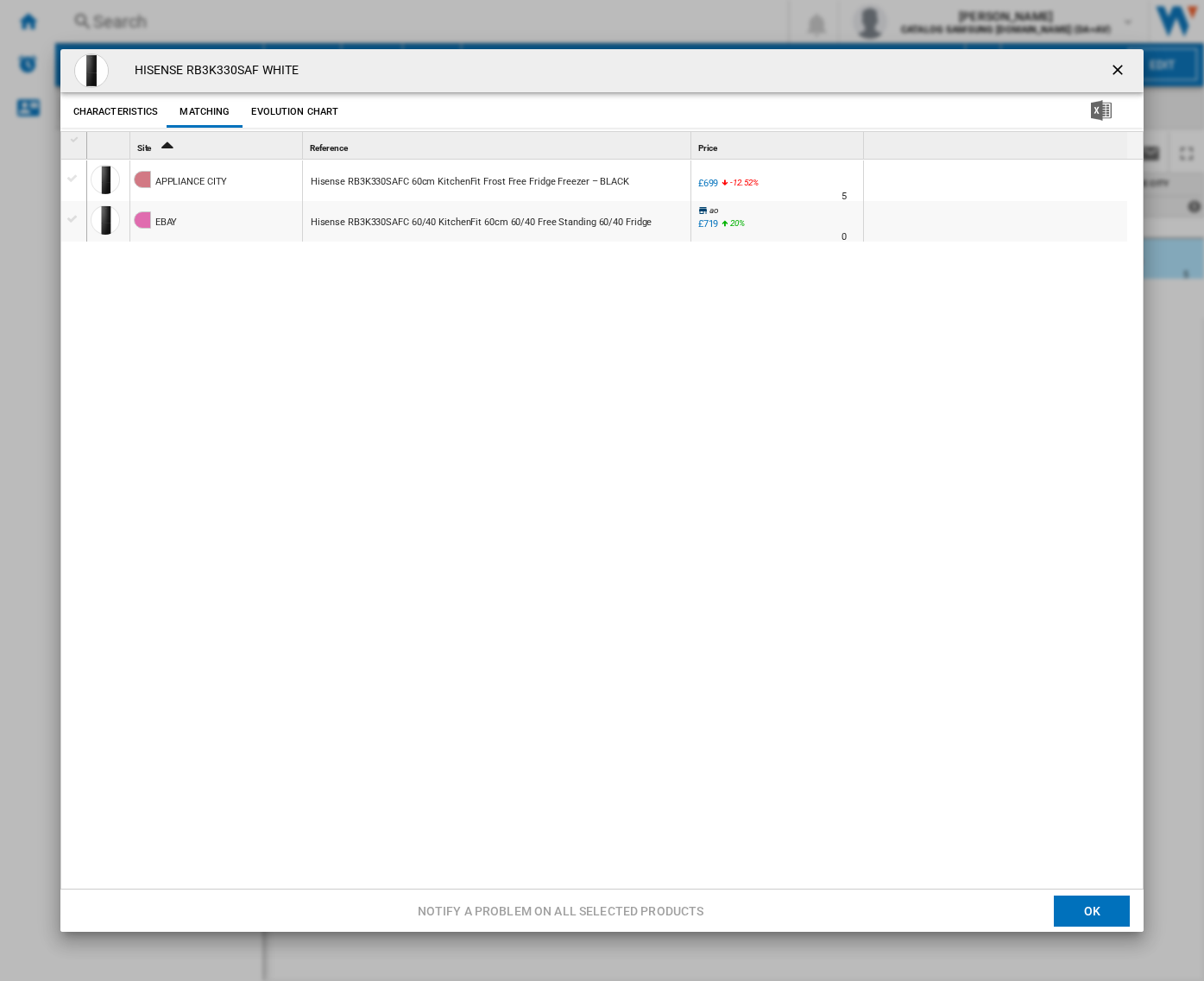
click at [78, 139] on div "Product popup" at bounding box center [75, 140] width 15 height 12
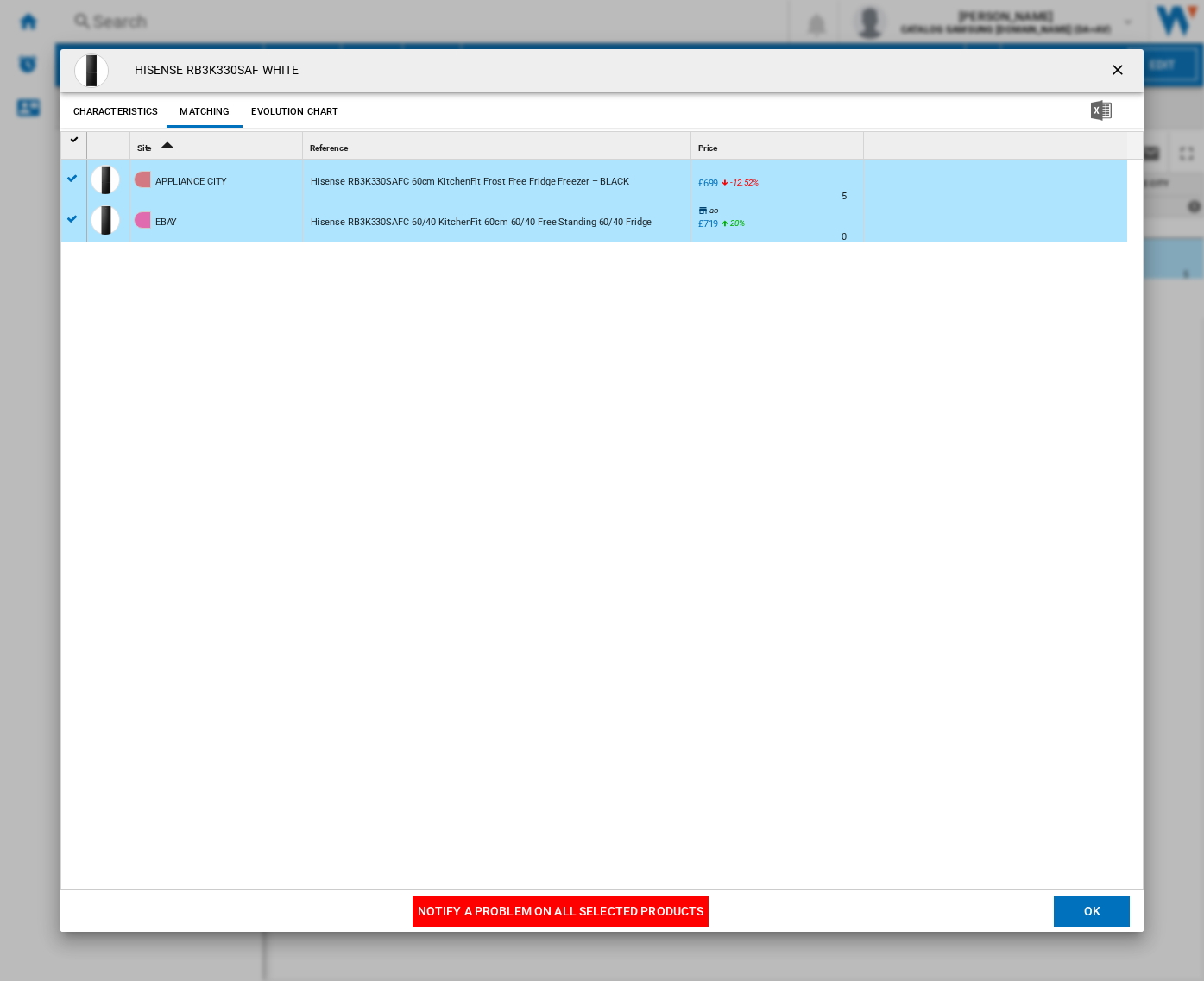
click at [512, 919] on button "Notify a problem on all selected products" at bounding box center [561, 910] width 297 height 31
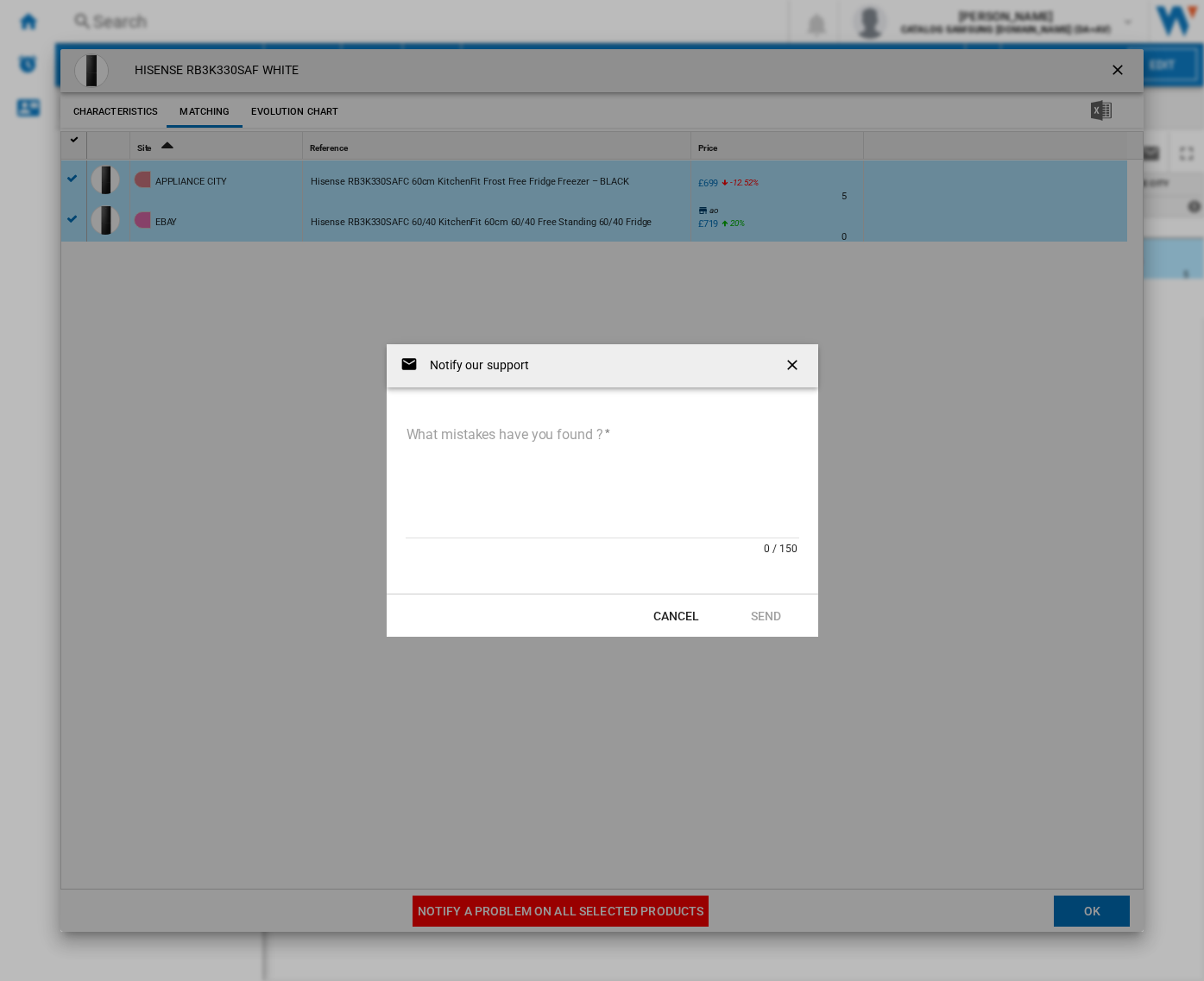
drag, startPoint x: 533, startPoint y: 462, endPoint x: 525, endPoint y: 466, distance: 8.9
click at [525, 466] on textarea "What mistakes have you found ?" at bounding box center [602, 480] width 393 height 116
paste textarea "**********"
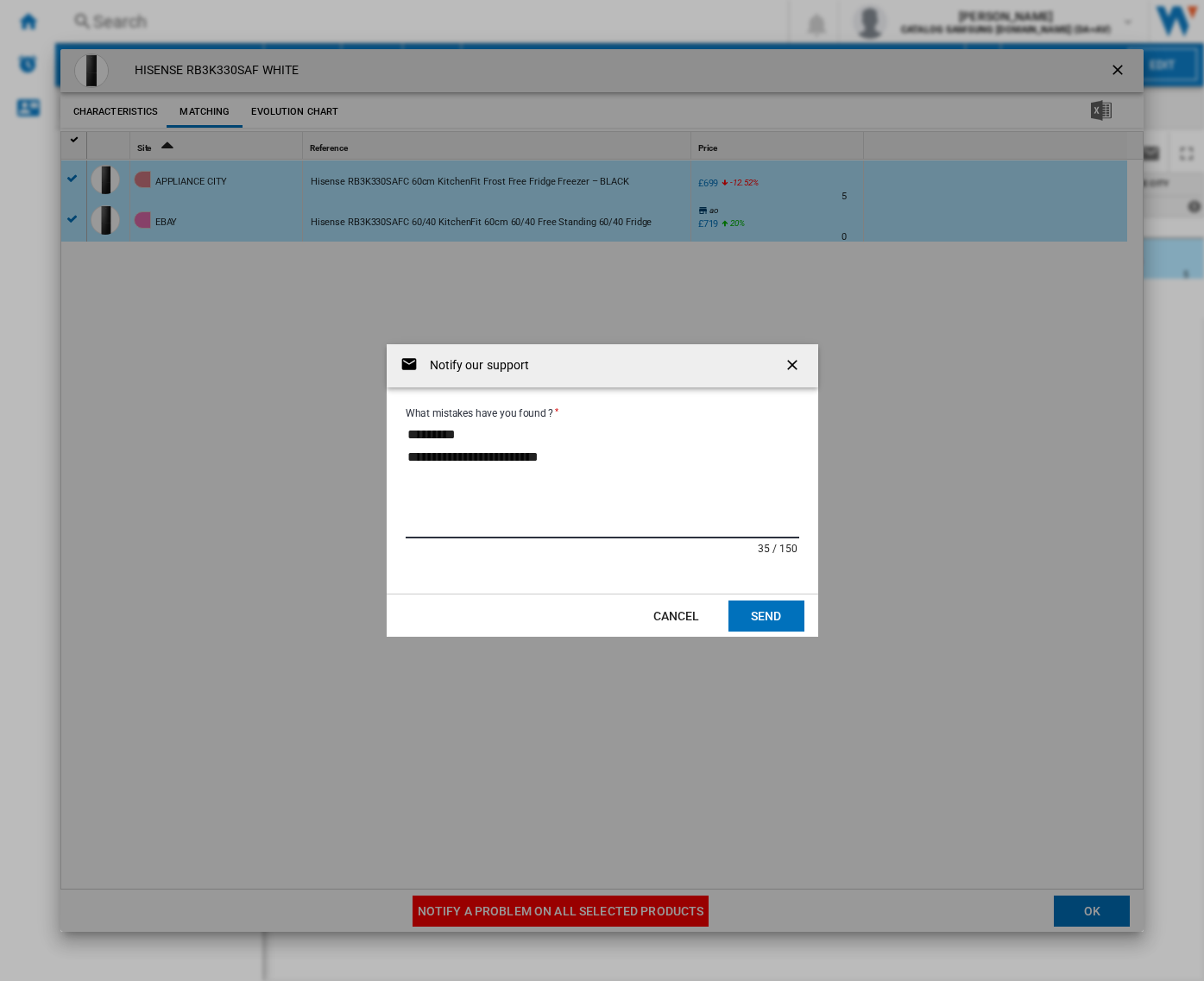
type textarea "**********"
click at [765, 608] on button "Send" at bounding box center [767, 616] width 76 height 31
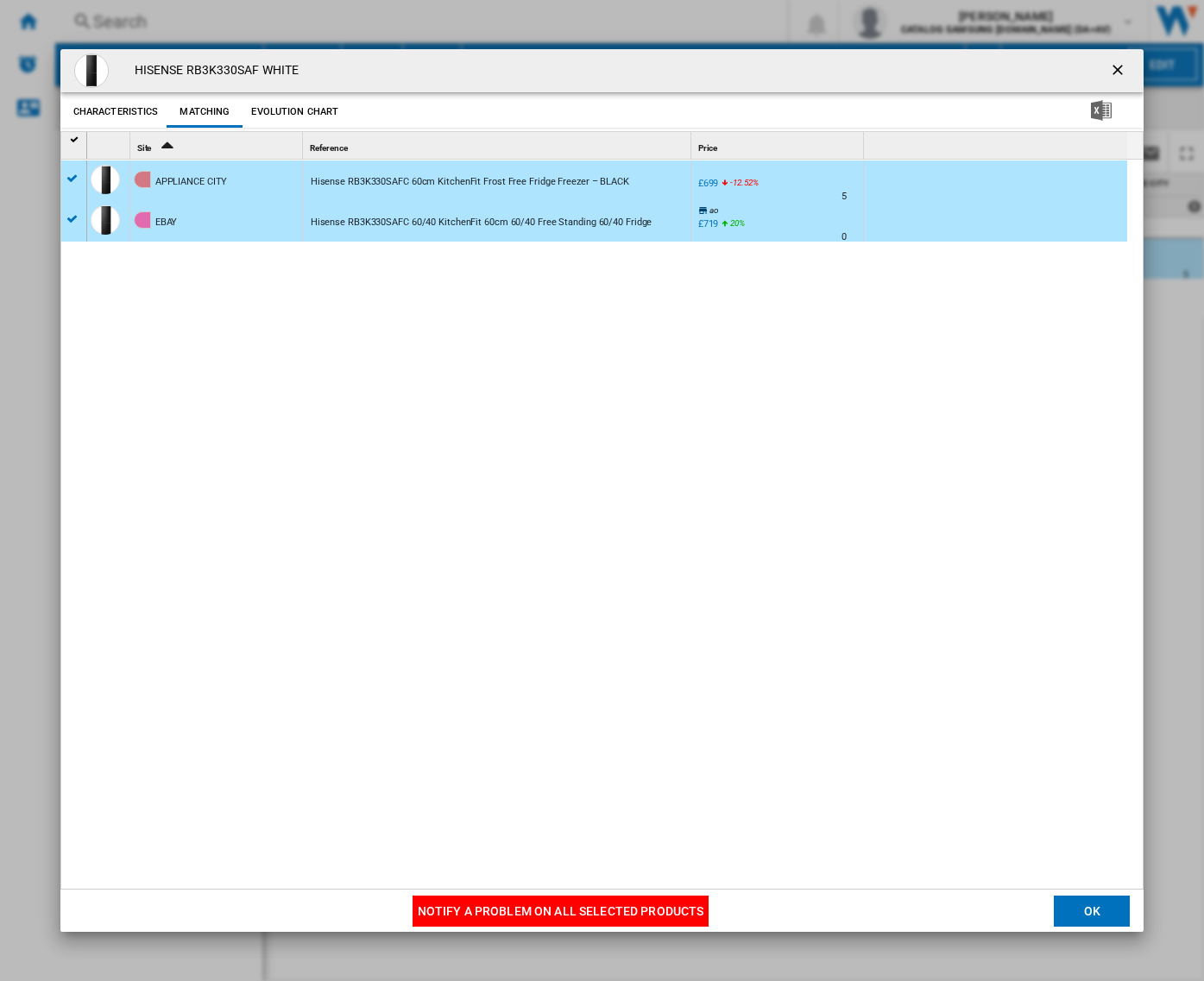
click at [1110, 71] on ng-md-icon "getI18NText('BUTTONS.CLOSE_DIALOG')" at bounding box center [1119, 72] width 21 height 20
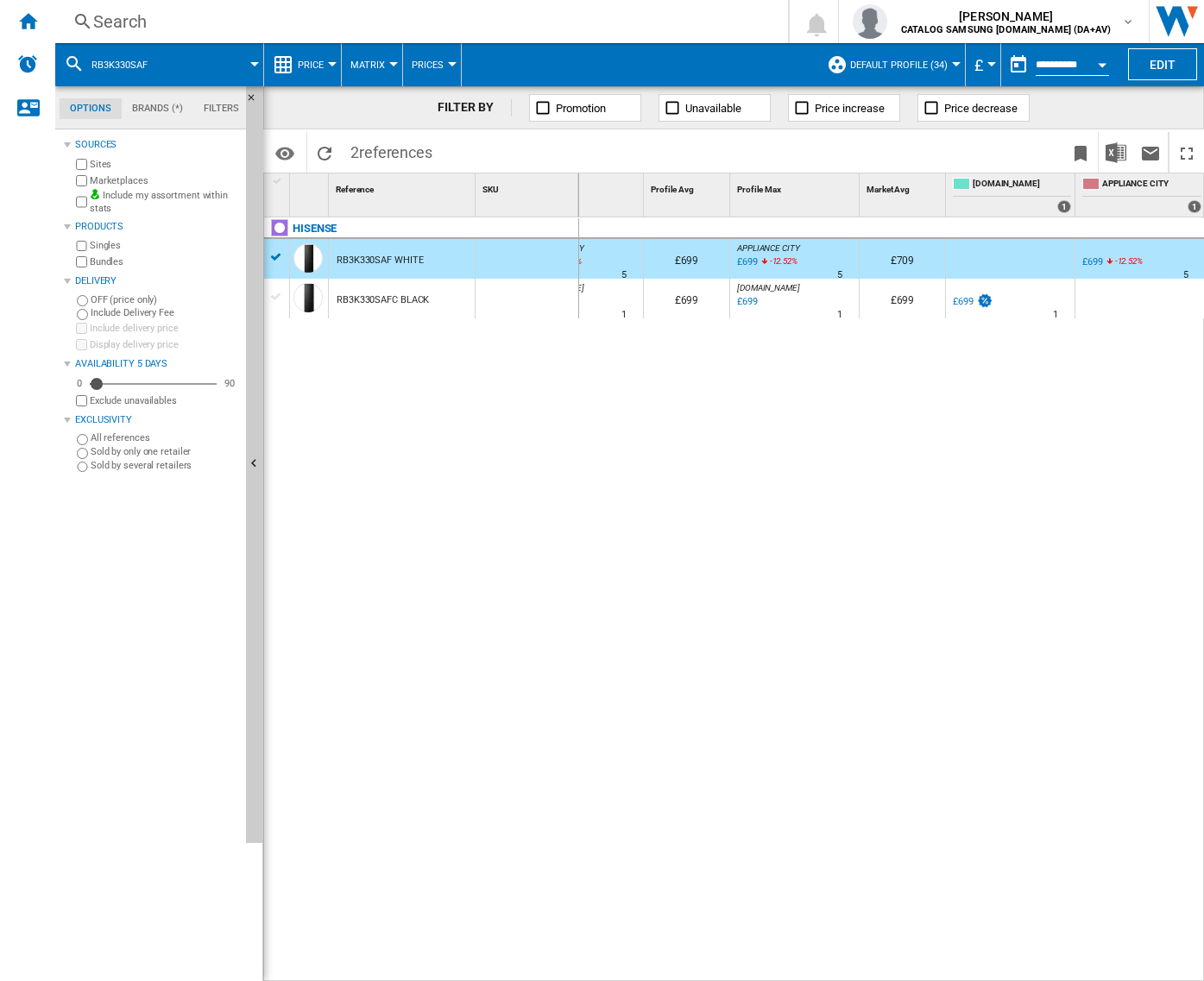
click at [268, 24] on div "Search" at bounding box center [417, 21] width 650 height 24
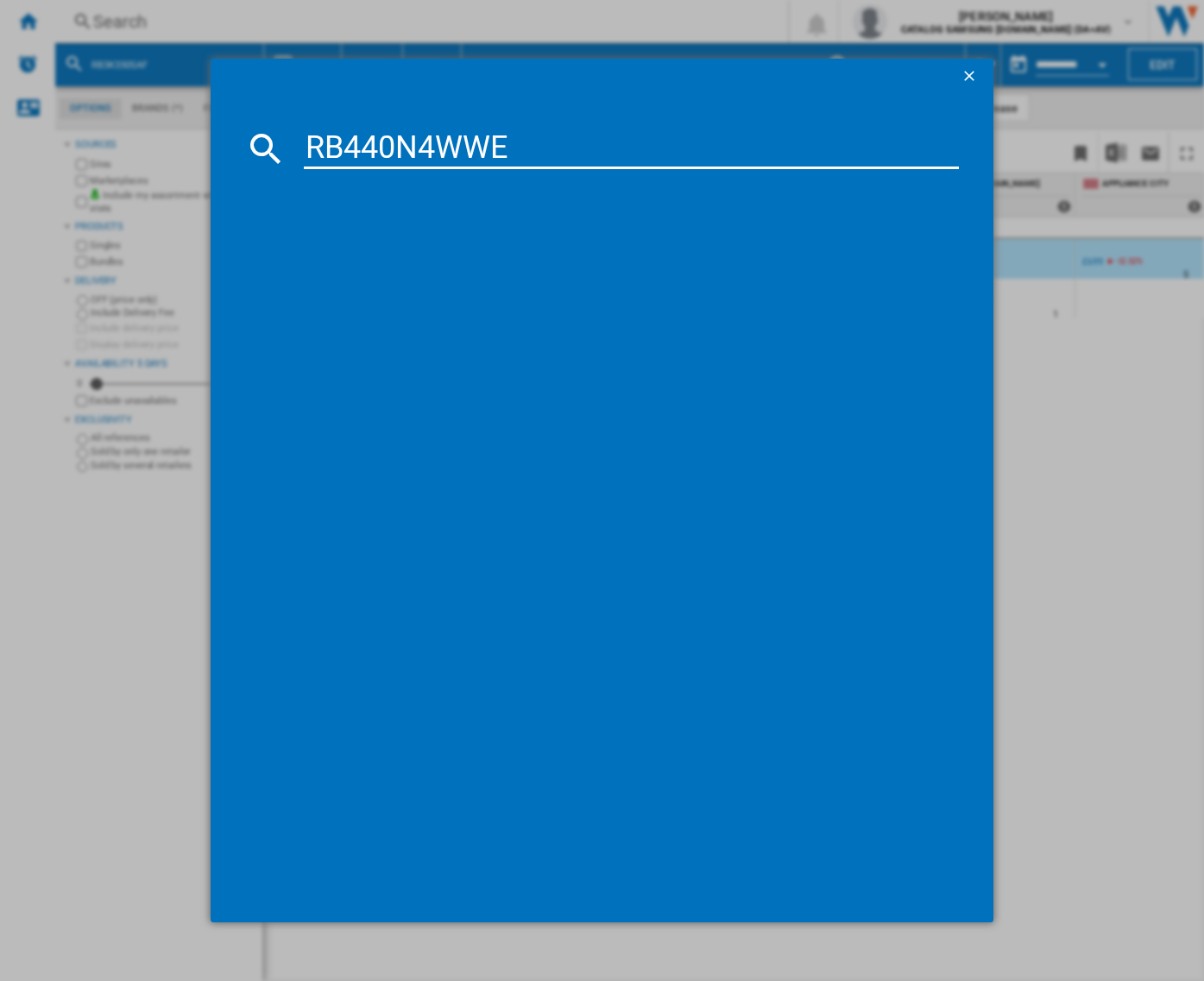
type input "RB440N4WWE"
click at [605, 140] on input "RB440N4WWE" at bounding box center [631, 148] width 655 height 41
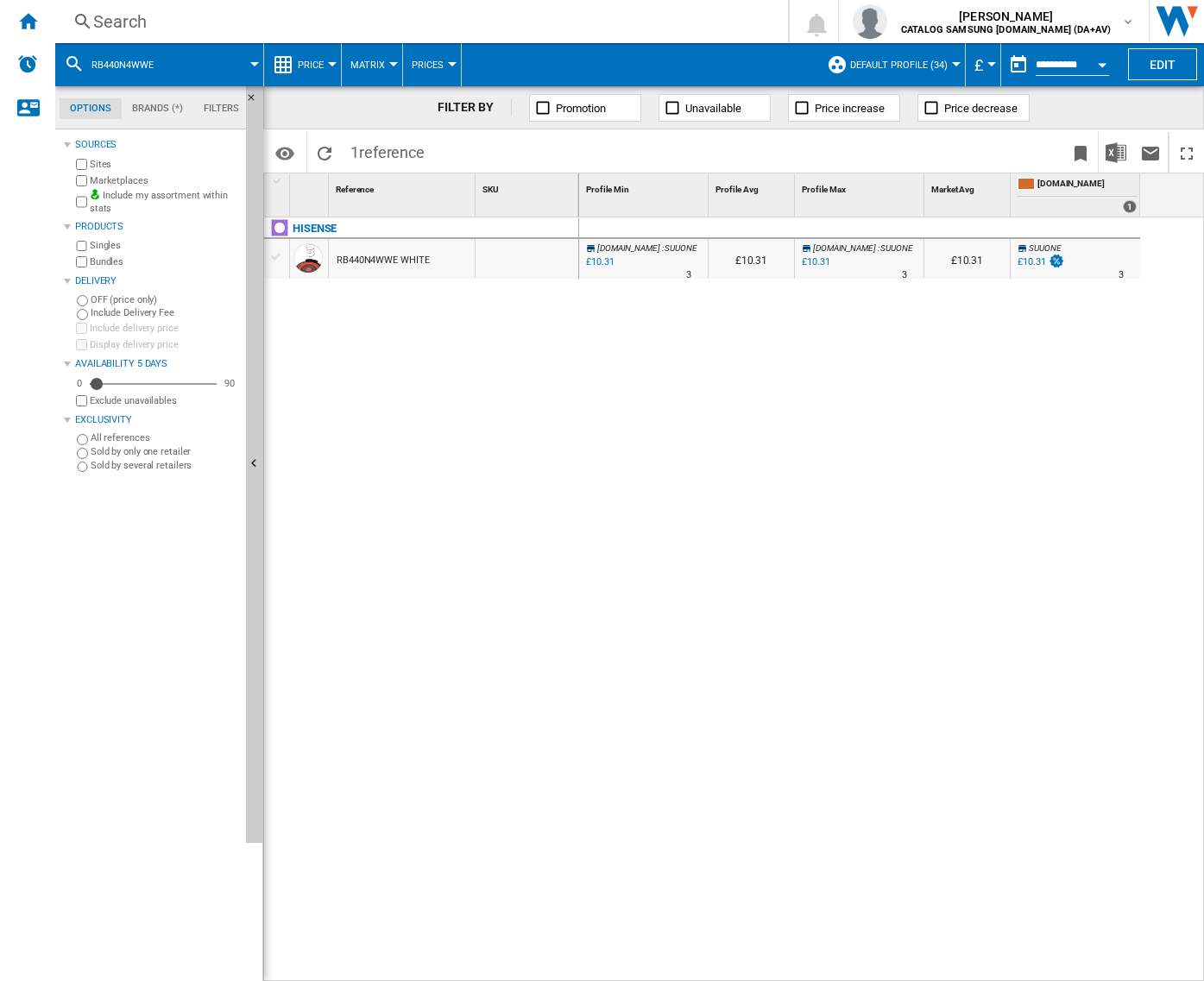
click at [1029, 264] on div "£10.31" at bounding box center [1032, 262] width 28 height 11
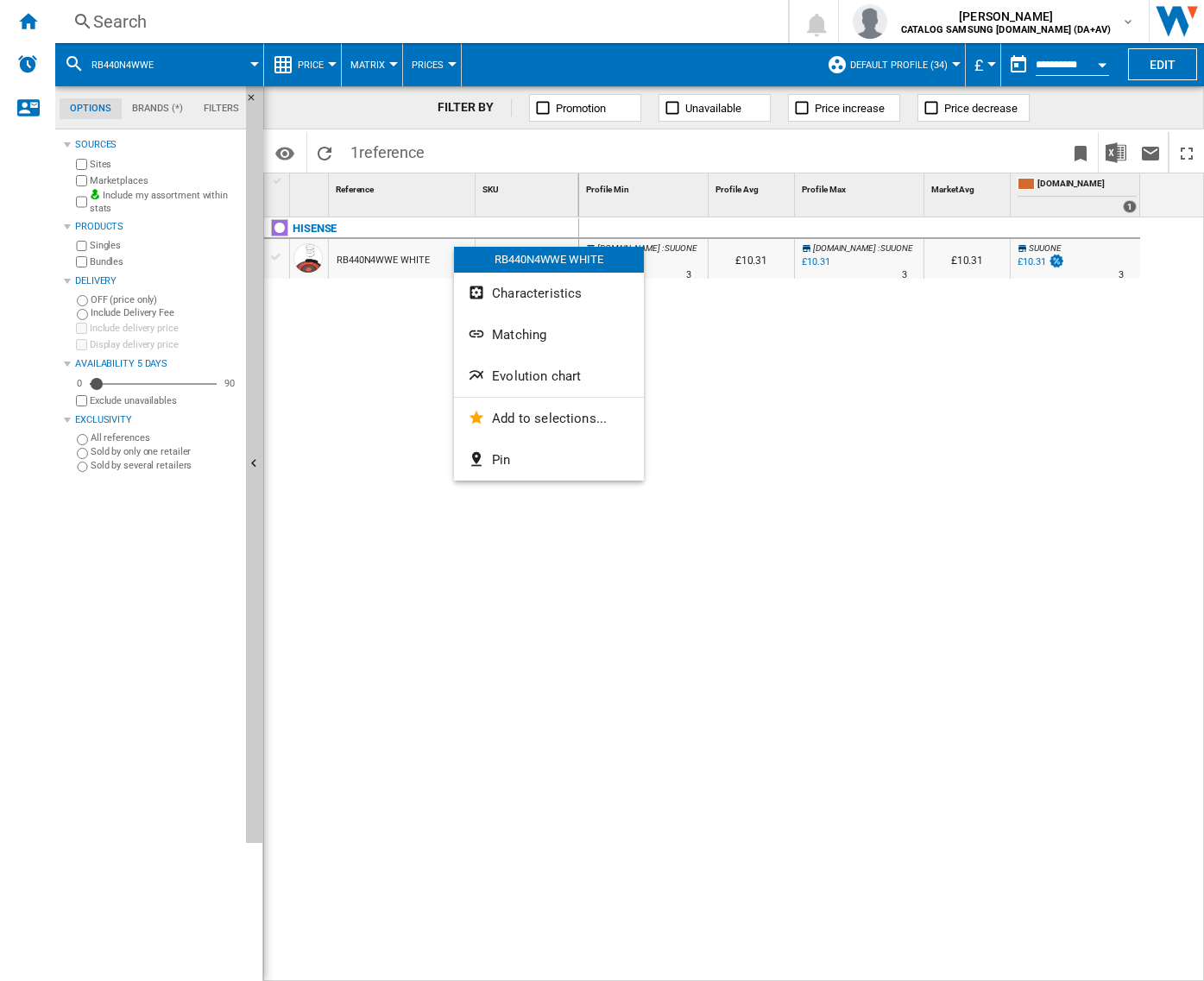
click at [545, 326] on button "Matching" at bounding box center [549, 334] width 190 height 41
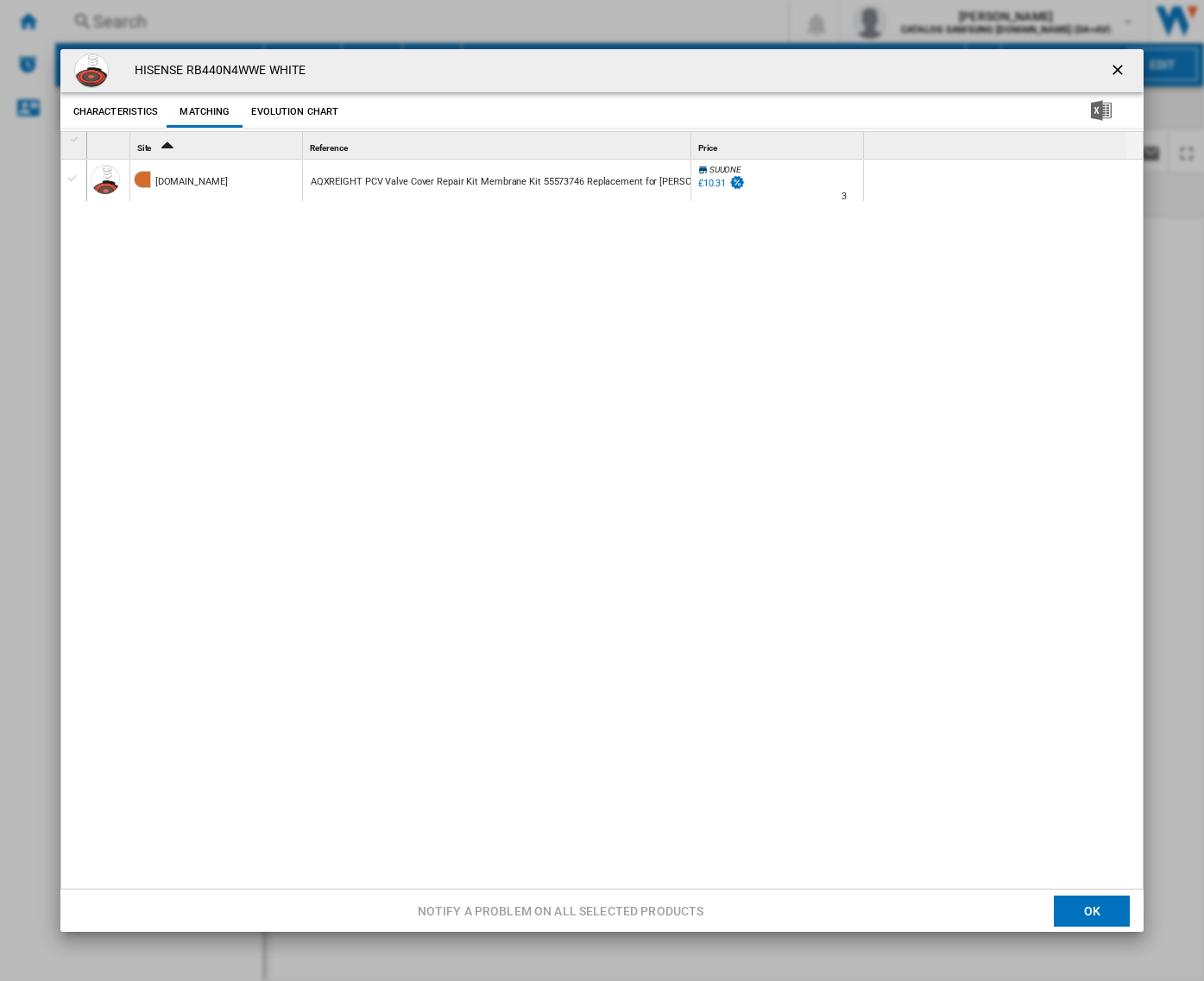
click at [69, 138] on div "Product popup" at bounding box center [75, 140] width 15 height 12
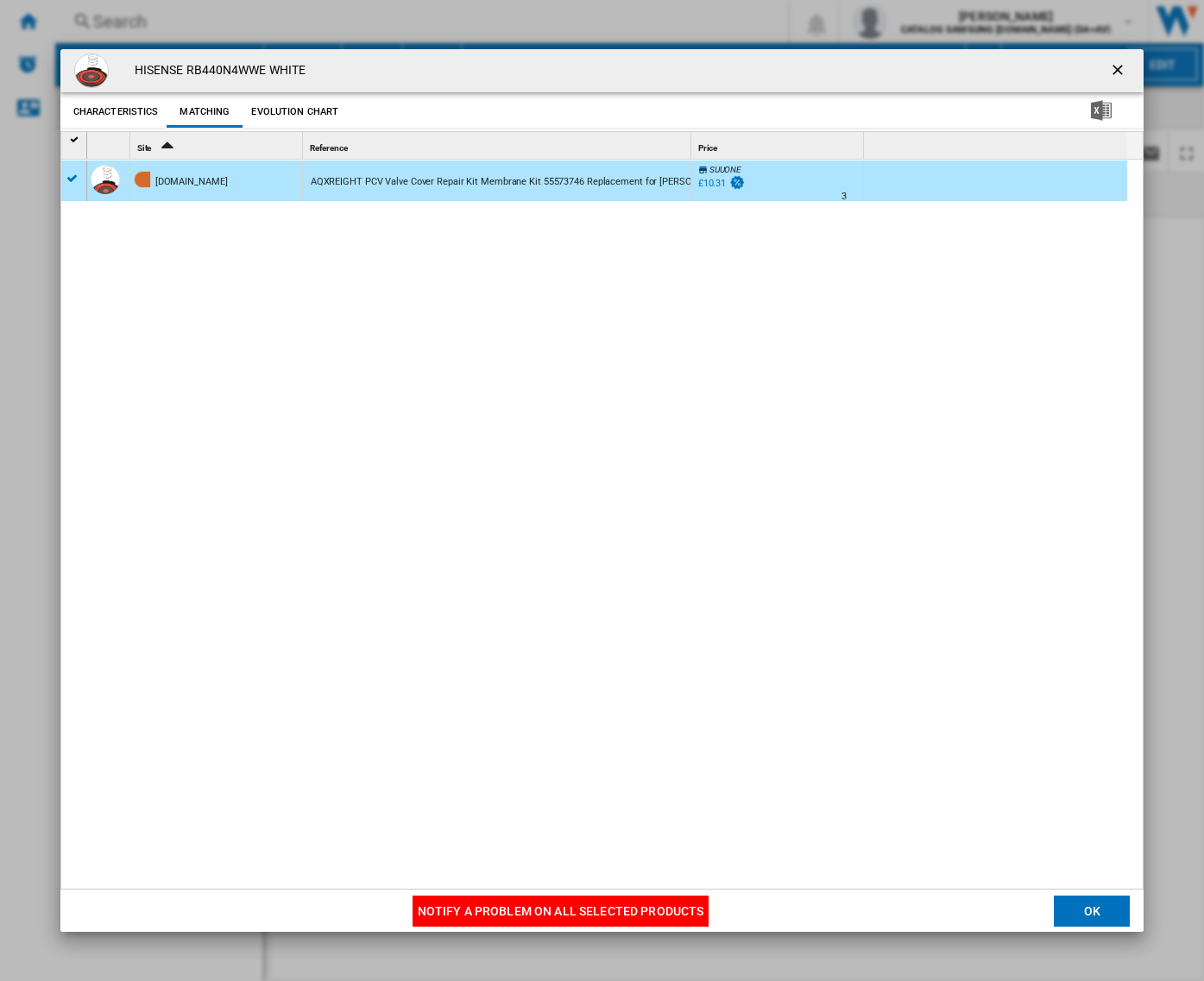
click at [682, 911] on button "Notify a problem on all selected products" at bounding box center [561, 910] width 297 height 31
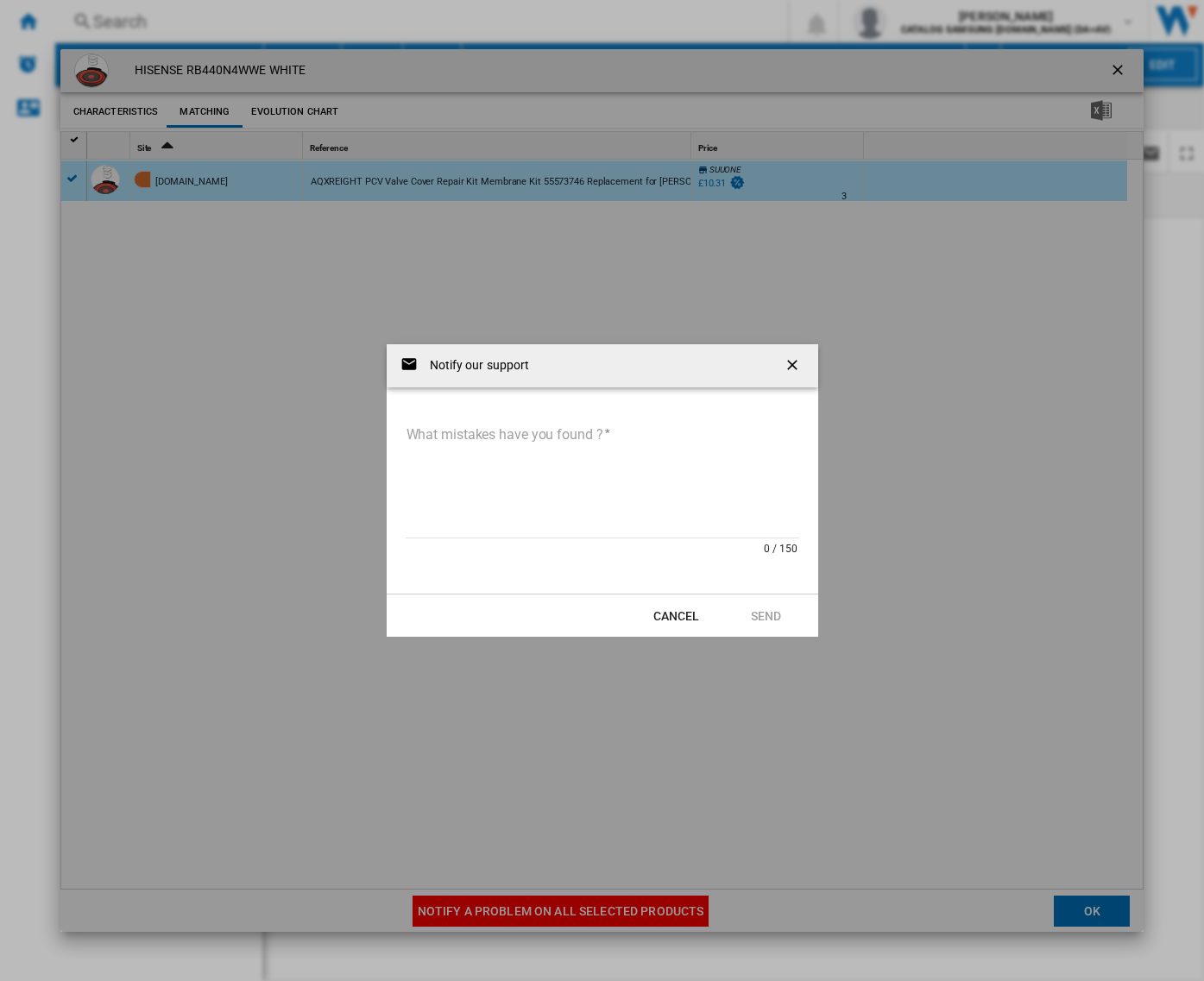
drag, startPoint x: 554, startPoint y: 476, endPoint x: 551, endPoint y: 468, distance: 8.5
click at [548, 471] on textarea "What mistakes have you found ?" at bounding box center [602, 480] width 393 height 116
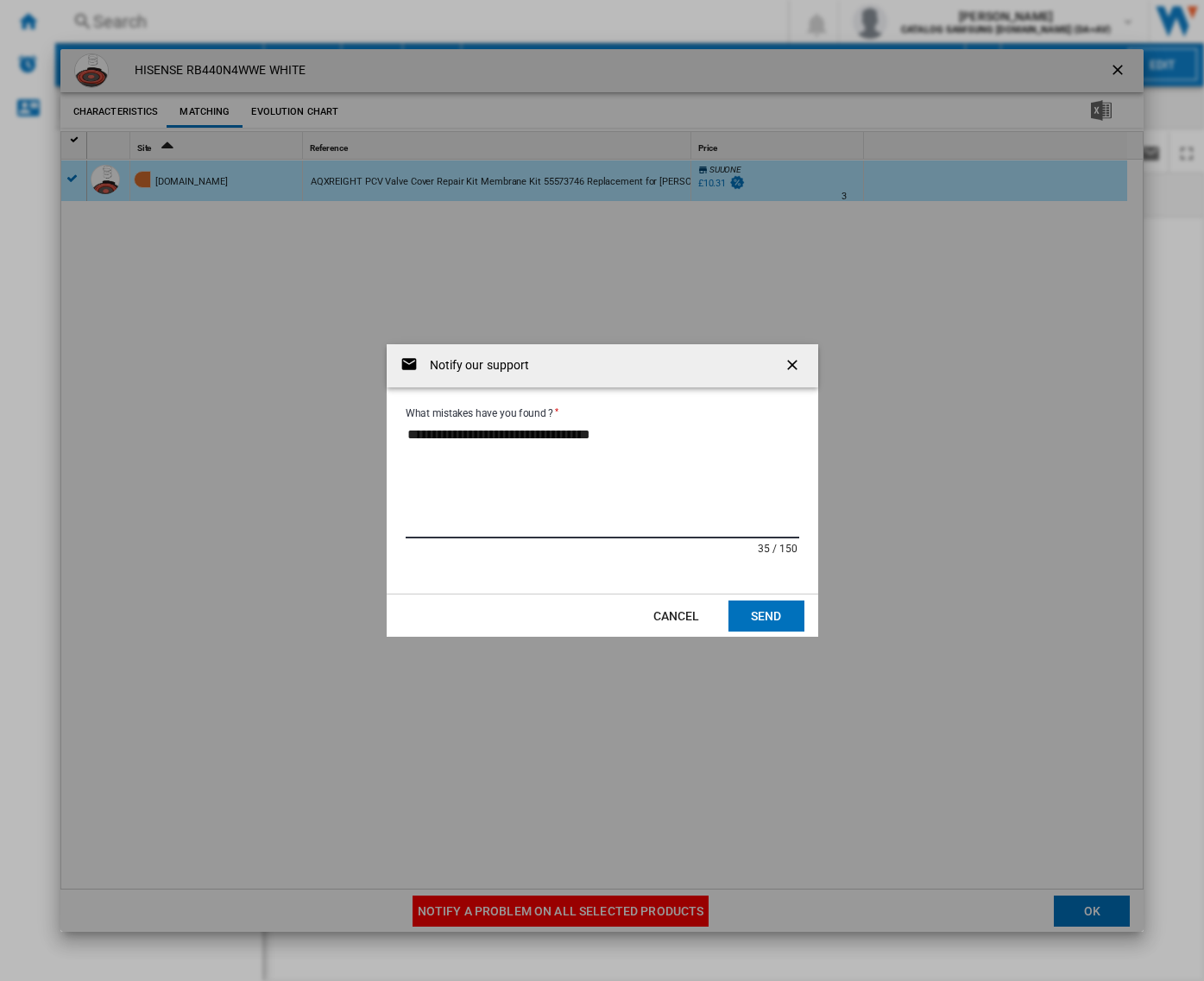
type textarea "**********"
click at [762, 606] on button "Send" at bounding box center [767, 616] width 76 height 31
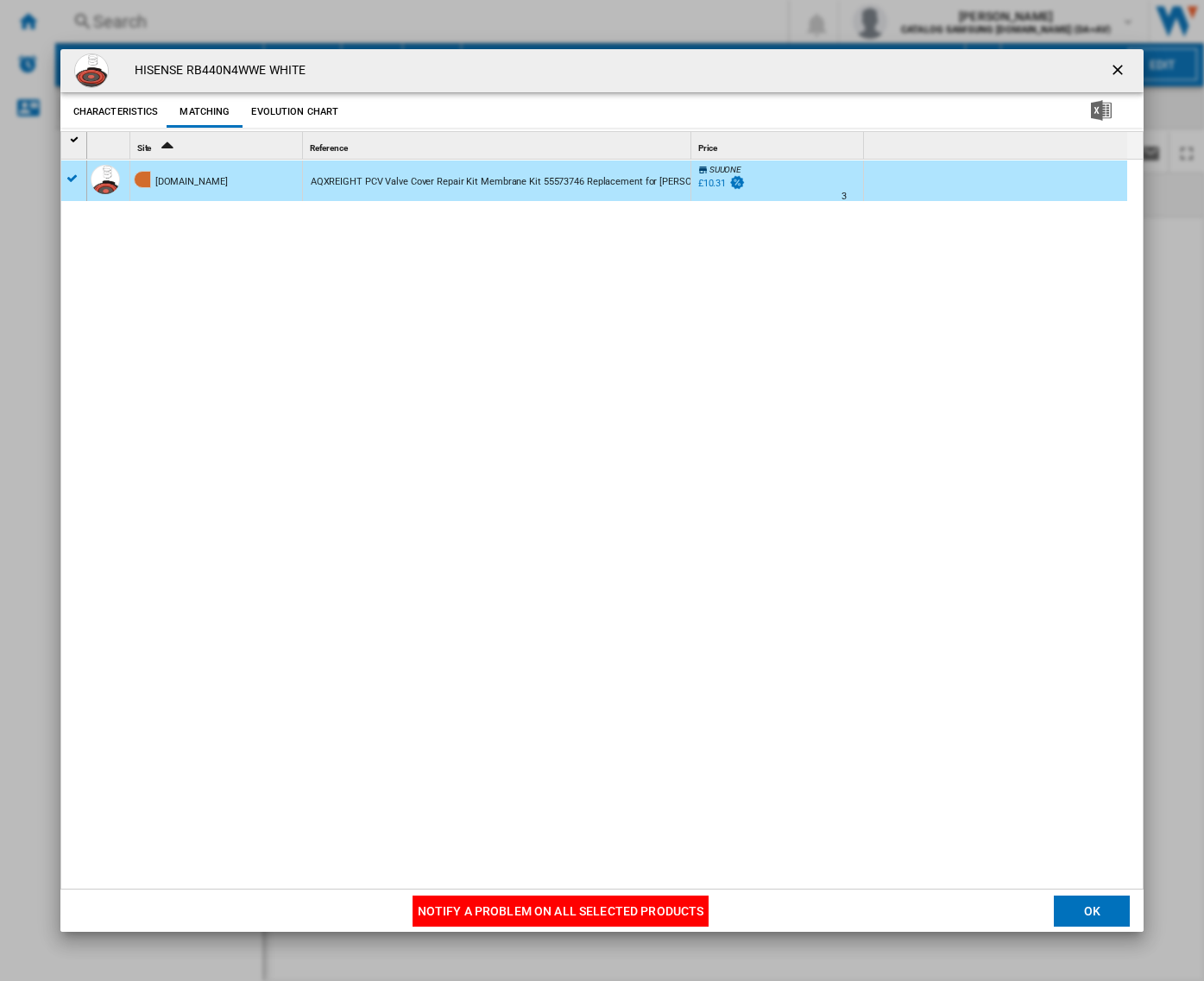
click at [1114, 67] on ng-md-icon "getI18NText('BUTTONS.CLOSE_DIALOG')" at bounding box center [1119, 72] width 21 height 20
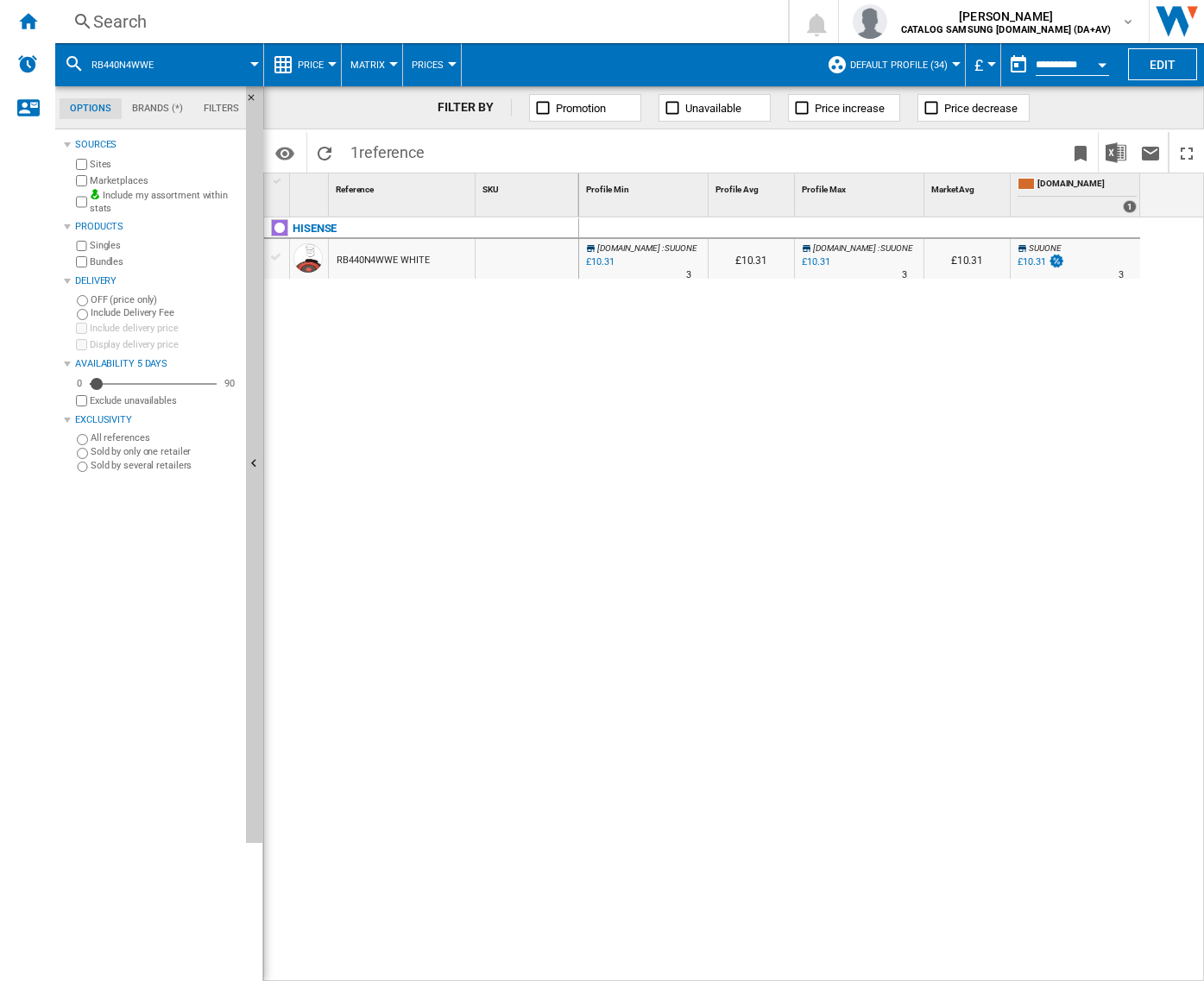
click at [305, 29] on div "Search" at bounding box center [417, 21] width 650 height 24
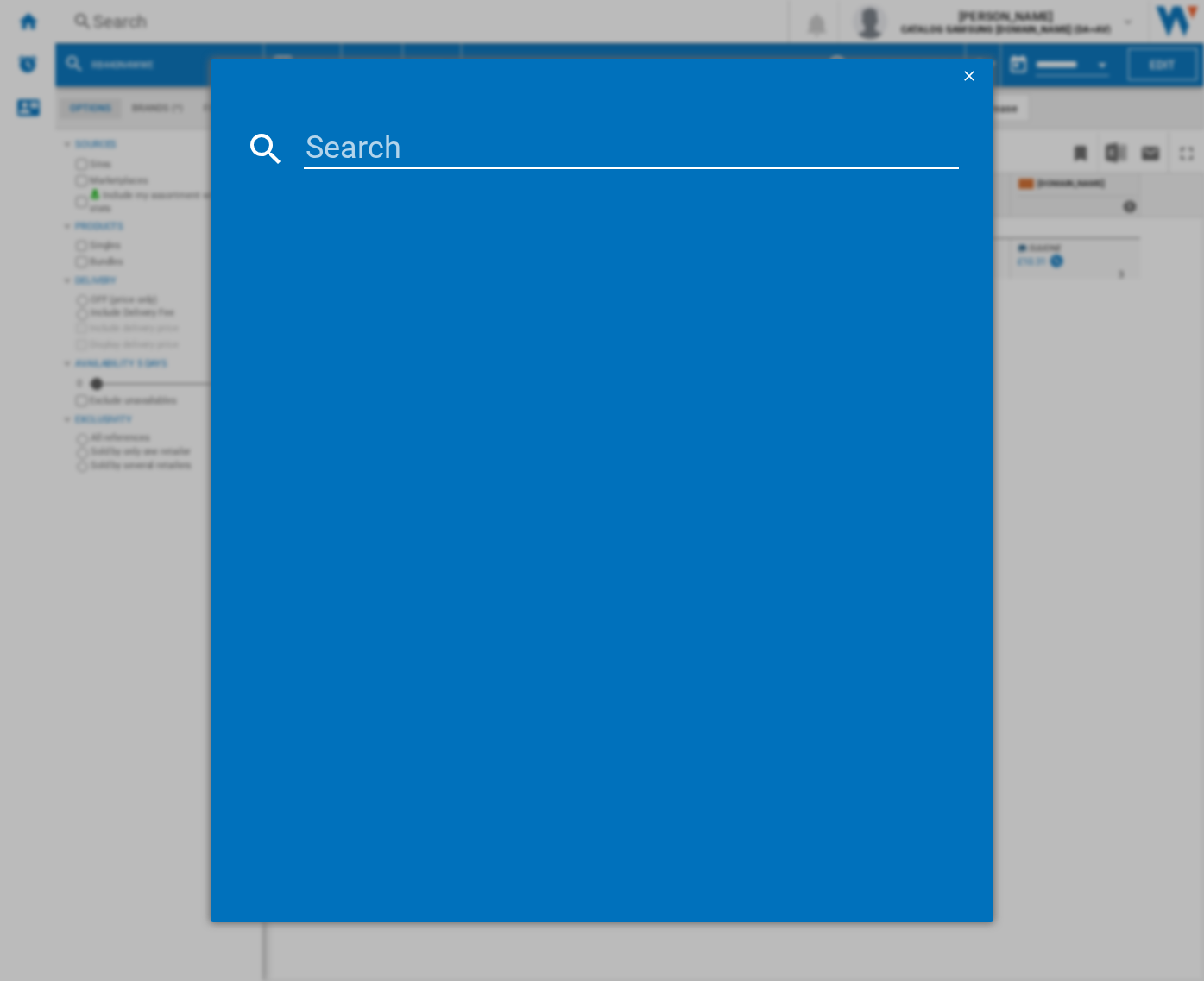
paste input "BRB26600FWW"
type input "BRB26600FWW"
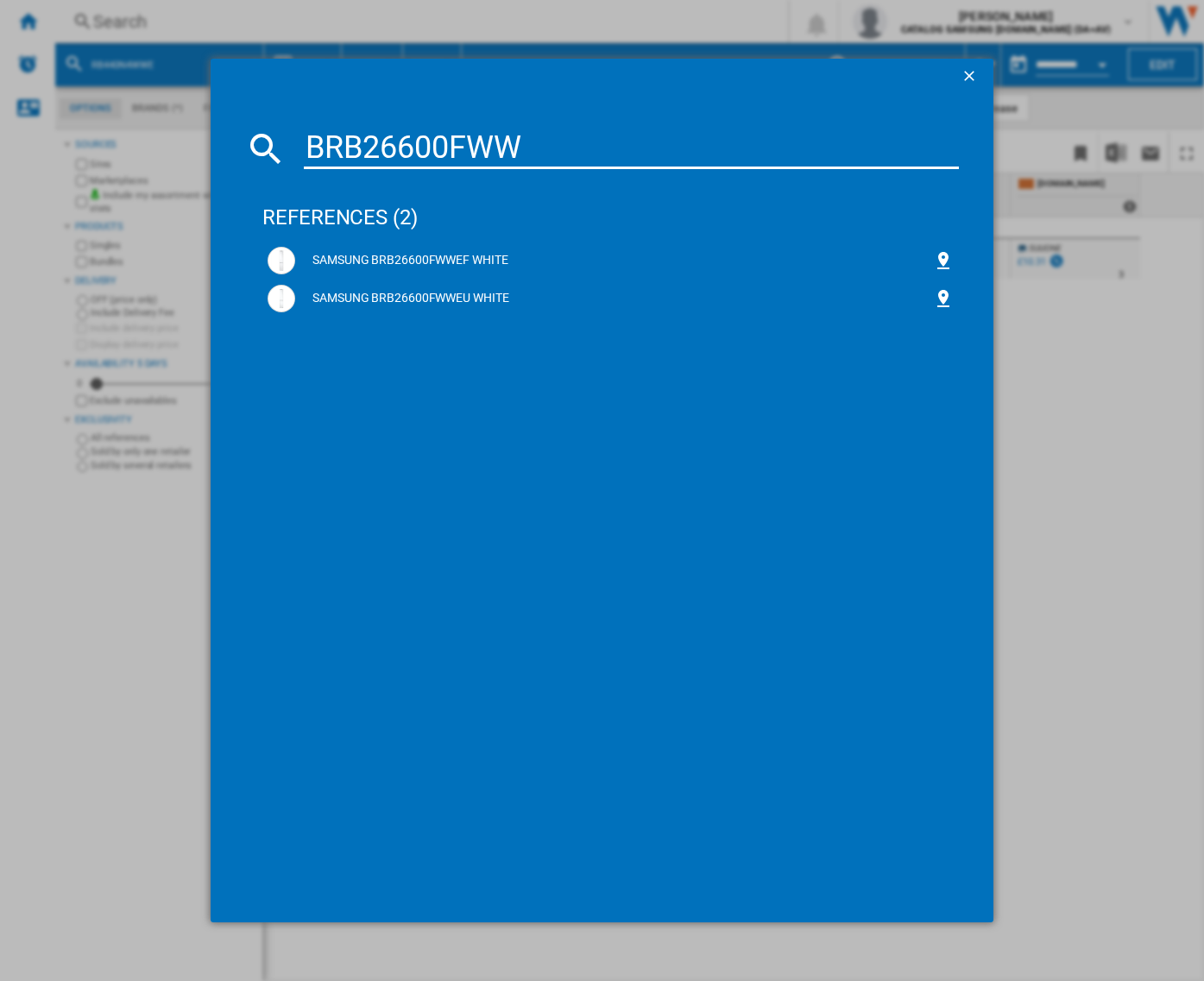
click at [454, 169] on input "BRB26600FWW" at bounding box center [631, 148] width 655 height 41
drag, startPoint x: 330, startPoint y: 207, endPoint x: 328, endPoint y: 217, distance: 10.2
click at [331, 213] on div "references (2)" at bounding box center [610, 210] width 696 height 64
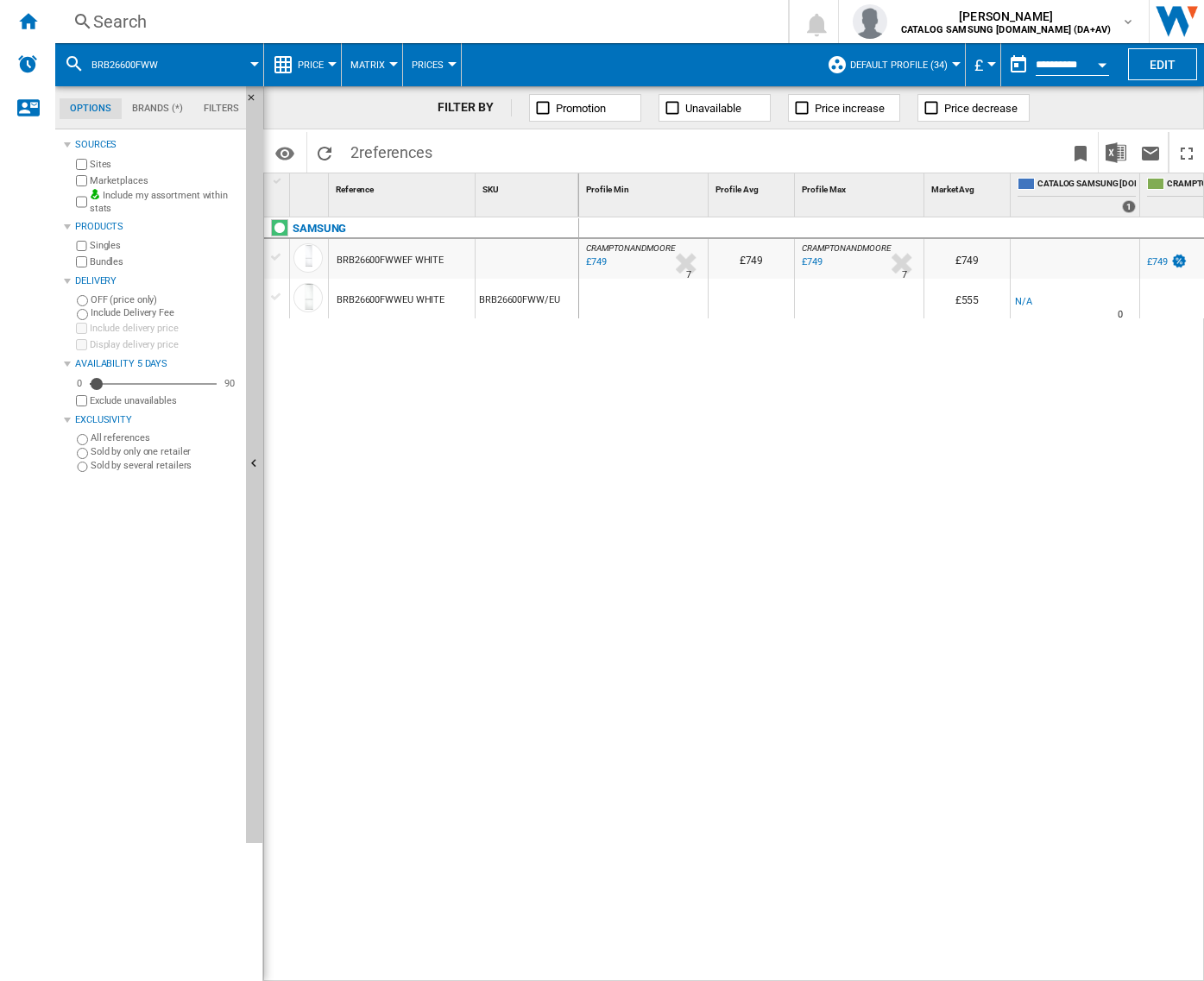
scroll to position [0, 64]
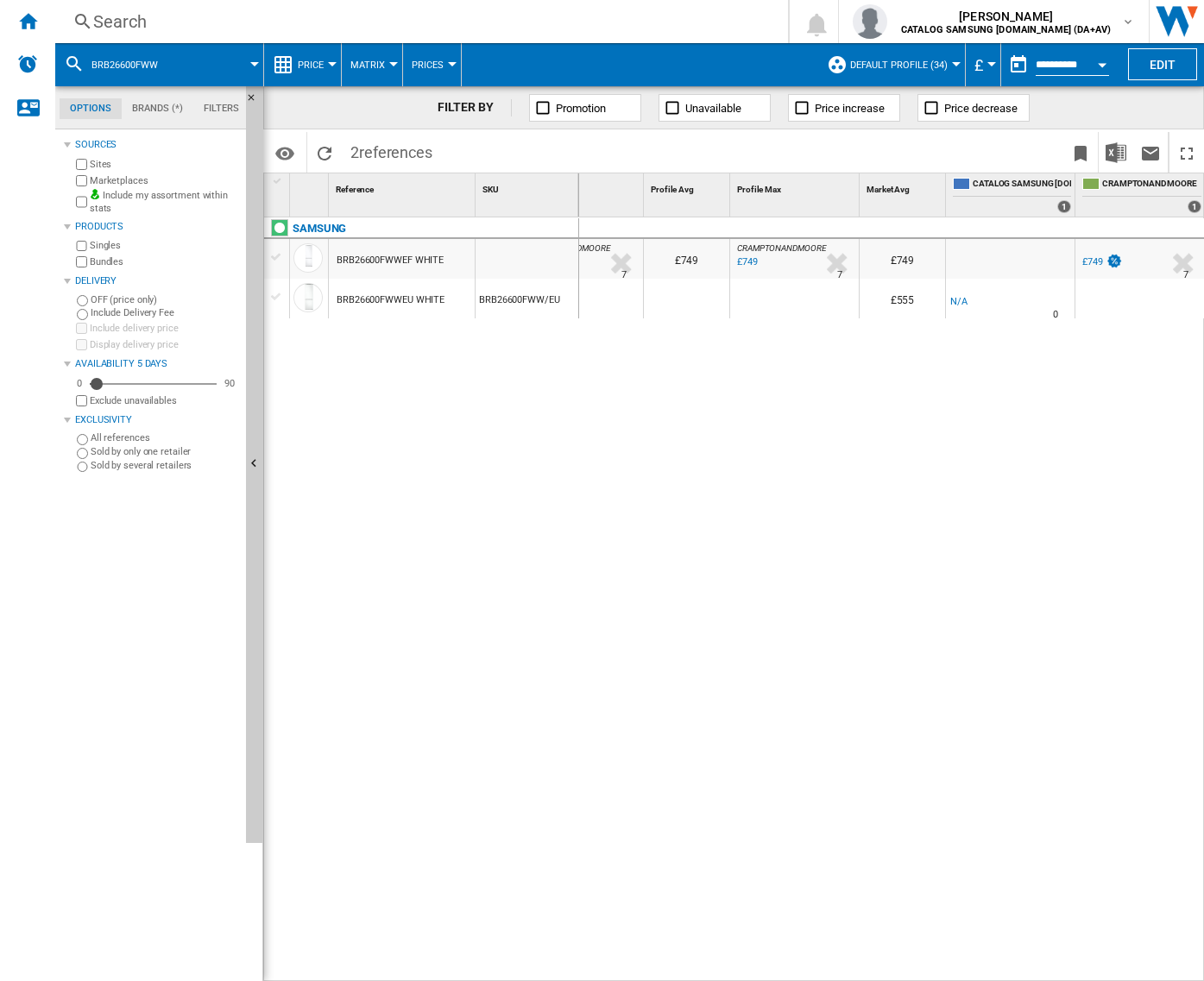
click at [1086, 264] on div "£749" at bounding box center [1093, 262] width 21 height 11
click at [735, 393] on div "CRAMPTONANDMOORE : CRAMPTONANDMOORE -1.0 % £749 % N/A 7 CRAMPTONANDMOORE : CRAM…" at bounding box center [893, 600] width 626 height 766
click at [1088, 259] on div "£749" at bounding box center [1093, 262] width 21 height 11
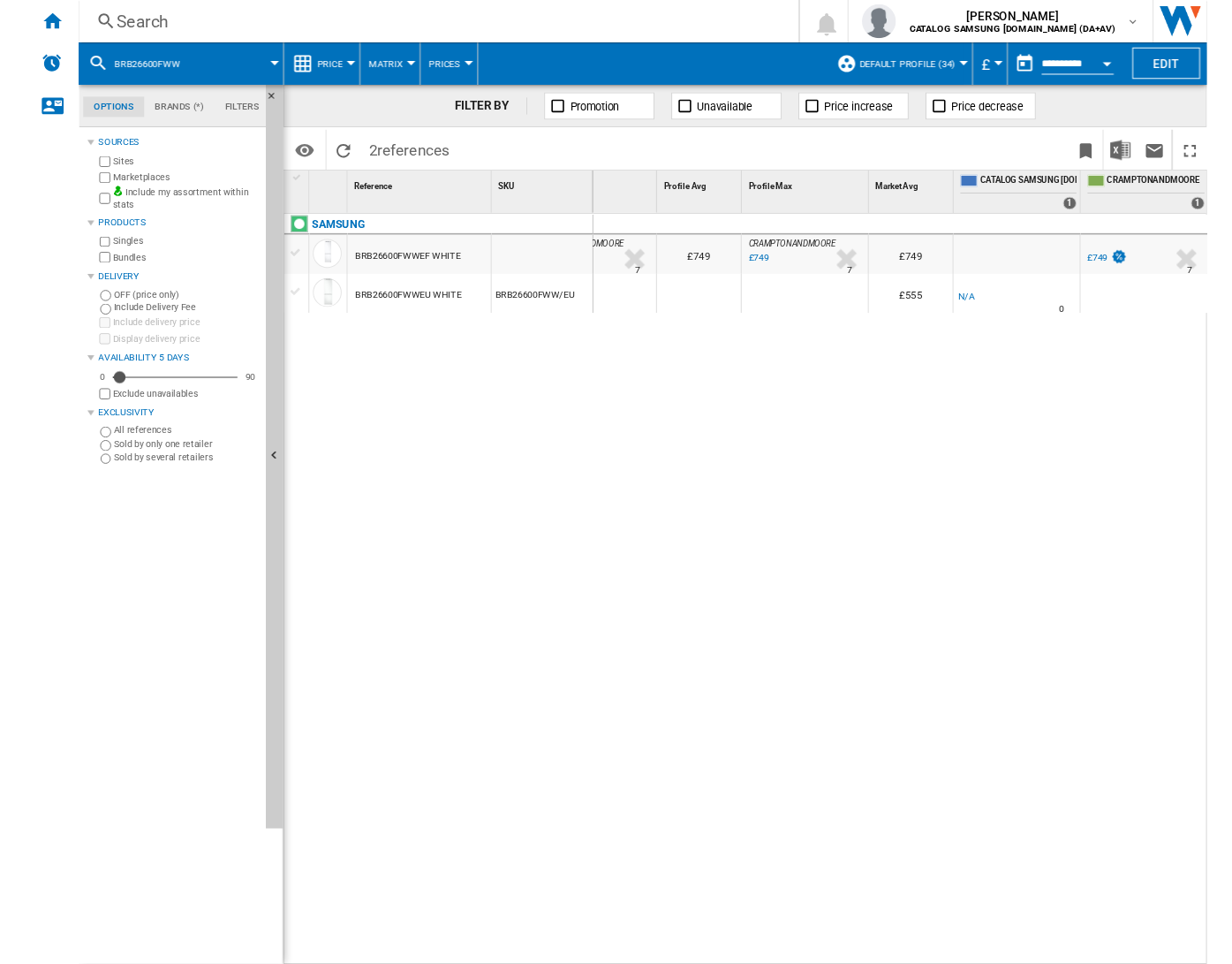
scroll to position [0, 0]
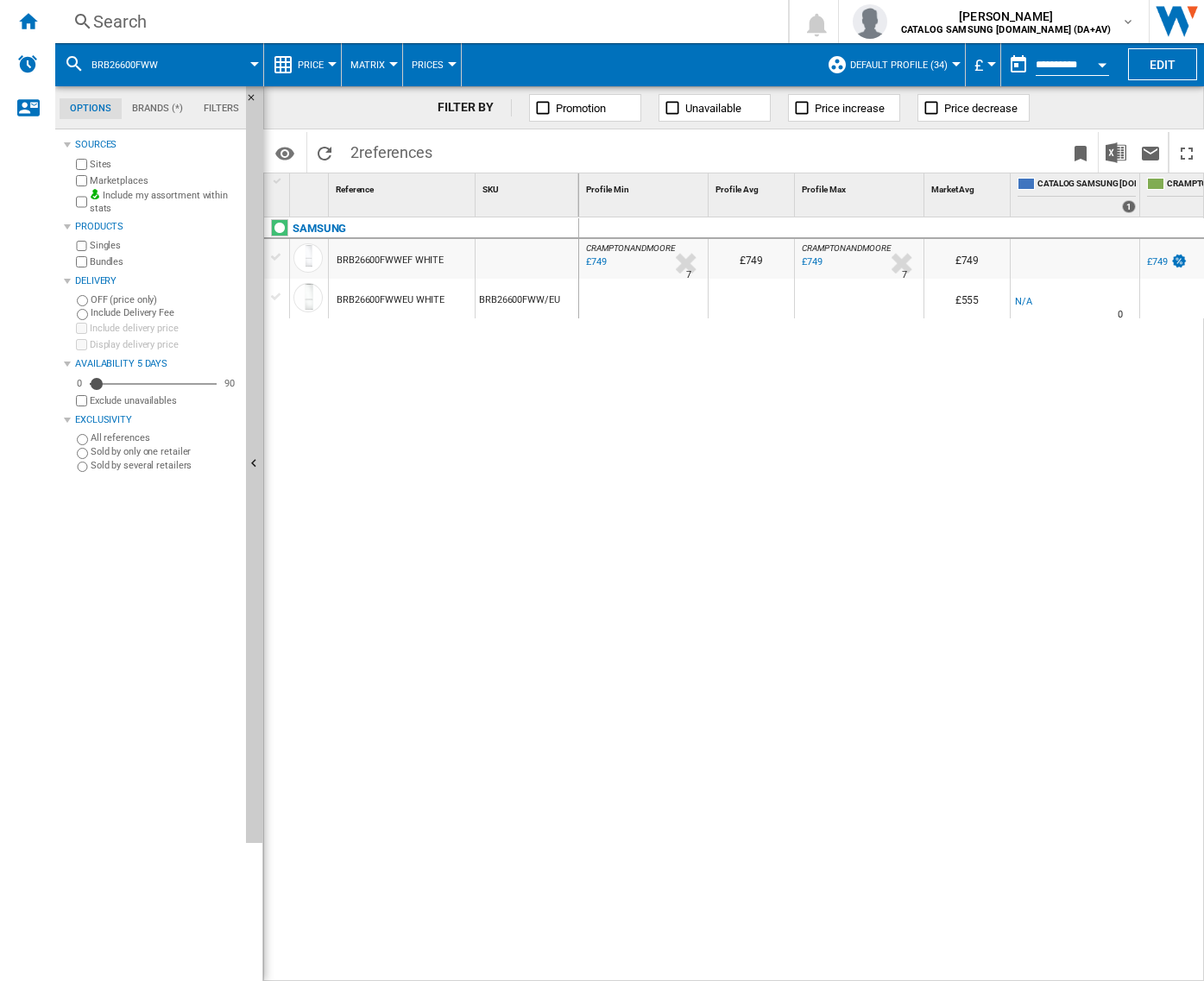
click at [591, 264] on div "£749" at bounding box center [595, 262] width 23 height 18
click at [411, 303] on div "BRB26600FWWEU WHITE" at bounding box center [390, 300] width 108 height 40
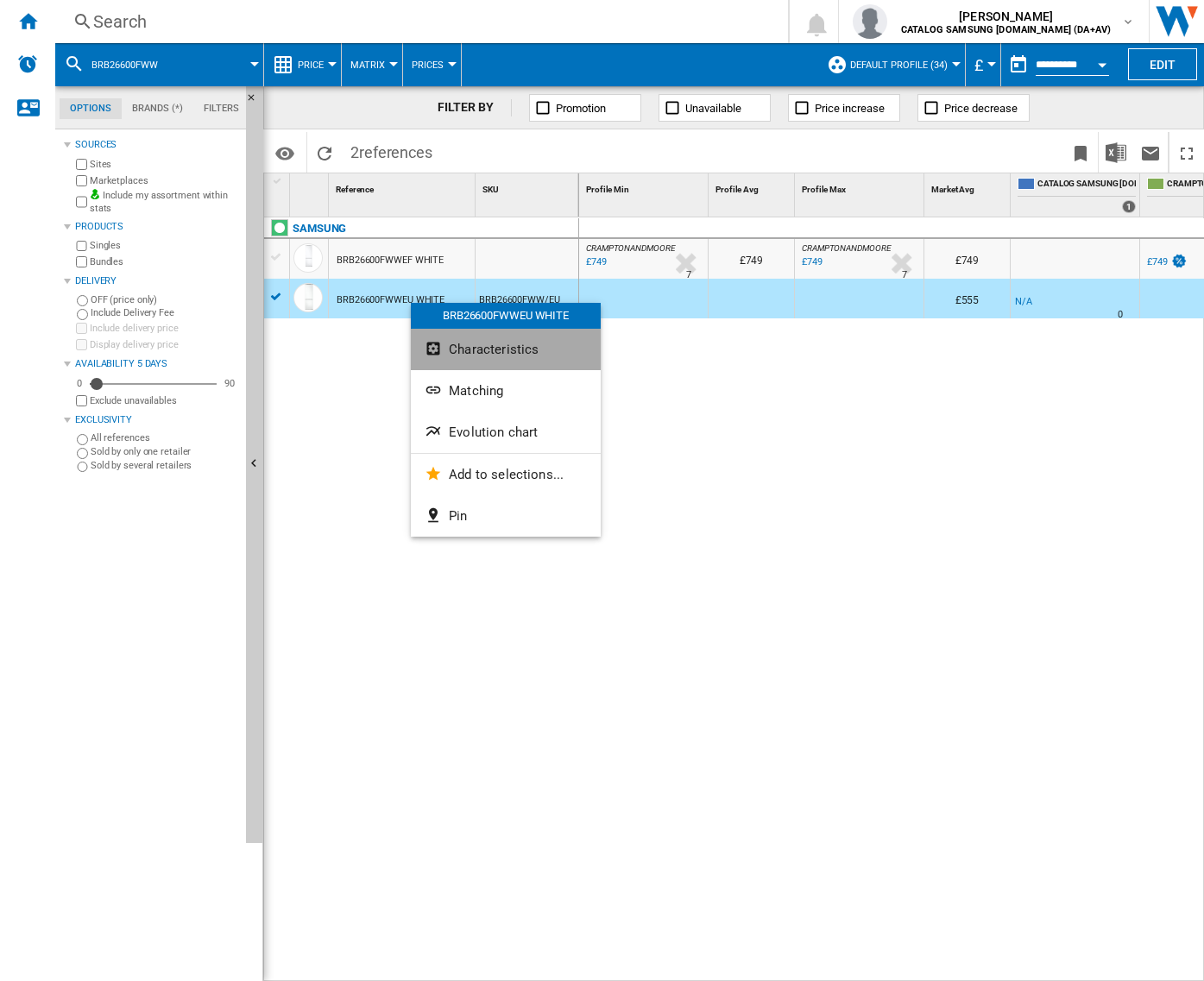
click at [553, 346] on button "Characteristics" at bounding box center [506, 349] width 190 height 41
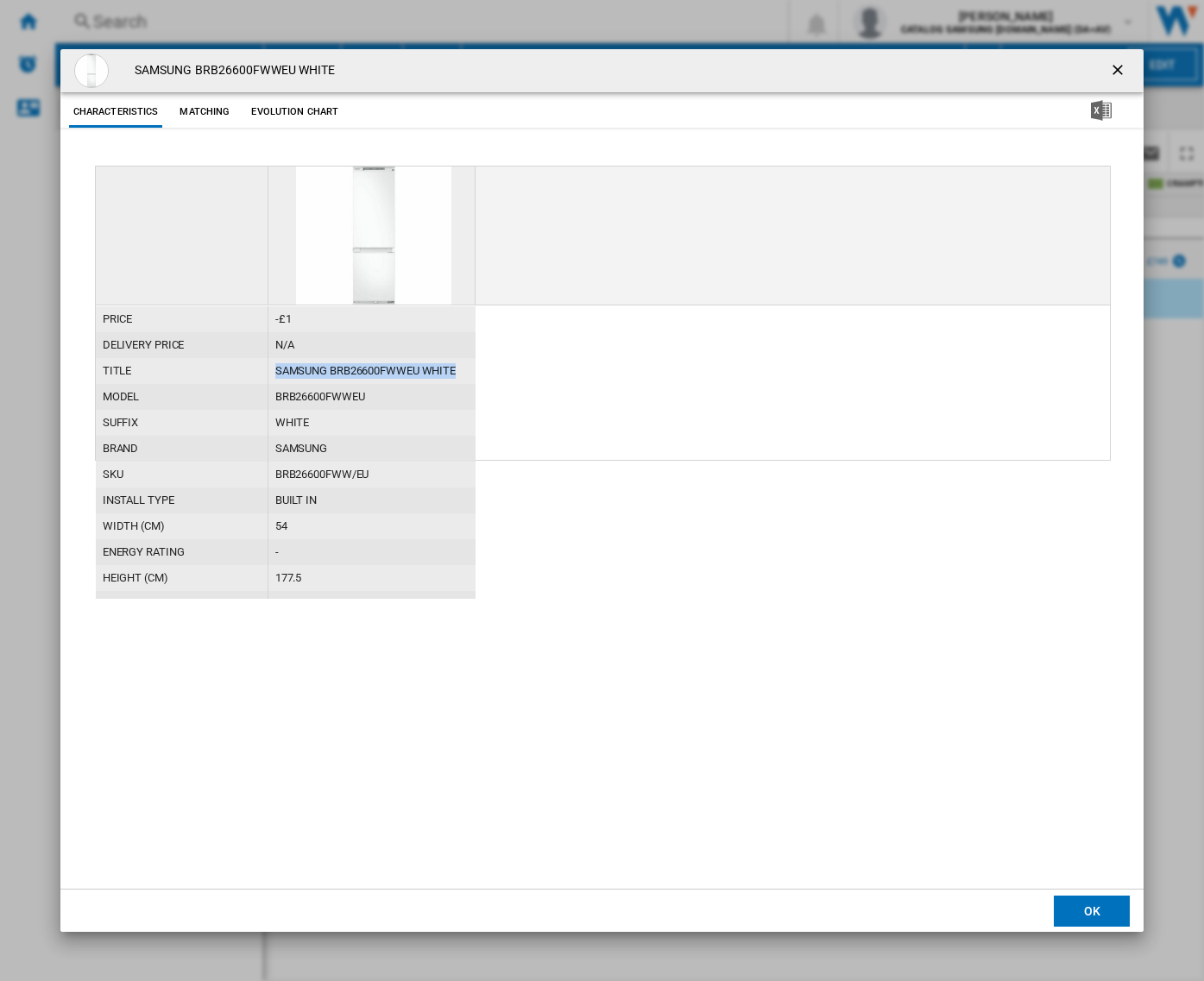
drag, startPoint x: 460, startPoint y: 368, endPoint x: 251, endPoint y: 376, distance: 209.2
click at [251, 358] on div "title SAMSUNG BRB26600FWWEU WHITE" at bounding box center [286, 358] width 380 height 0
copy div "SAMSUNG BRB26600FWWEU WHITE"
click at [1112, 78] on ng-md-icon "getI18NText('BUTTONS.CLOSE_DIALOG')" at bounding box center [1119, 72] width 21 height 20
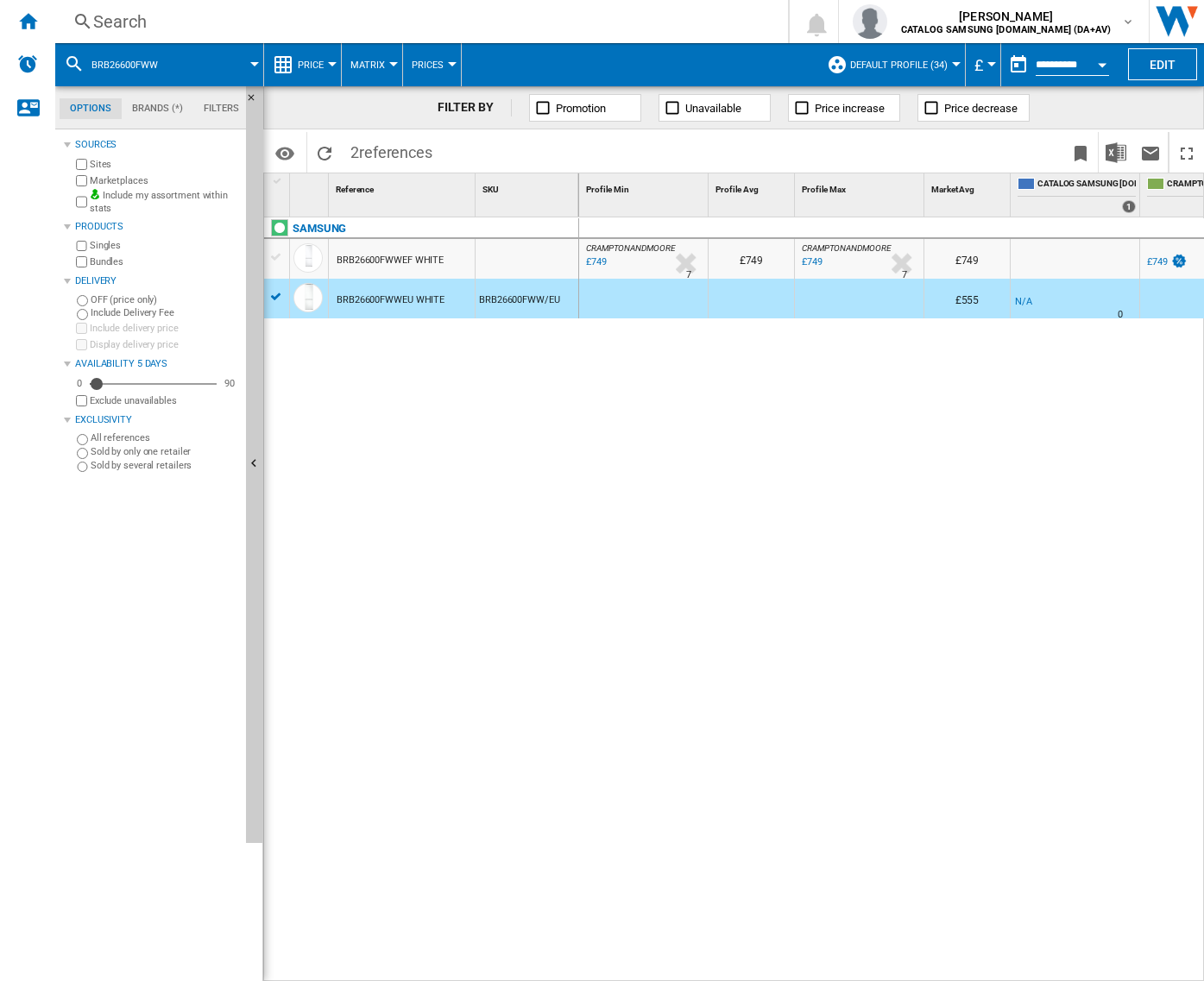
click at [455, 262] on div "BRB26600FWWEF WHITE" at bounding box center [402, 259] width 146 height 40
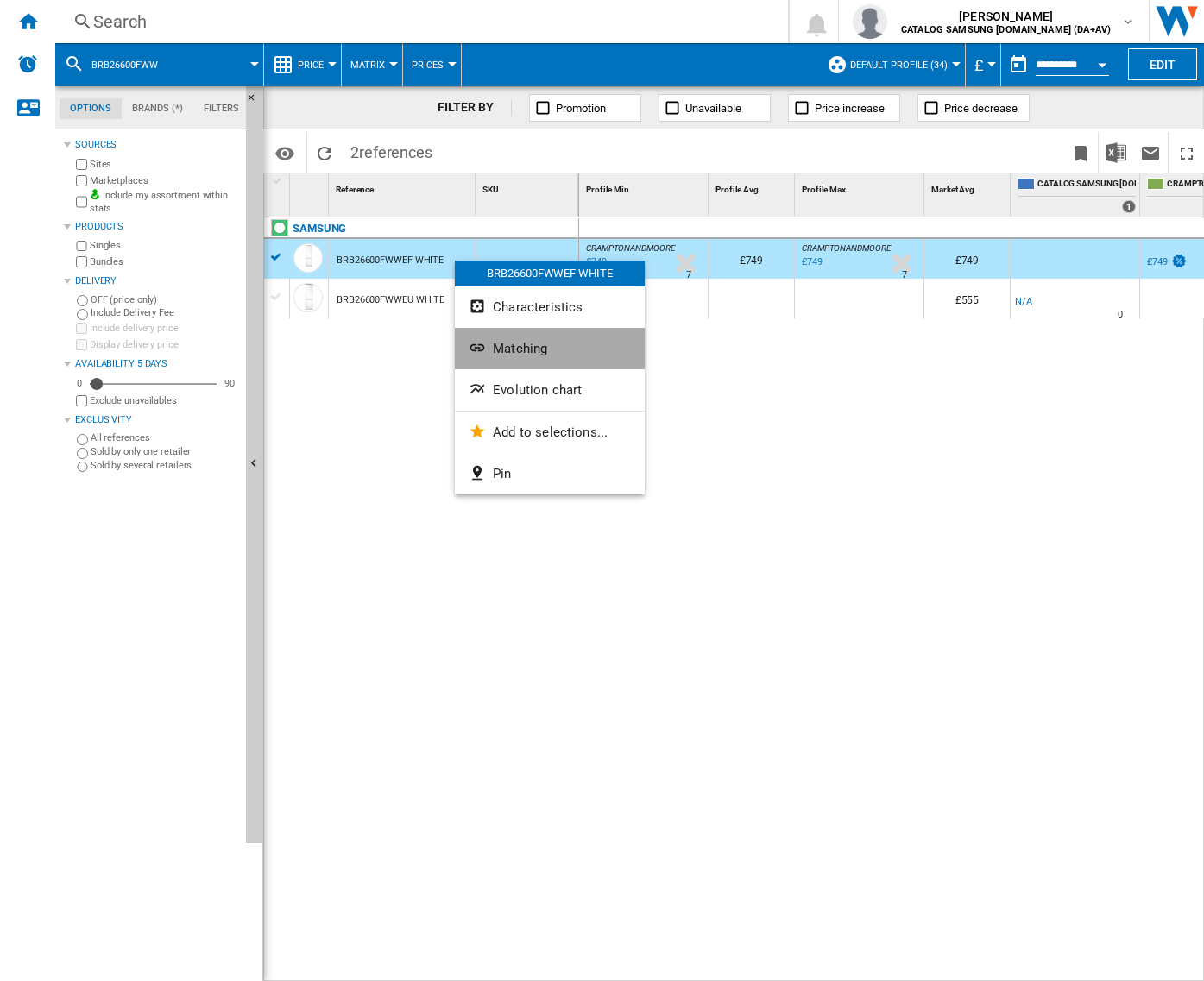
click at [544, 347] on span "Matching" at bounding box center [520, 348] width 54 height 16
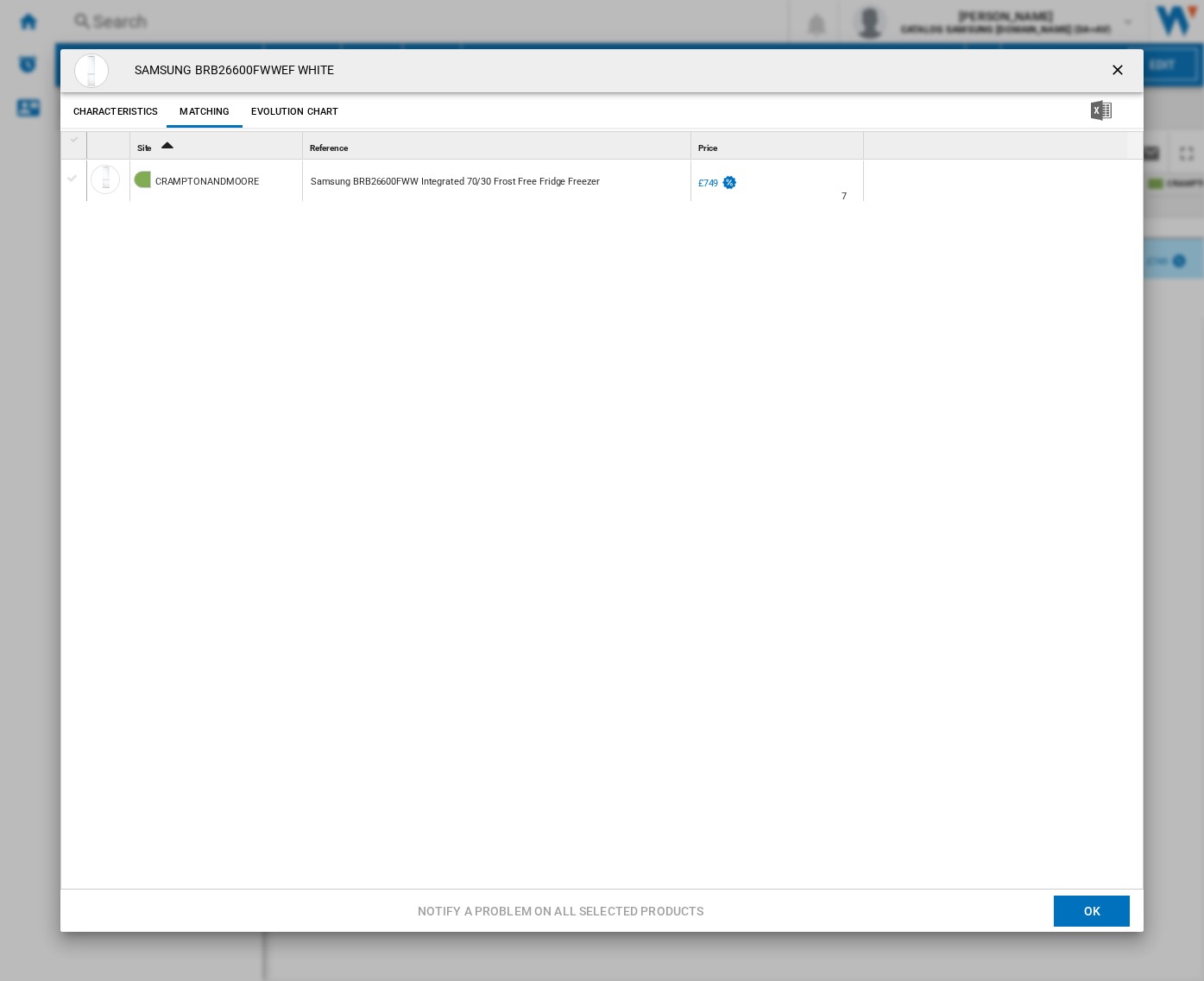
click at [395, 180] on div "Samsung BRB26600FWW Integrated 70/30 Frost Free Fridge Freezer" at bounding box center [455, 182] width 289 height 40
click at [75, 183] on div "Product popup" at bounding box center [73, 178] width 18 height 16
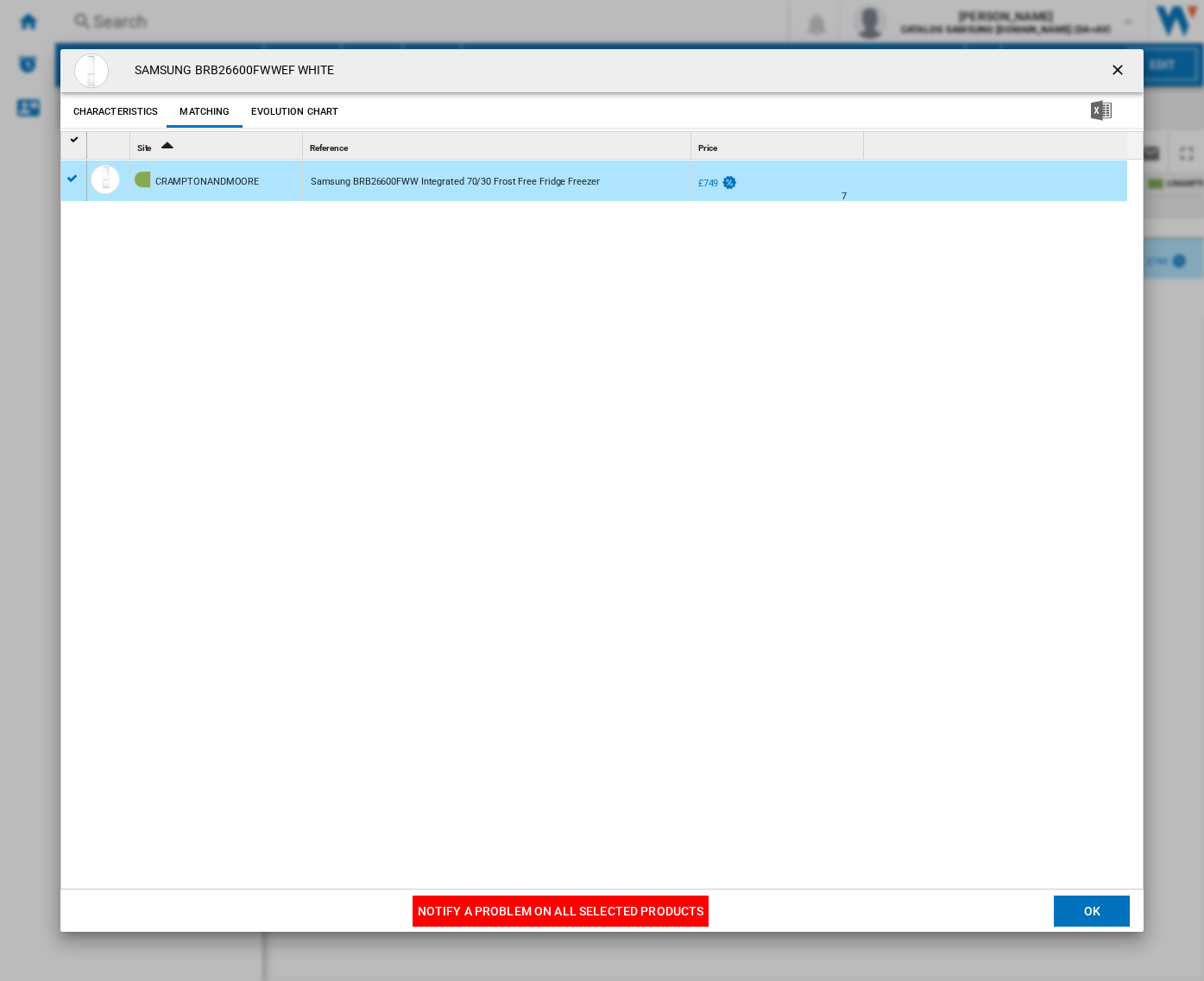
click at [474, 911] on button "Notify a problem on all selected products" at bounding box center [561, 910] width 297 height 31
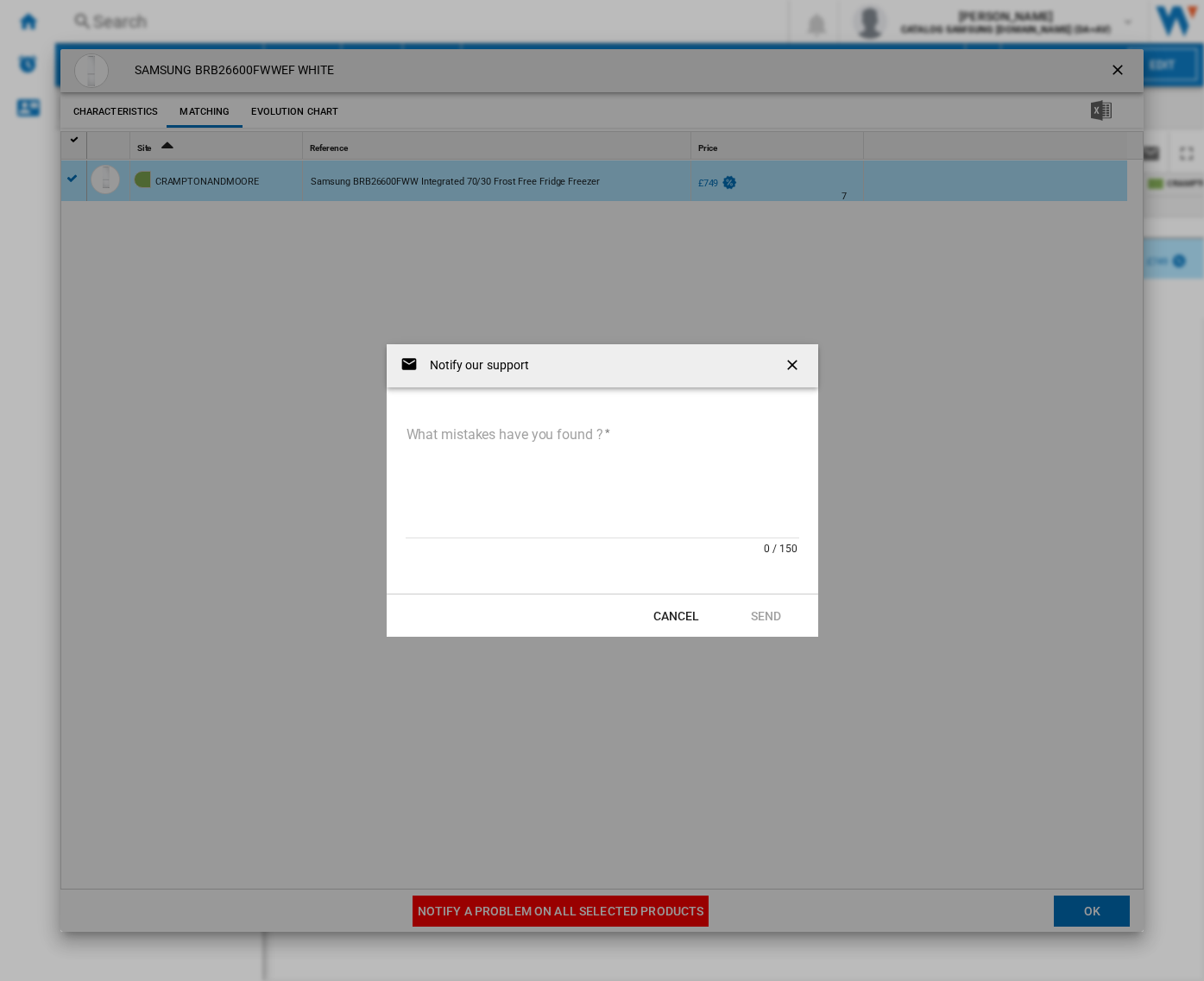
click at [549, 480] on textarea "What mistakes have you found ?" at bounding box center [602, 480] width 393 height 116
paste textarea "**********"
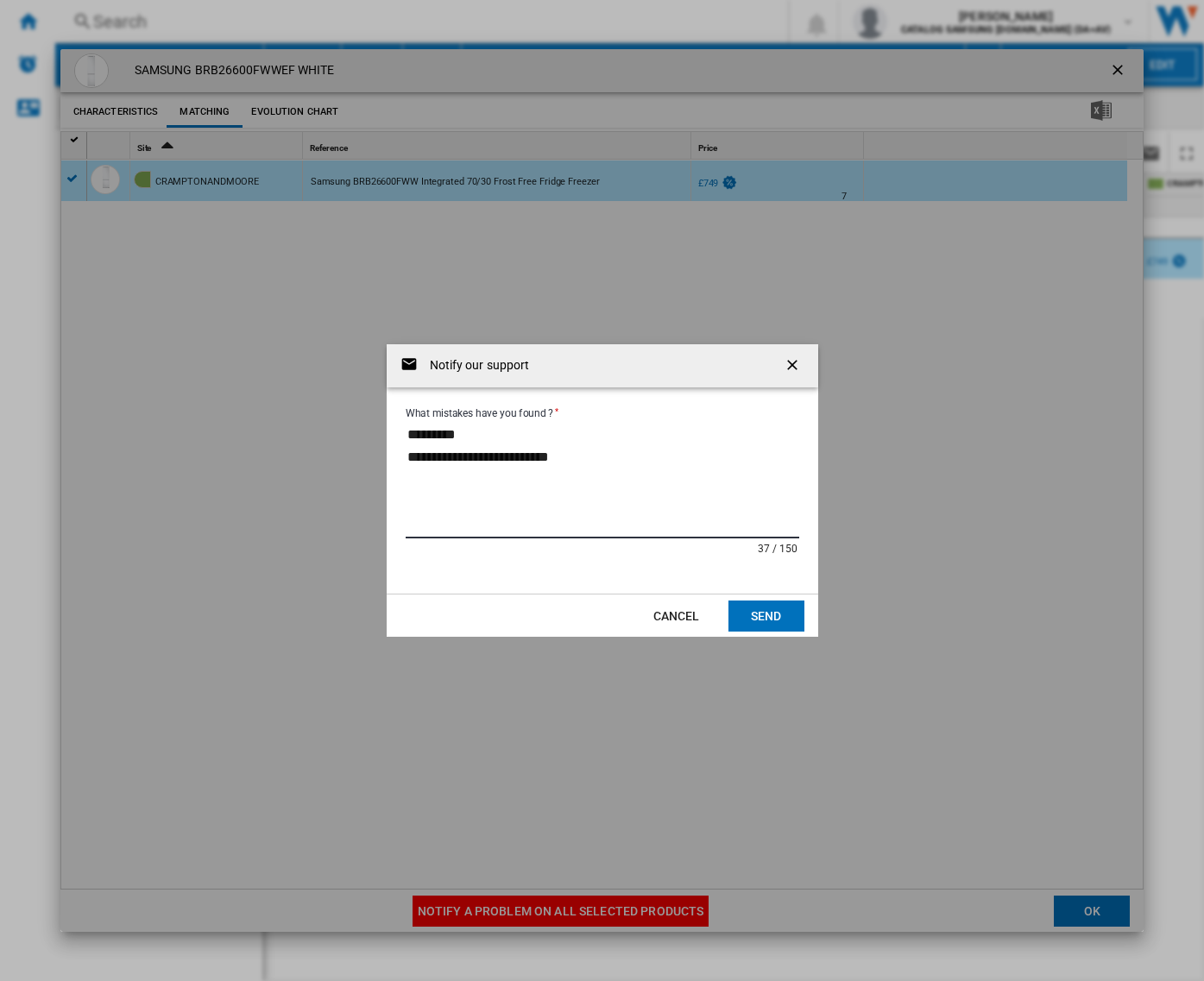
type textarea "**********"
click at [796, 613] on button "Send" at bounding box center [767, 616] width 76 height 31
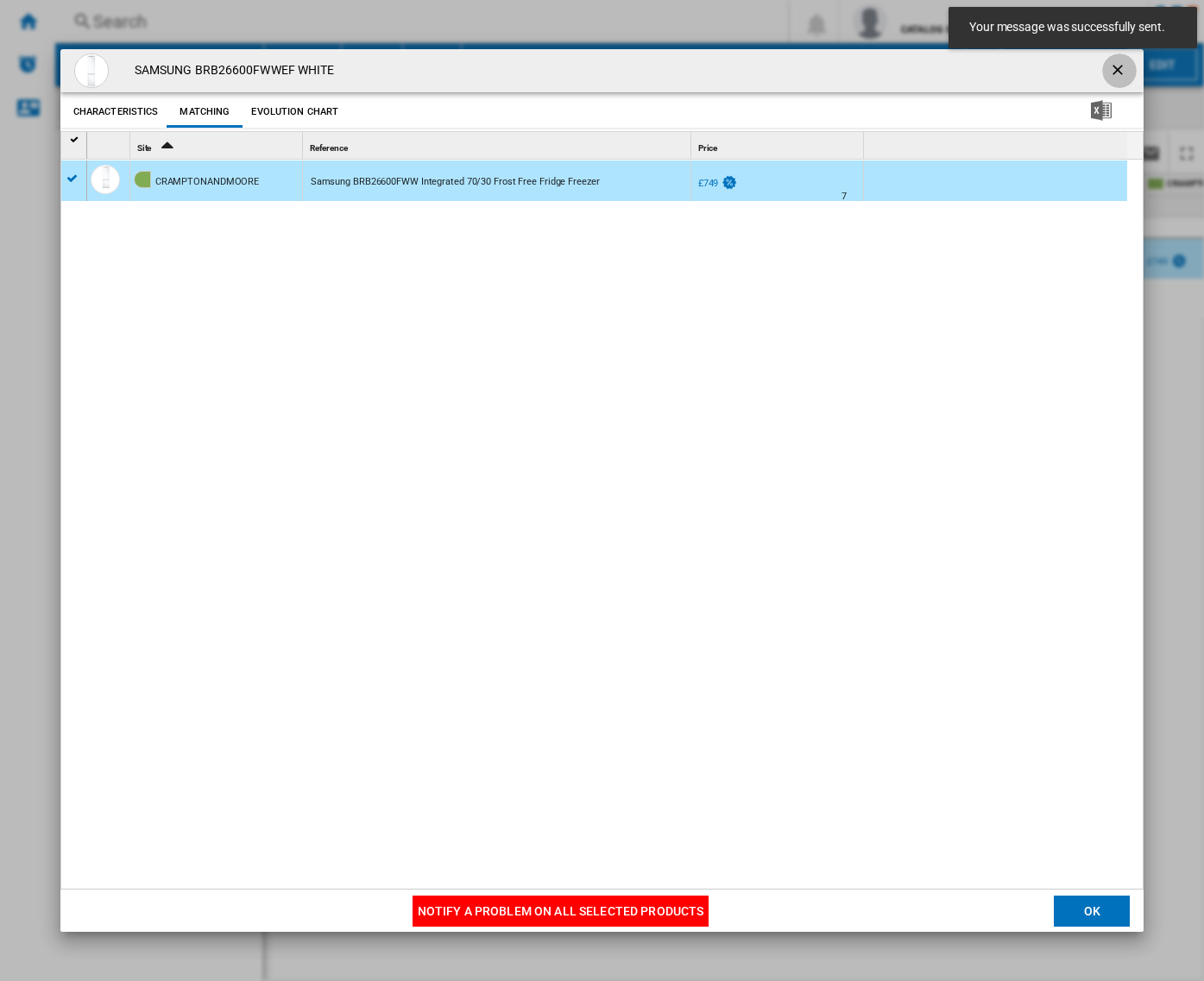
drag, startPoint x: 1114, startPoint y: 63, endPoint x: 1102, endPoint y: 61, distance: 12.2
click at [1112, 63] on ng-md-icon "getI18NText('BUTTONS.CLOSE_DIALOG')" at bounding box center [1119, 72] width 21 height 20
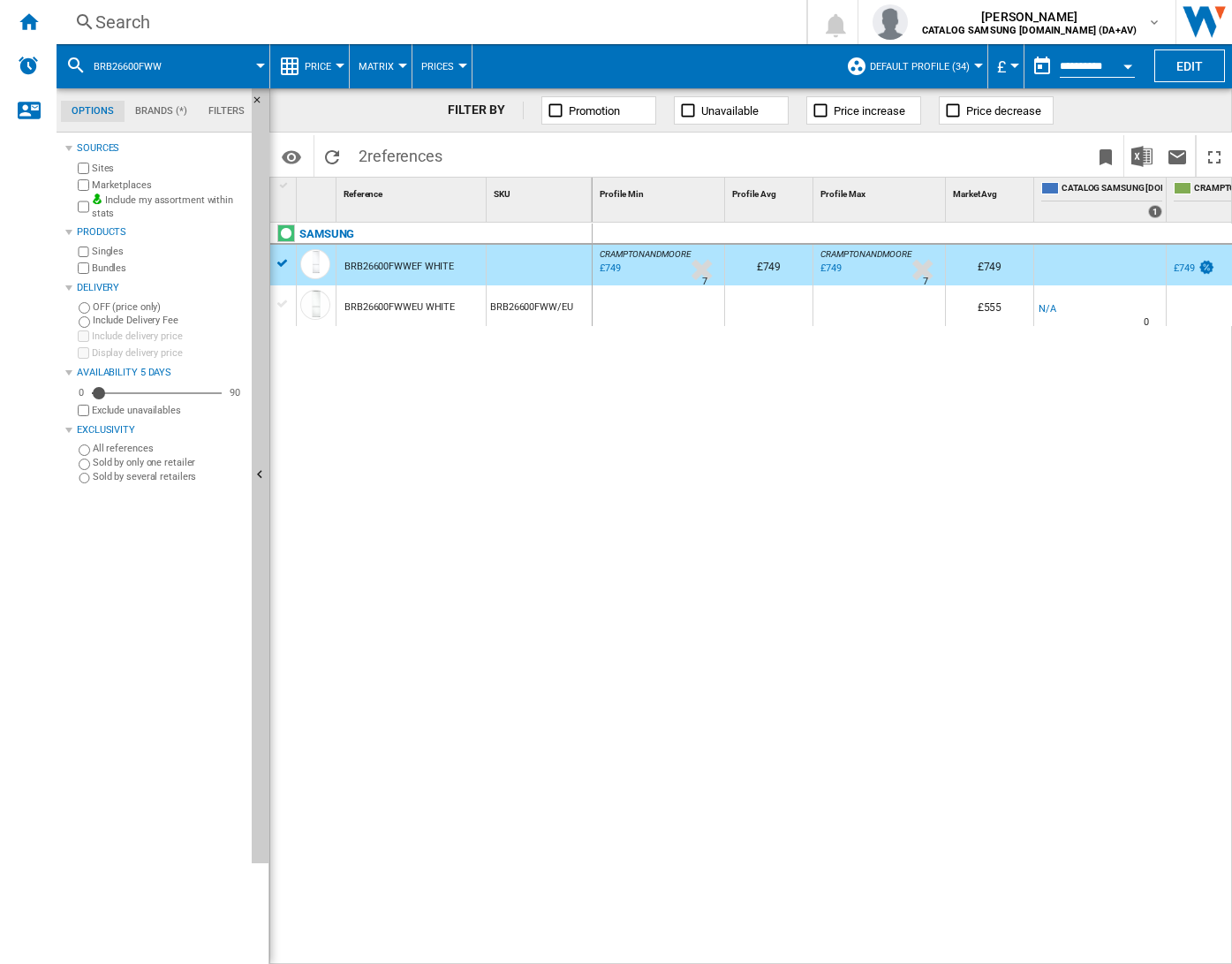
click at [281, 23] on div "Search" at bounding box center [427, 22] width 665 height 25
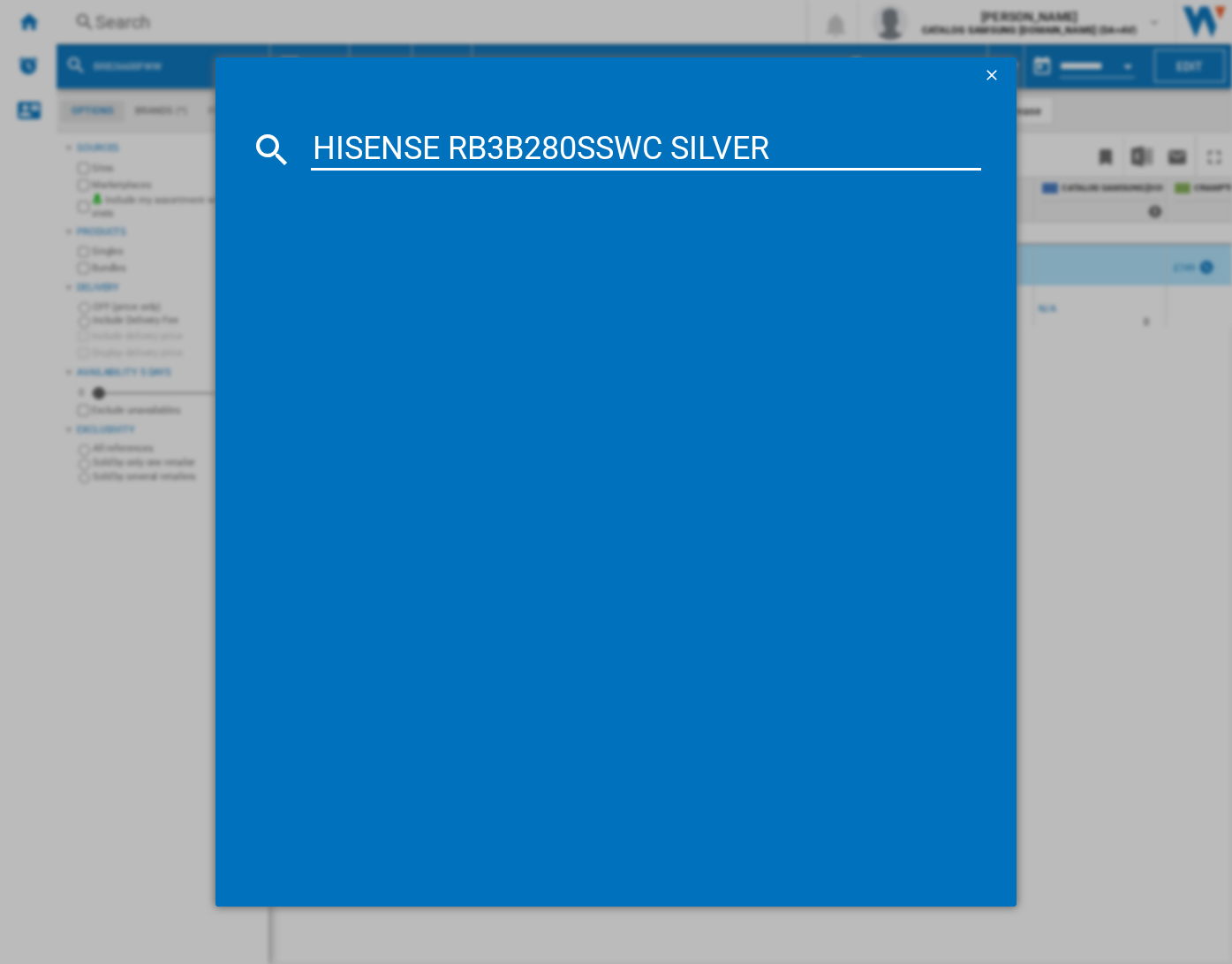
type input "HISENSE RB3B280SSWC SILVER"
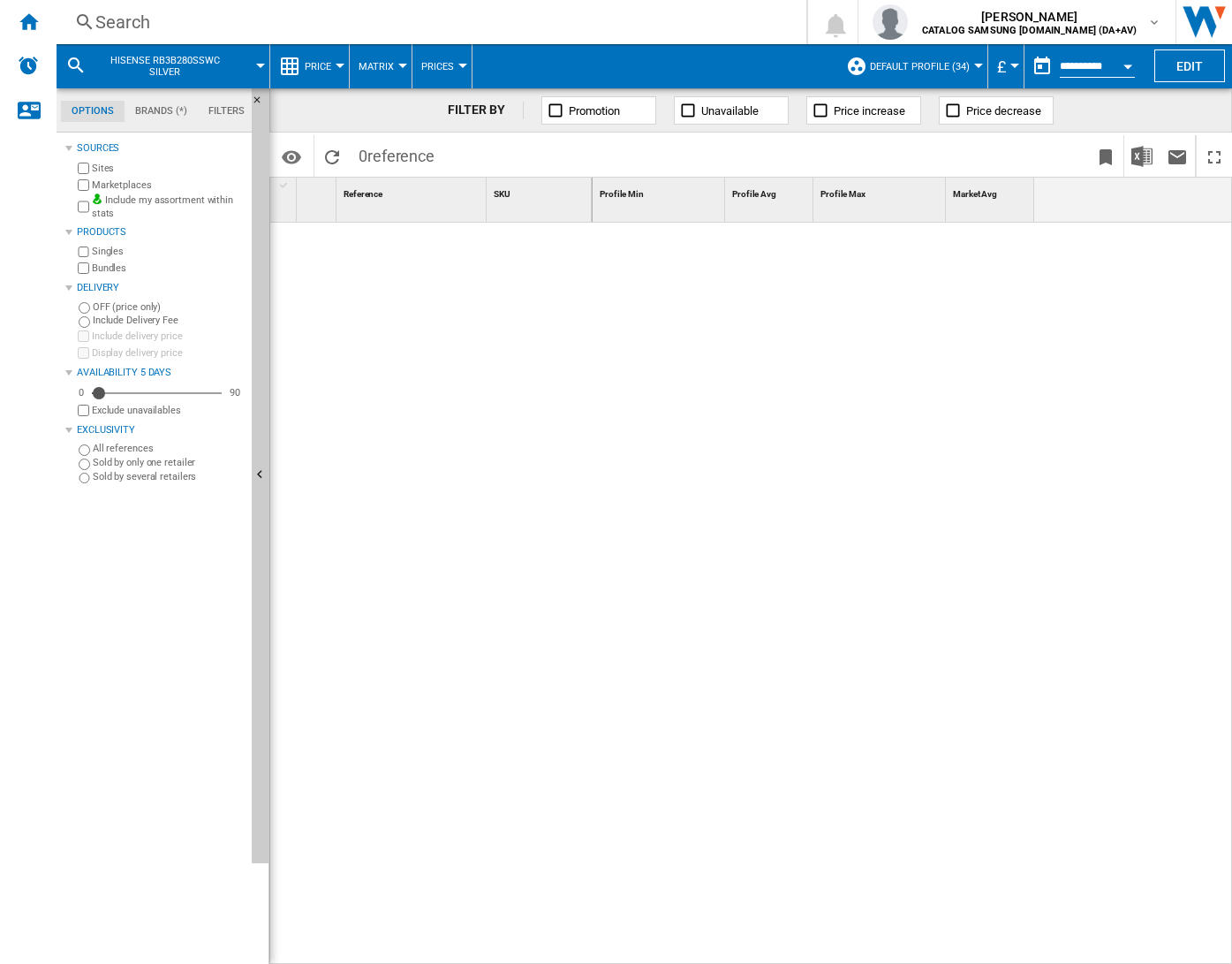
click at [386, 23] on div "Search" at bounding box center [427, 22] width 665 height 25
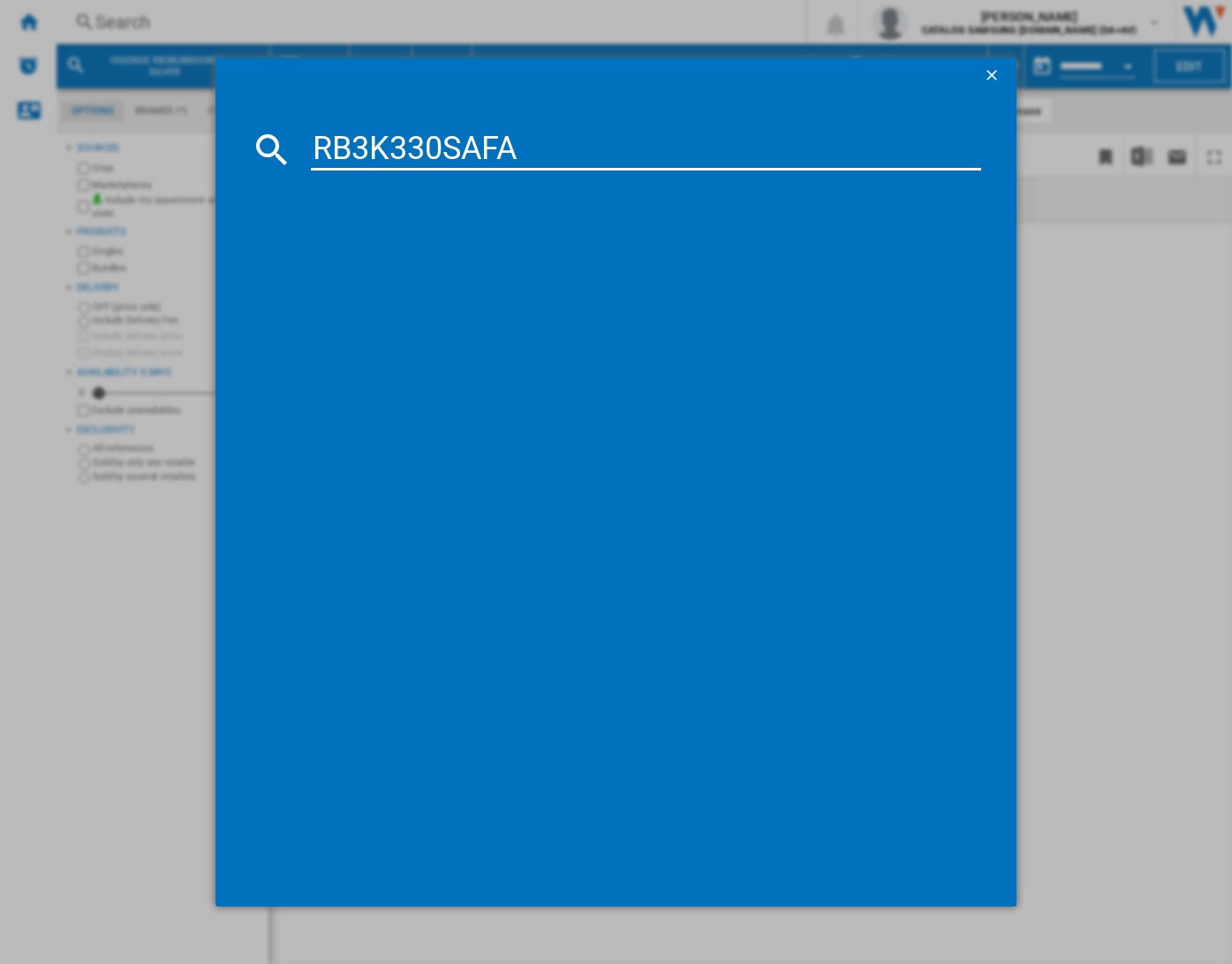
type input "RB3K330SAFA"
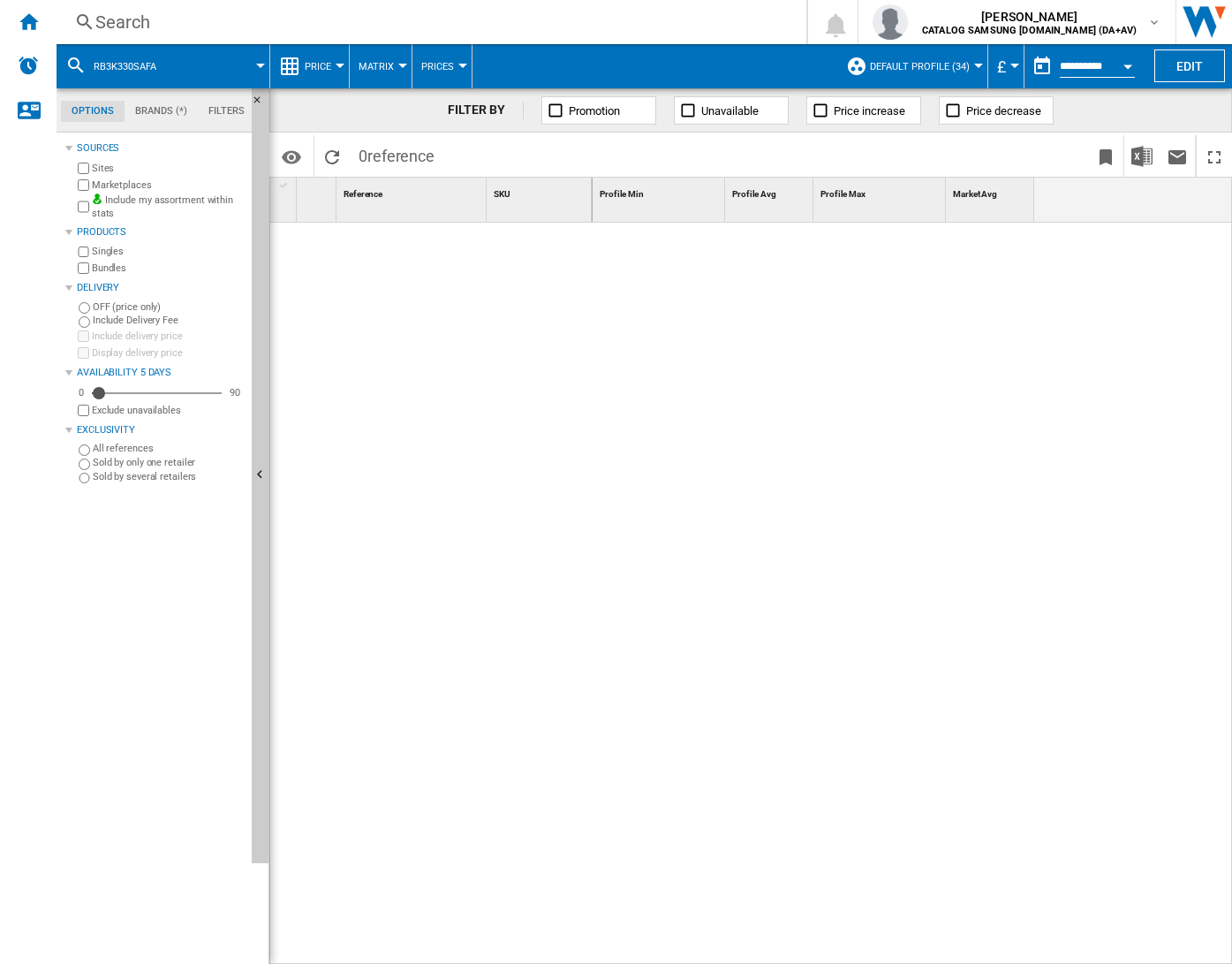
click at [377, 18] on div "Search" at bounding box center [427, 22] width 665 height 25
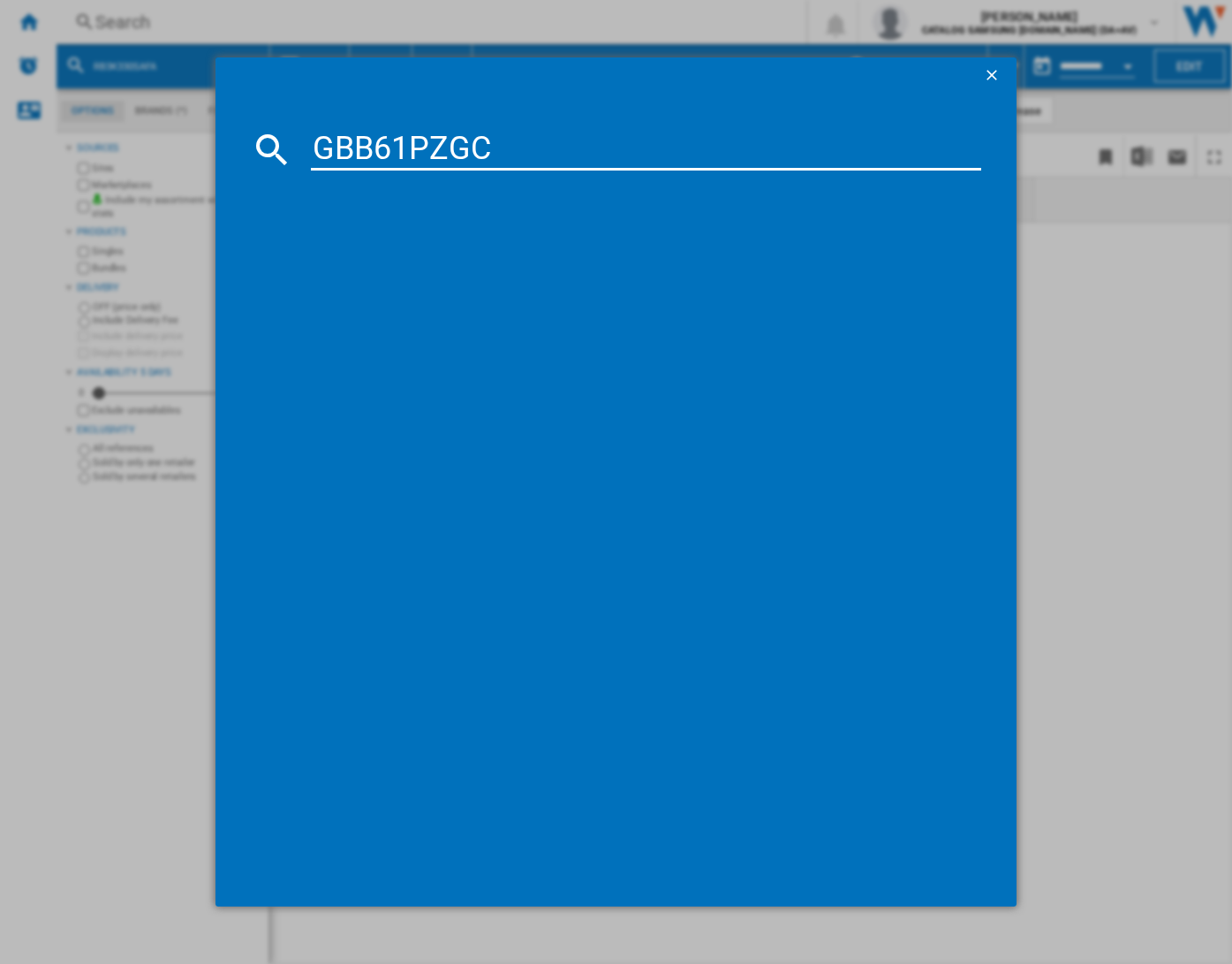
type input "GBB61PZGC"
click at [520, 138] on input "GBB61PZGC" at bounding box center [646, 149] width 670 height 42
